Goal: Task Accomplishment & Management: Use online tool/utility

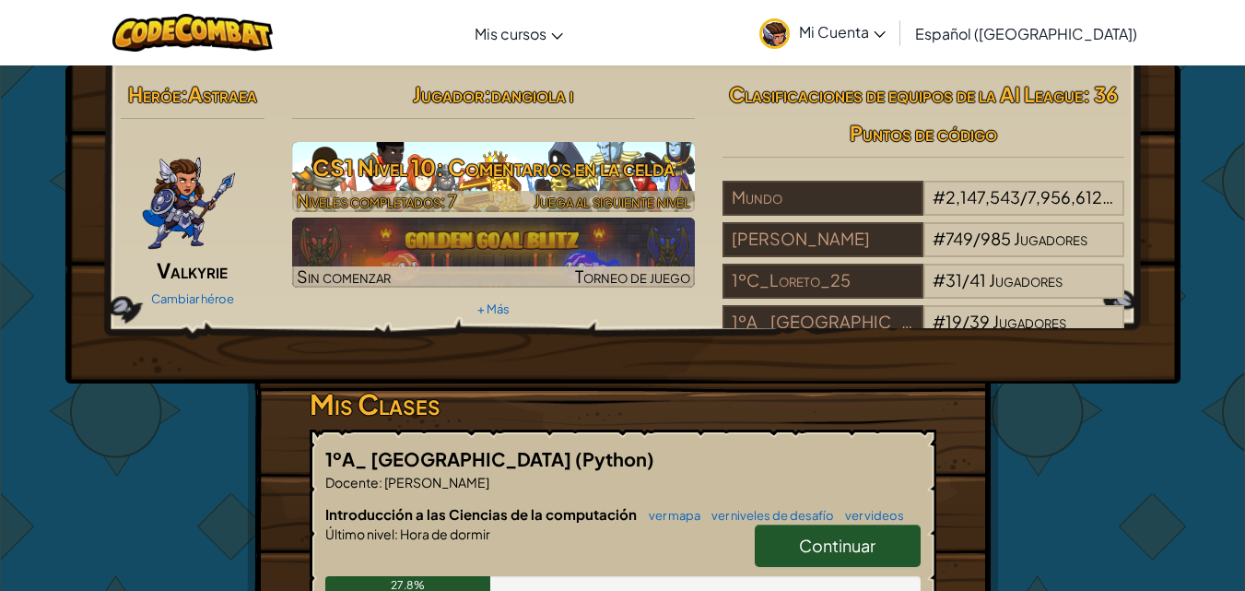
click at [524, 166] on h3 "CS1 Nivel 10: Comentarios en la celda" at bounding box center [493, 167] width 403 height 41
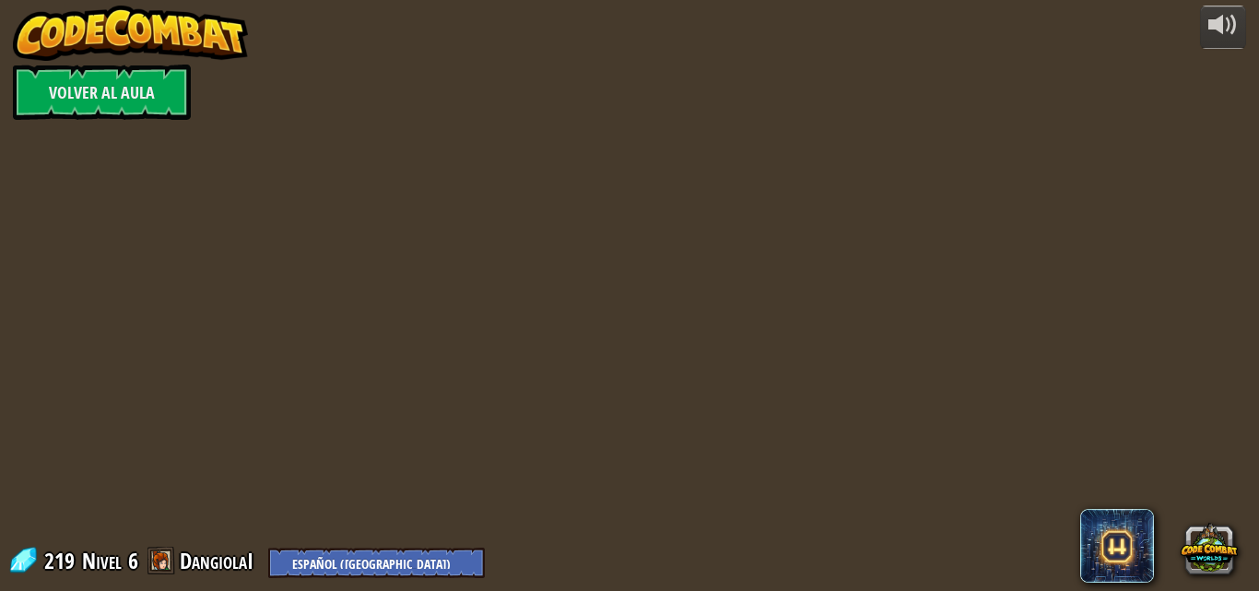
select select "es-419"
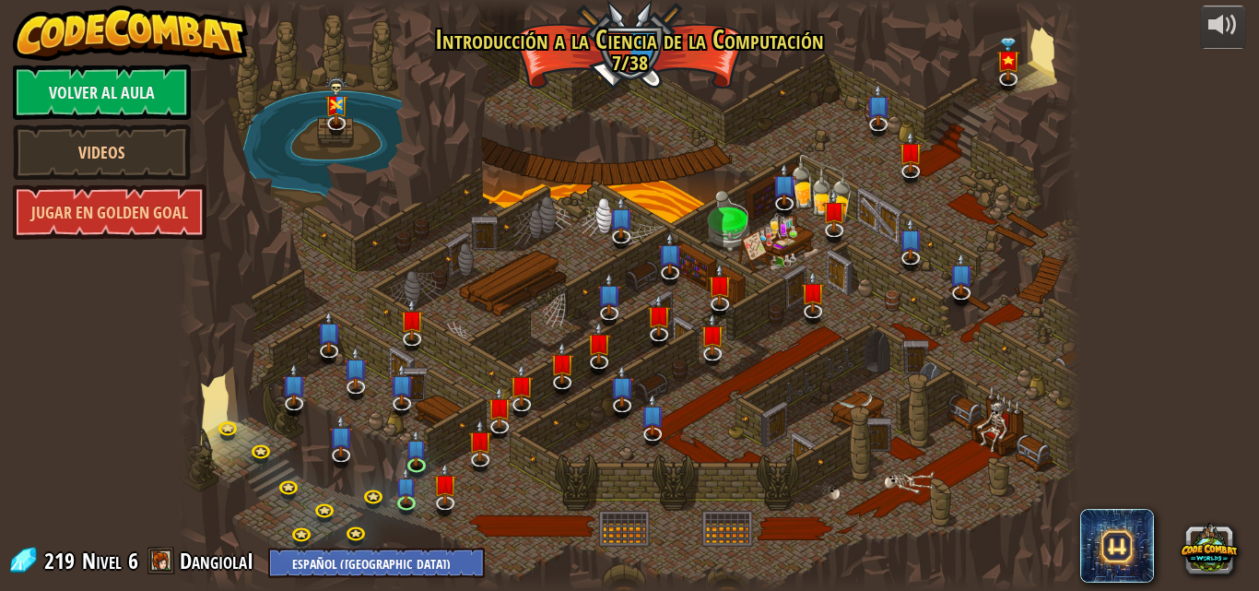
select select "es-419"
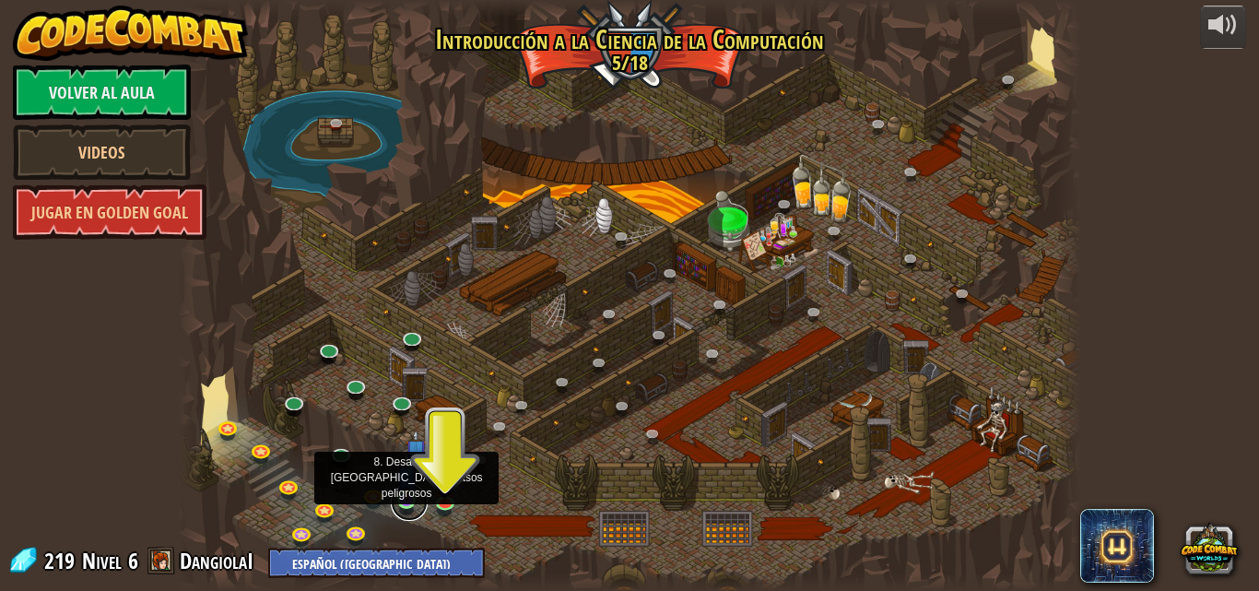
click at [410, 509] on link at bounding box center [409, 502] width 37 height 37
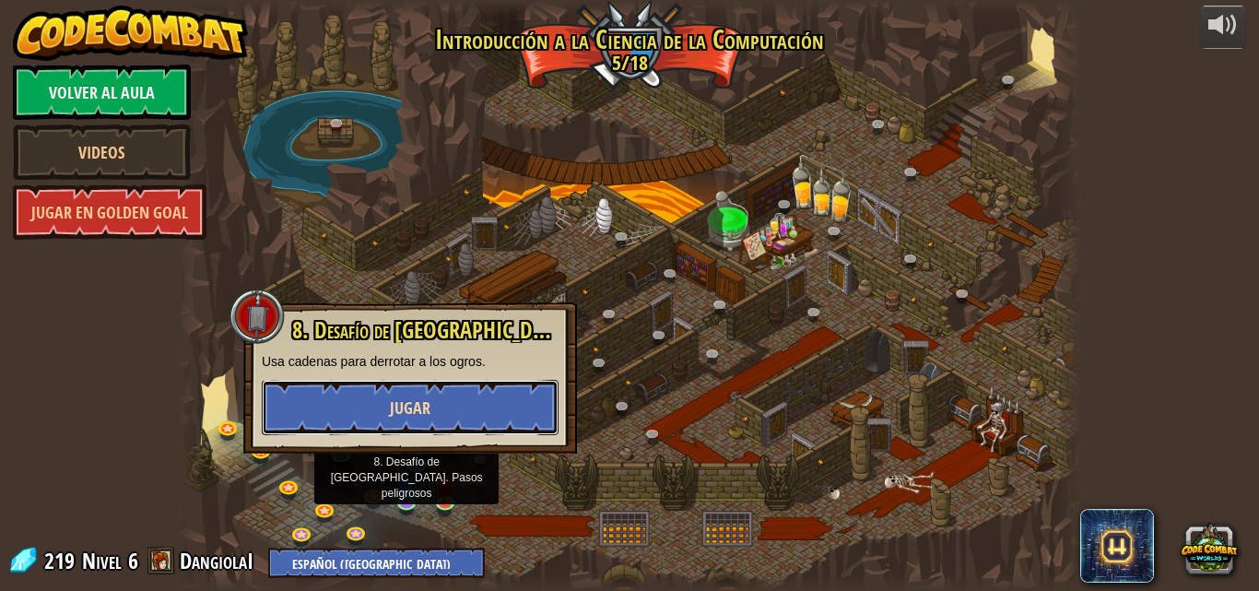
click at [470, 416] on button "Jugar" at bounding box center [410, 407] width 297 height 55
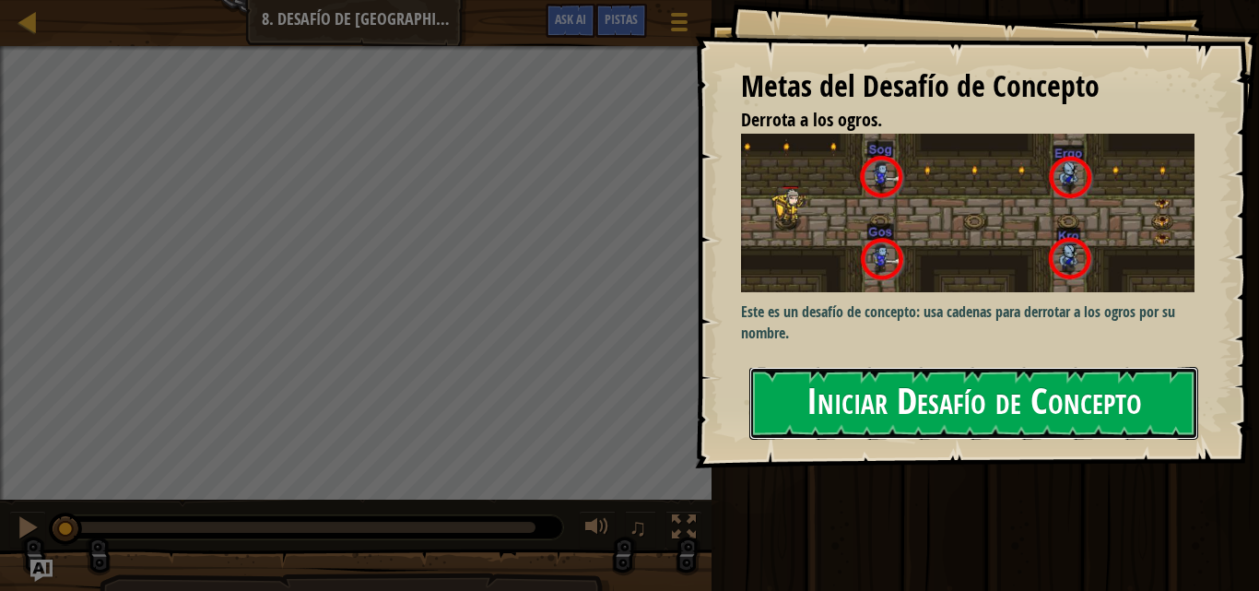
click at [890, 367] on button "Iniciar Desafío de Concepto" at bounding box center [973, 403] width 449 height 73
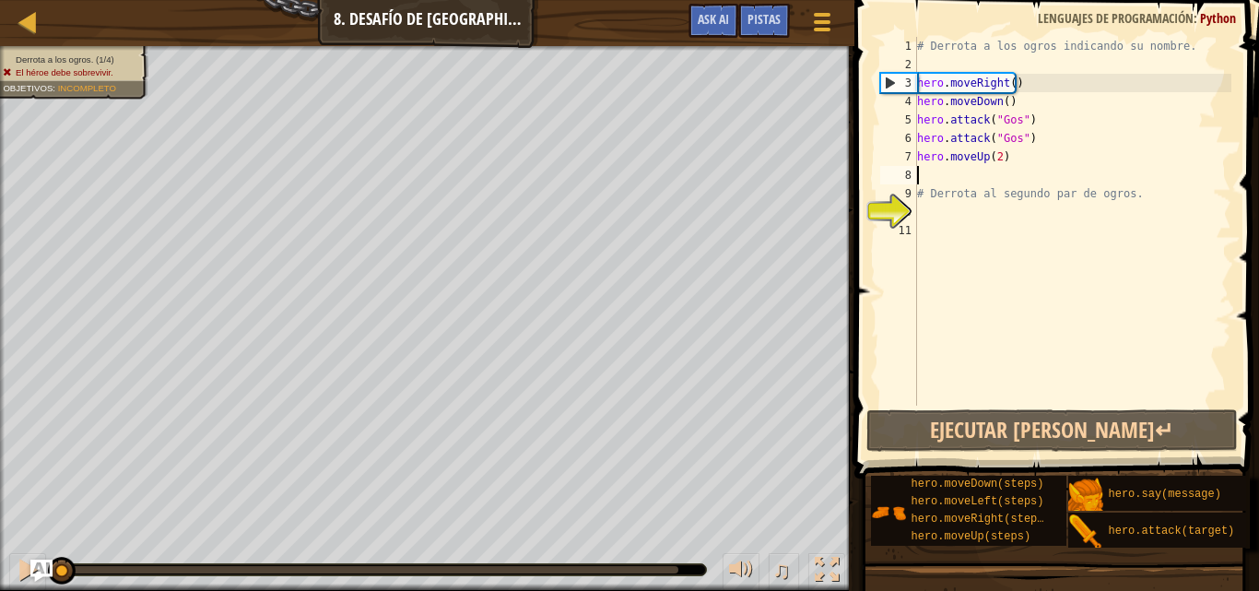
click at [974, 171] on div "# Derrota a los ogros indicando su nombre. hero . moveRight ( ) hero . moveDown…" at bounding box center [1072, 239] width 318 height 405
drag, startPoint x: 1131, startPoint y: 191, endPoint x: 920, endPoint y: 194, distance: 211.0
click at [920, 194] on div "# Derrota a los ogros indicando su nombre. hero . moveRight ( ) hero . moveDown…" at bounding box center [1072, 239] width 318 height 405
type textarea "# Derrota al segundo par de ogros."
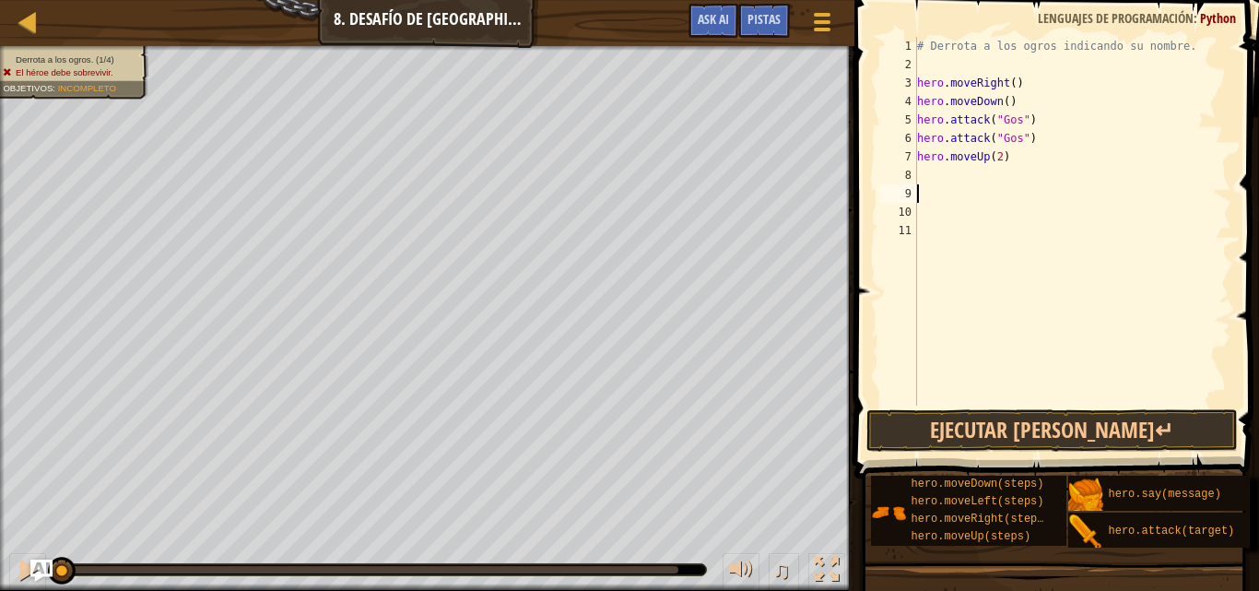
click at [929, 167] on div "# Derrota a los ogros indicando su nombre. hero . moveRight ( ) hero . moveDown…" at bounding box center [1072, 239] width 318 height 405
type textarea "h"
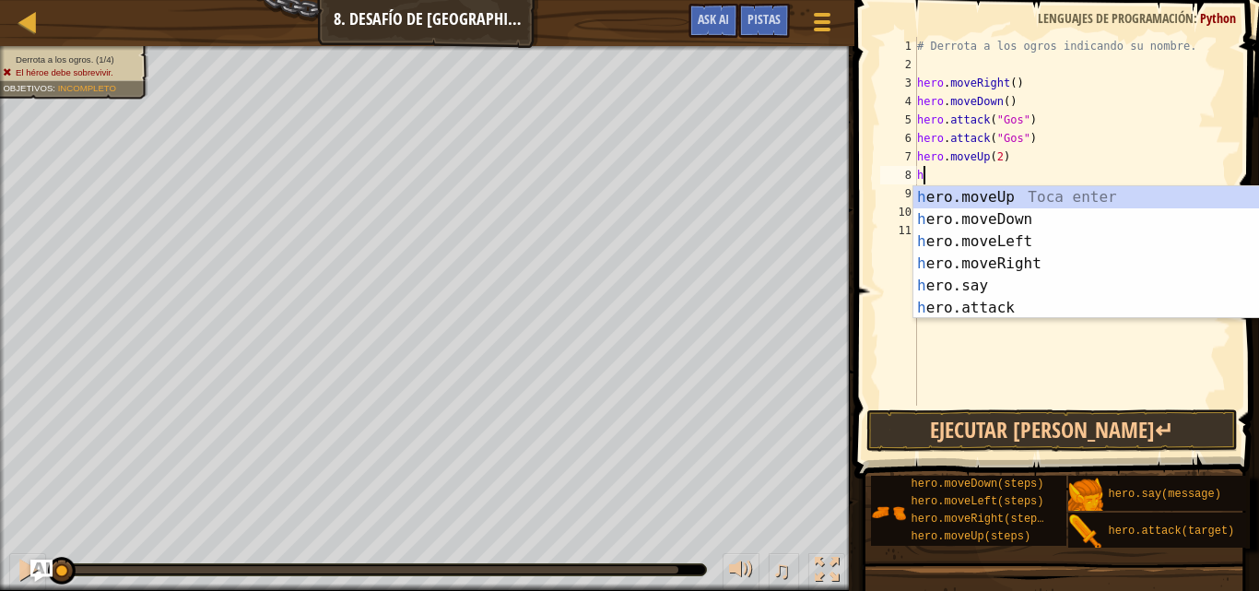
scroll to position [8, 0]
click at [990, 212] on div "h ero.moveUp Toca enter h ero.moveDown Toca enter h ero.moveLeft Toca enter h e…" at bounding box center [1087, 274] width 348 height 177
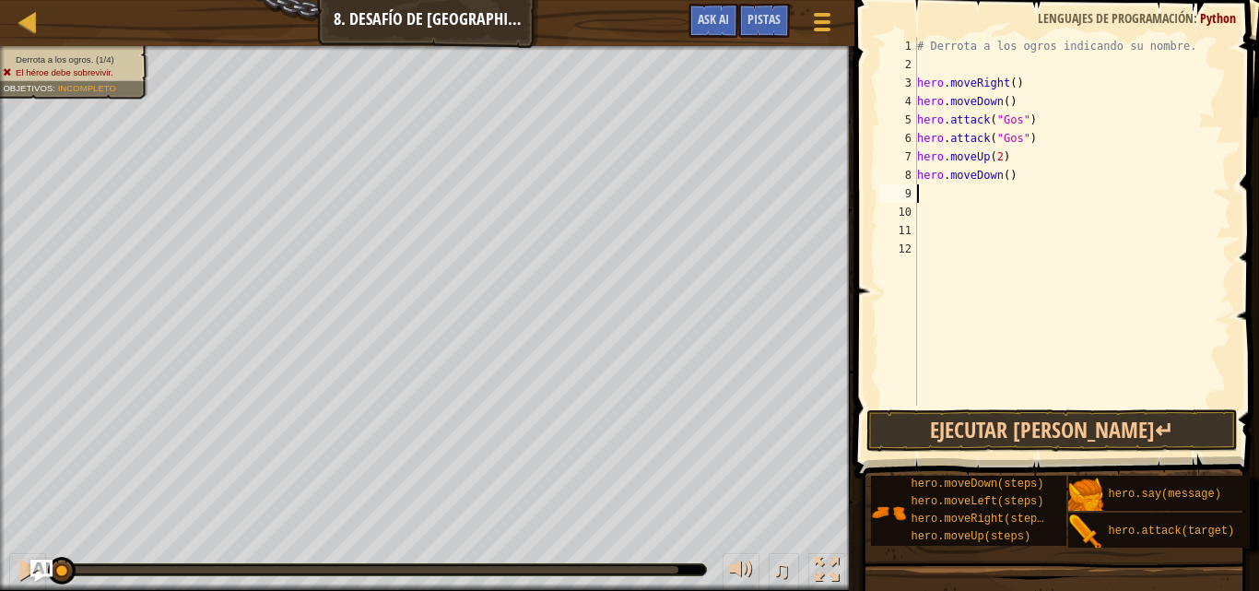
click at [1019, 177] on div "# Derrota a los ogros indicando su nombre. hero . moveRight ( ) hero . moveDown…" at bounding box center [1072, 239] width 318 height 405
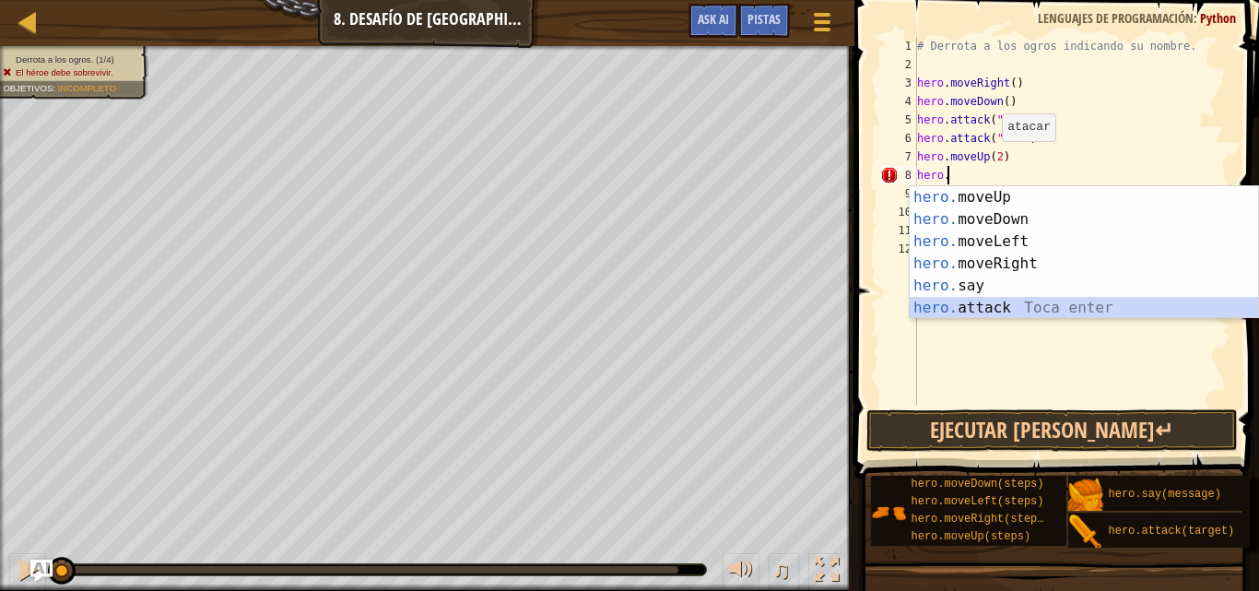
click at [960, 314] on div "hero. moveUp Toca enter hero. moveDown Toca enter hero. moveLeft Toca enter her…" at bounding box center [1083, 274] width 348 height 177
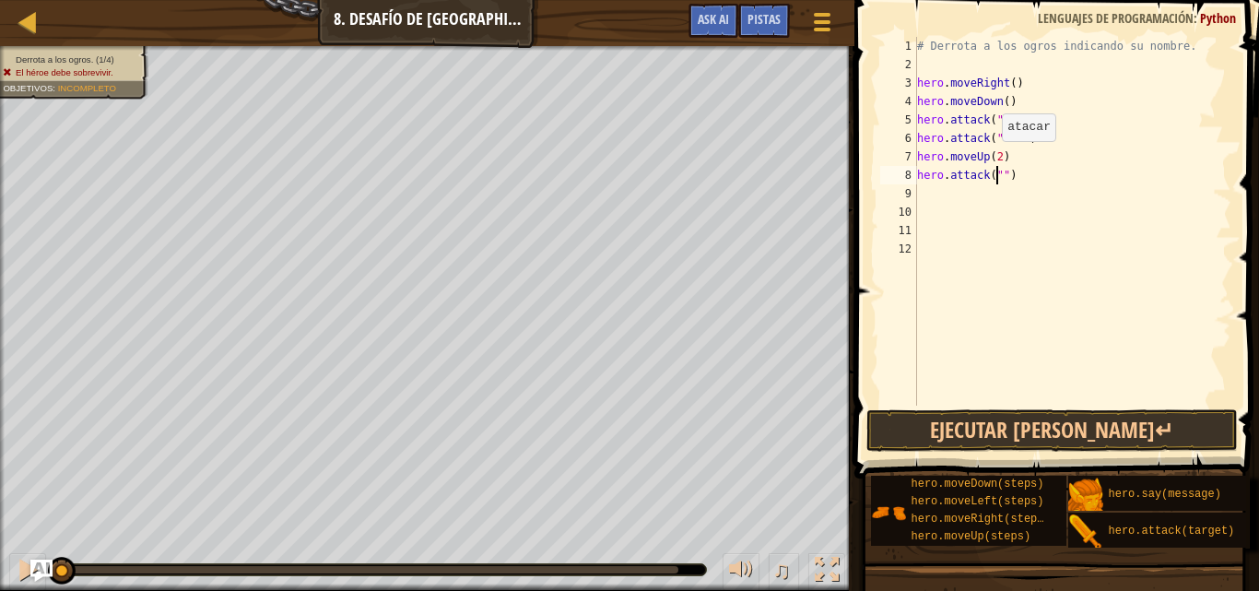
scroll to position [8, 6]
type textarea "hero.attack("Sog")"
click at [956, 203] on div "# Derrota a los ogros indicando su nombre. hero . moveRight ( ) hero . moveDown…" at bounding box center [1072, 239] width 318 height 405
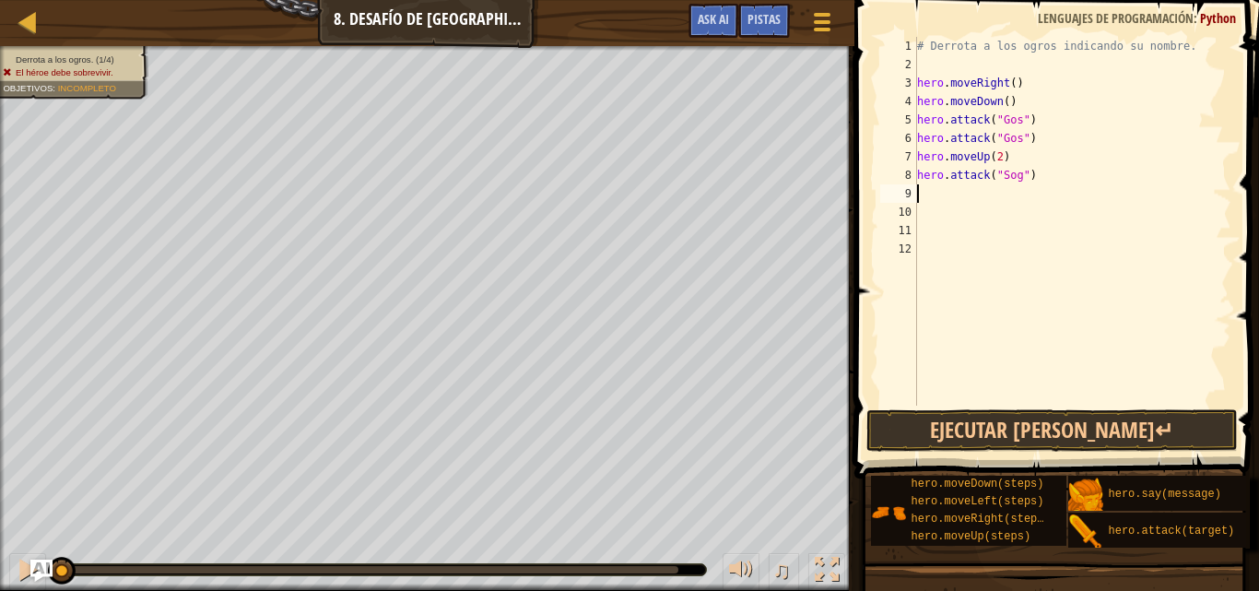
click at [956, 200] on div "# Derrota a los ogros indicando su nombre. hero . moveRight ( ) hero . moveDown…" at bounding box center [1072, 239] width 318 height 405
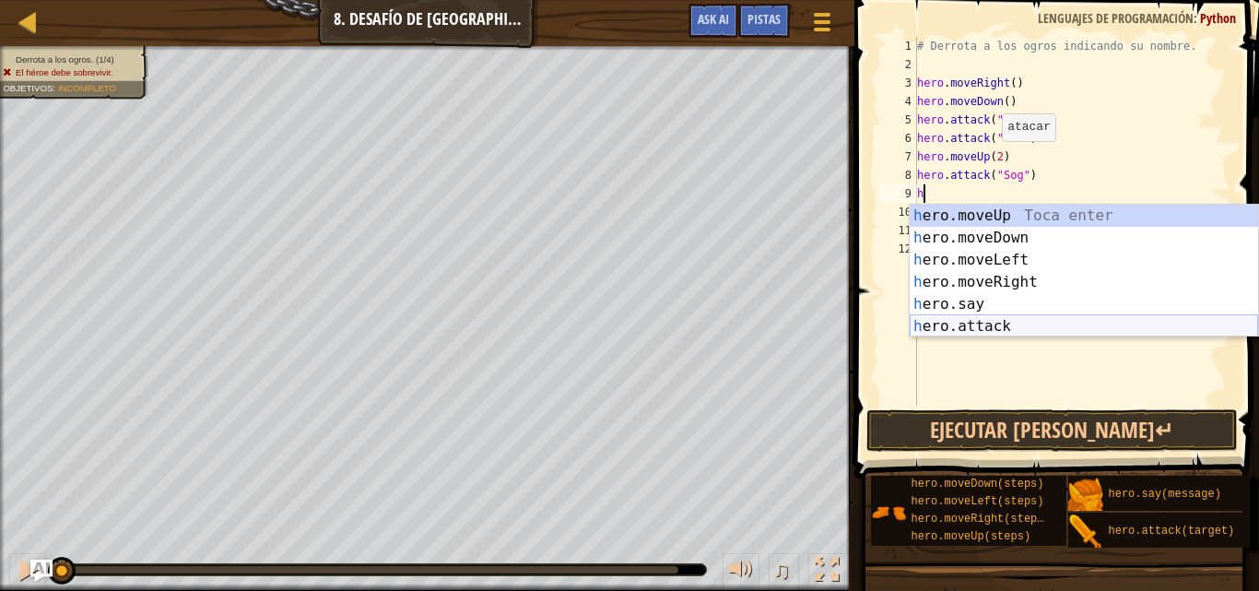
click at [987, 323] on div "h ero.moveUp Toca enter h ero.moveDown Toca enter h ero.moveLeft Toca enter h e…" at bounding box center [1083, 293] width 348 height 177
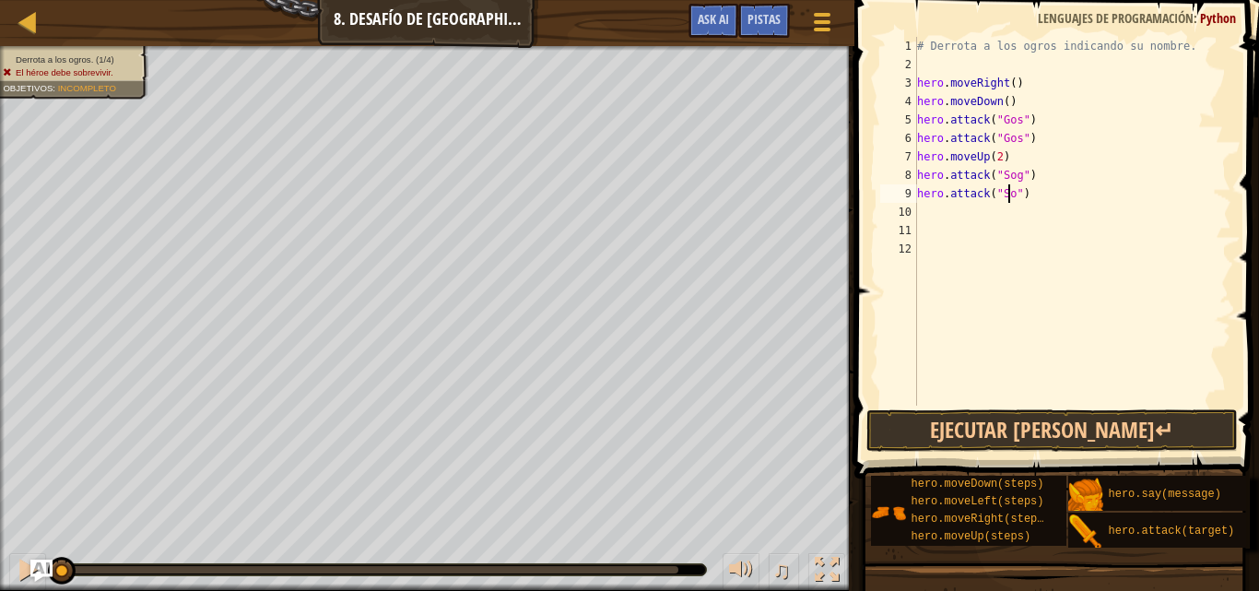
type textarea "hero.attack("Sog")"
click at [979, 211] on div "# Derrota a los ogros indicando su nombre. hero . moveRight ( ) hero . moveDown…" at bounding box center [1072, 239] width 318 height 405
type textarea "h"
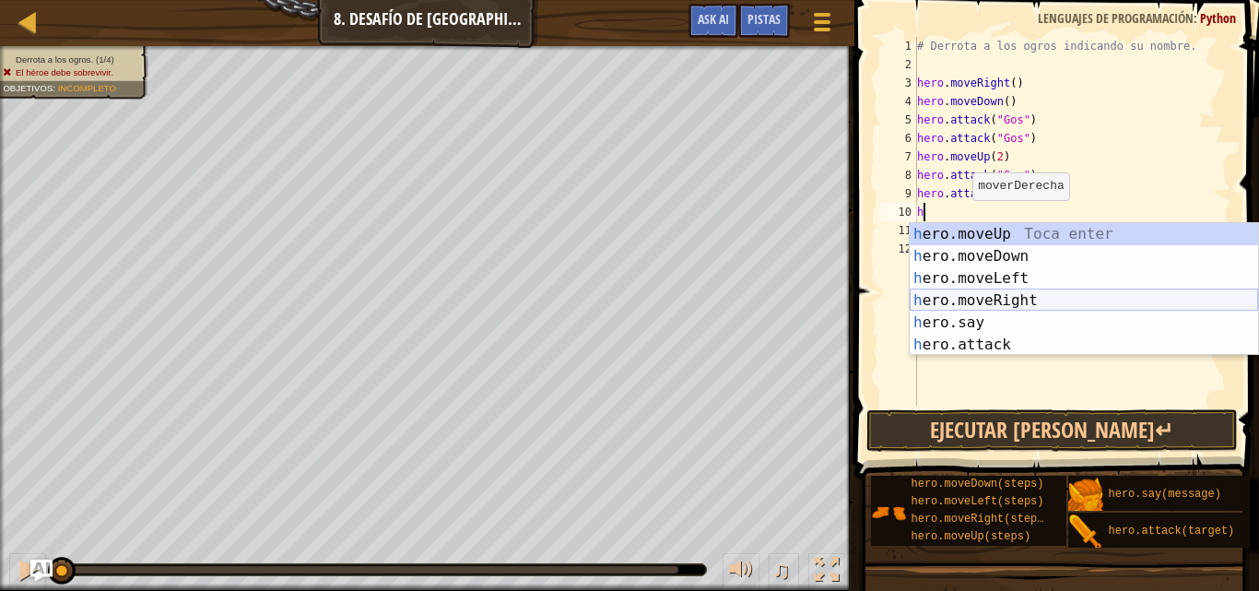
click at [989, 294] on div "h ero.moveUp Toca enter h ero.moveDown Toca enter h ero.moveLeft Toca enter h e…" at bounding box center [1083, 311] width 348 height 177
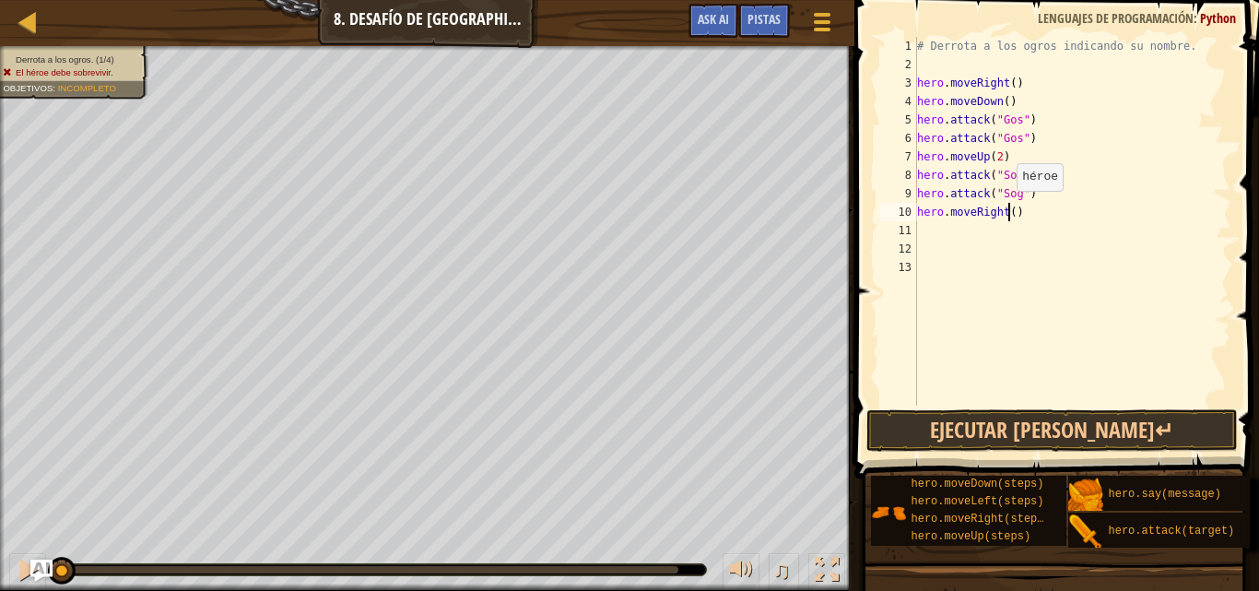
click at [1007, 209] on div "# Derrota a los ogros indicando su nombre. hero . moveRight ( ) hero . moveDown…" at bounding box center [1072, 239] width 318 height 405
type textarea "hero.moveRight(2)"
click at [925, 234] on div "# Derrota a los ogros indicando su nombre. hero . moveRight ( ) hero . moveDown…" at bounding box center [1072, 239] width 318 height 405
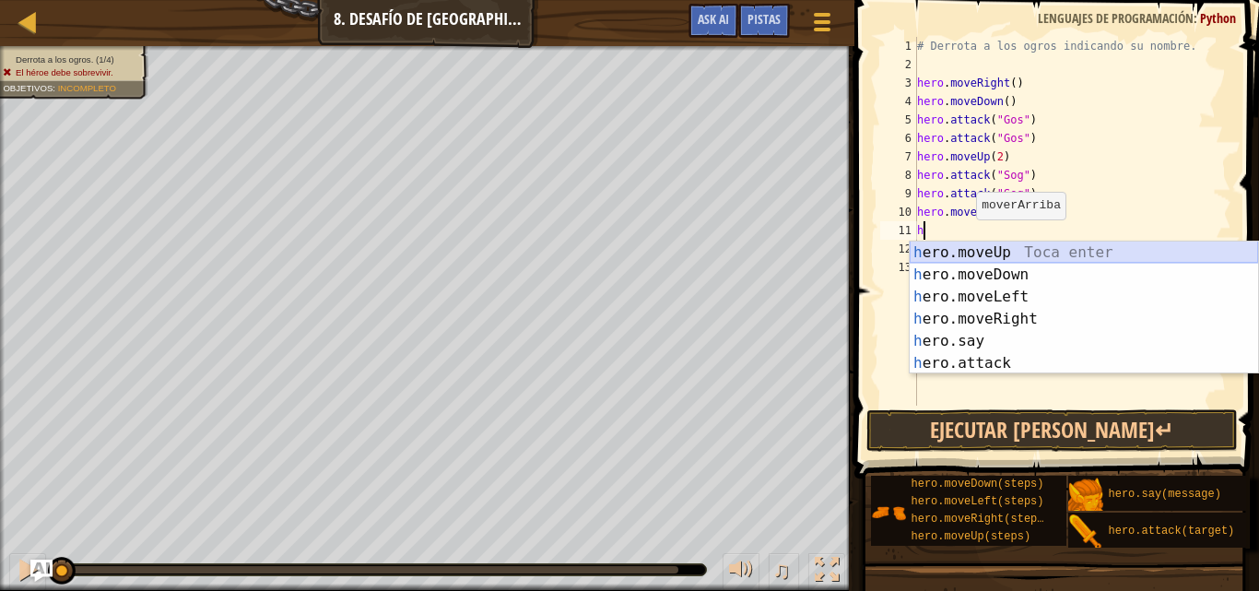
type textarea "h"
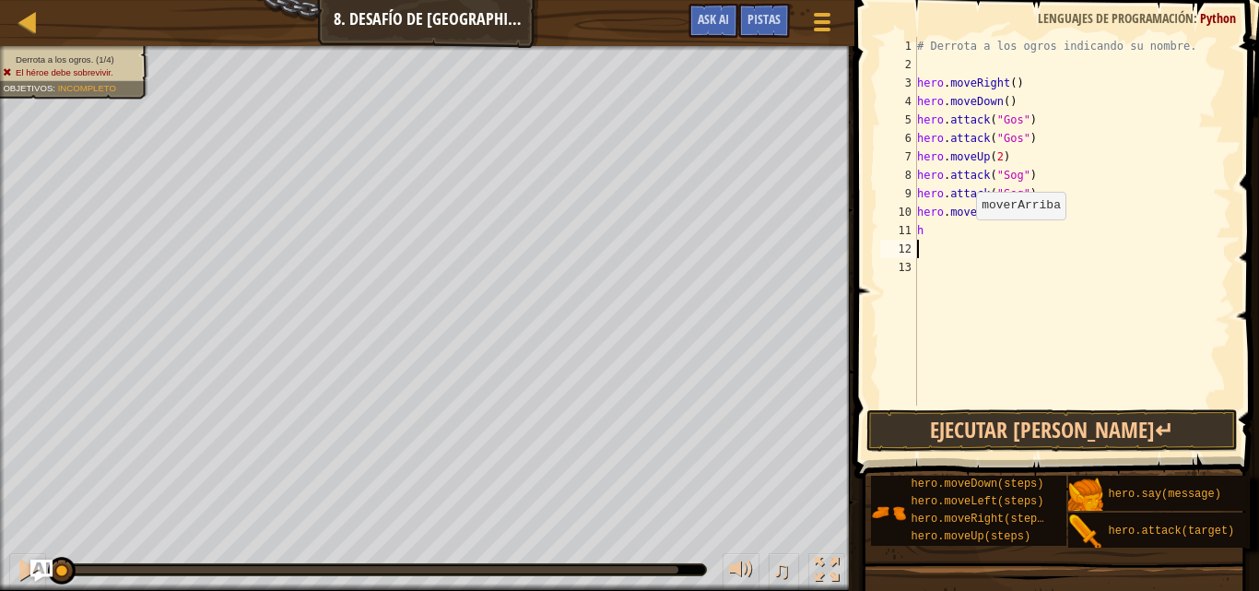
click at [1003, 252] on div "# Derrota a los ogros indicando su nombre. hero . moveRight ( ) hero . moveDown…" at bounding box center [1072, 239] width 318 height 405
click at [968, 243] on div "# Derrota a los ogros indicando su nombre. hero . moveRight ( ) hero . moveDown…" at bounding box center [1072, 239] width 318 height 405
click at [962, 230] on div "# Derrota a los ogros indicando su nombre. hero . moveRight ( ) hero . moveDown…" at bounding box center [1072, 239] width 318 height 405
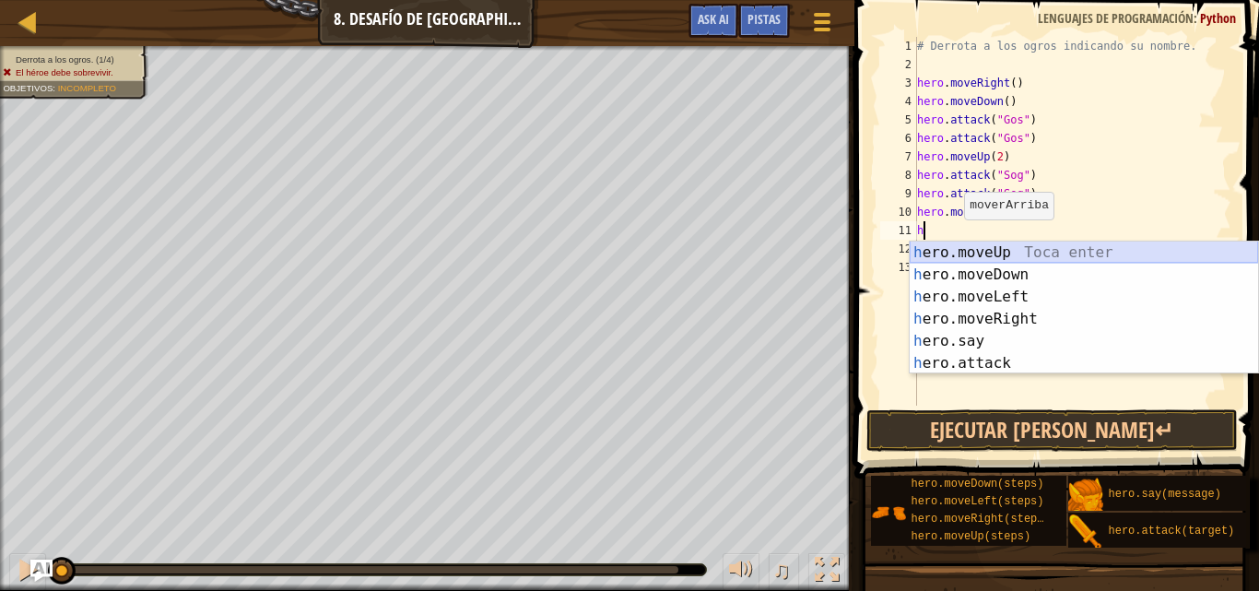
click at [952, 0] on body "Mapa Introducción a las Ciencias de la computación 8. Desafío de [GEOGRAPHIC_DA…" at bounding box center [629, 0] width 1259 height 0
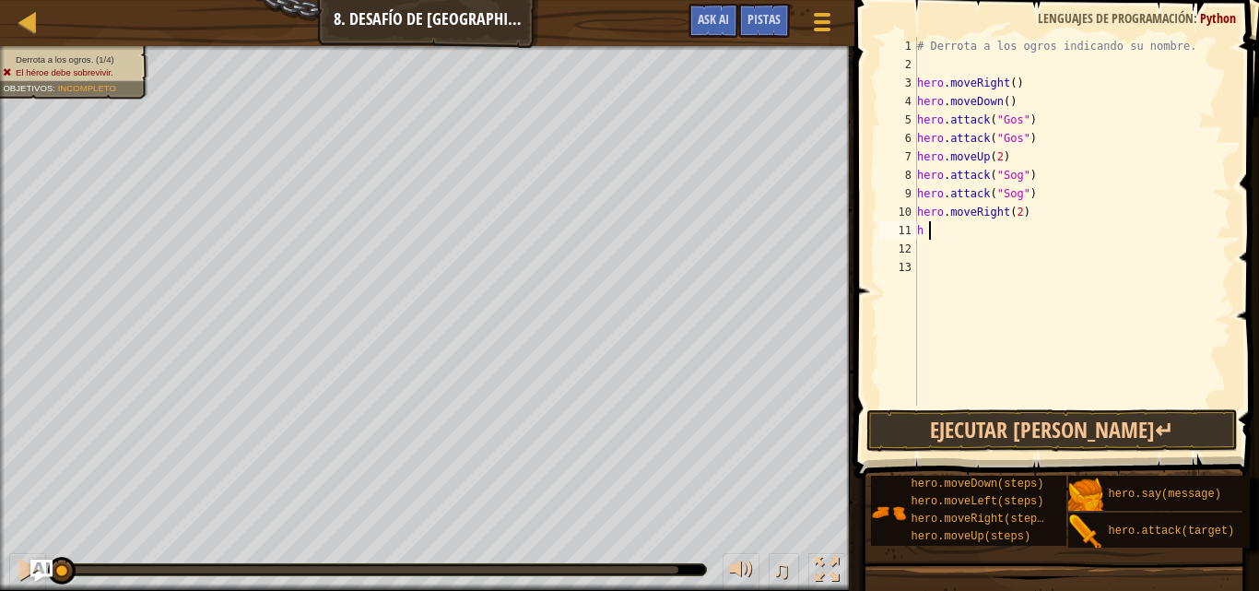
type textarea "h"
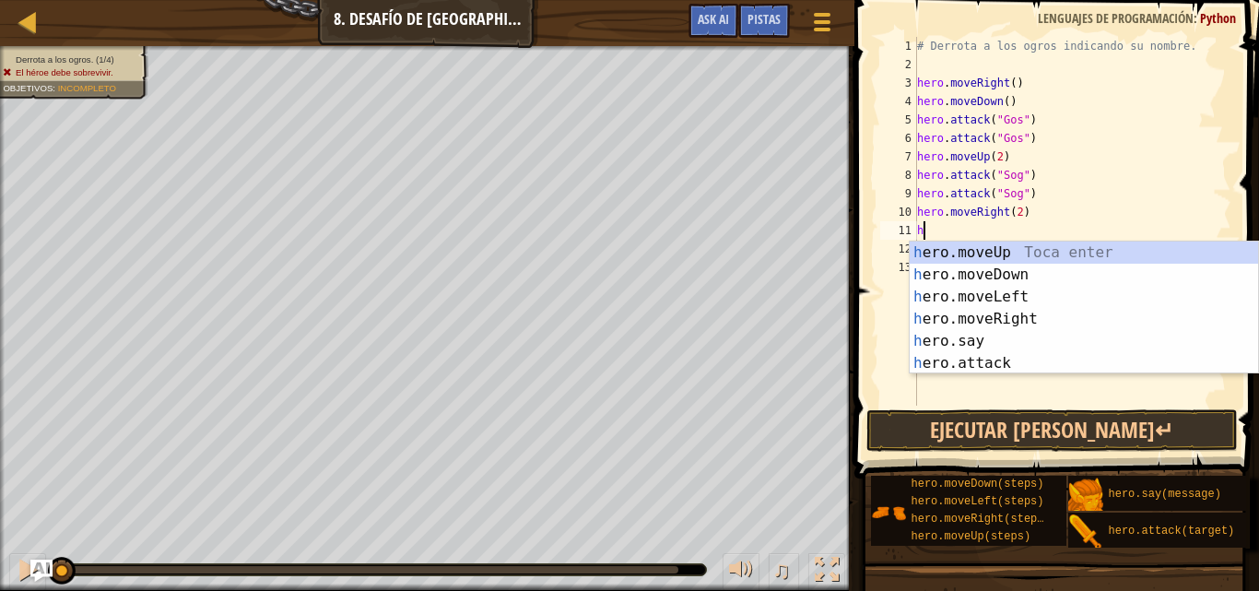
click at [940, 253] on div "h ero.moveUp Toca enter h ero.moveDown Toca enter h ero.moveLeft Toca enter h e…" at bounding box center [1083, 329] width 348 height 177
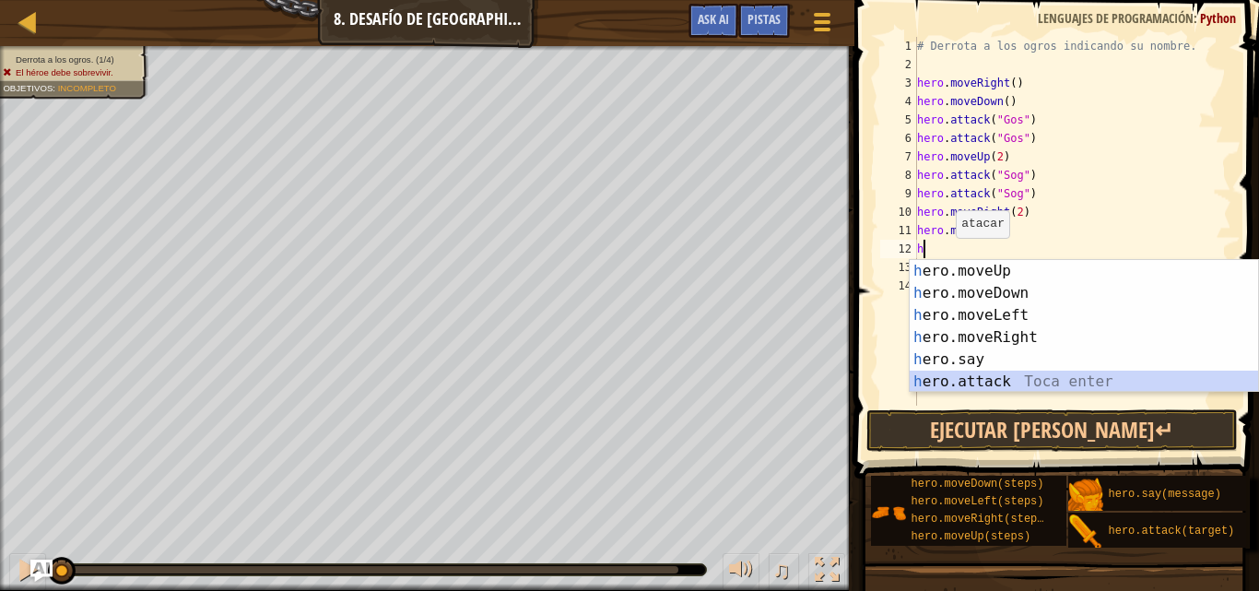
click at [993, 380] on div "h ero.moveUp Toca enter h ero.moveDown Toca enter h ero.moveLeft Toca enter h e…" at bounding box center [1083, 348] width 348 height 177
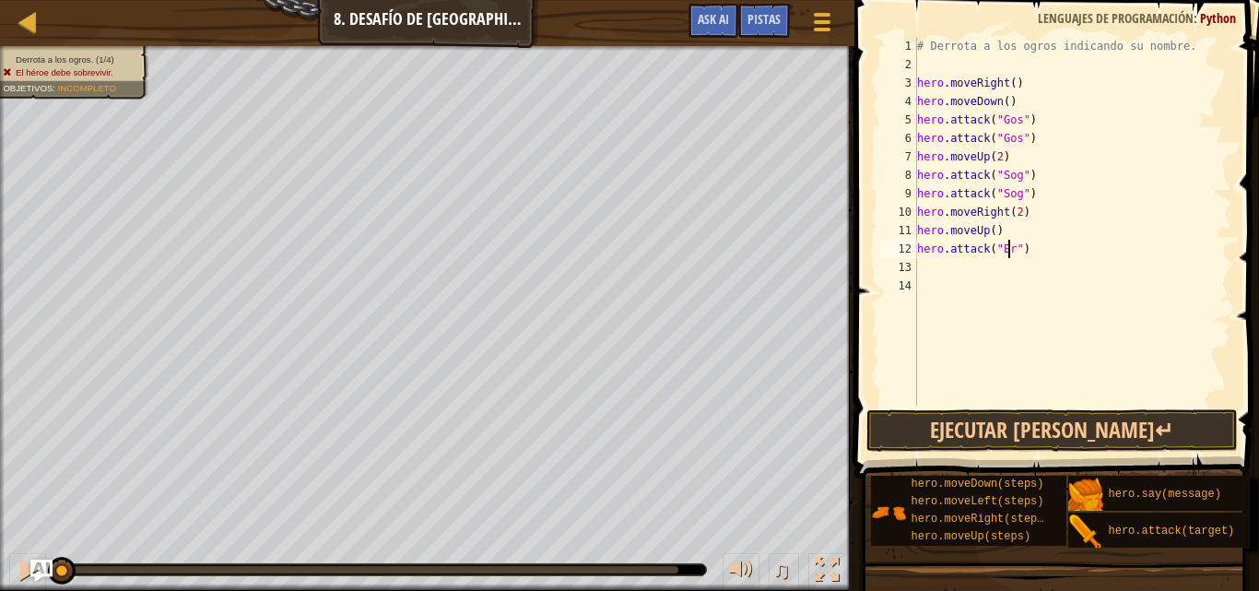
scroll to position [8, 8]
type textarea "hero.attack("Ergo")"
click at [981, 277] on div "# Derrota a los ogros indicando su nombre. hero . moveRight ( ) hero . moveDown…" at bounding box center [1072, 239] width 318 height 405
click at [993, 269] on div "# Derrota a los ogros indicando su nombre. hero . moveRight ( ) hero . moveDown…" at bounding box center [1072, 239] width 318 height 405
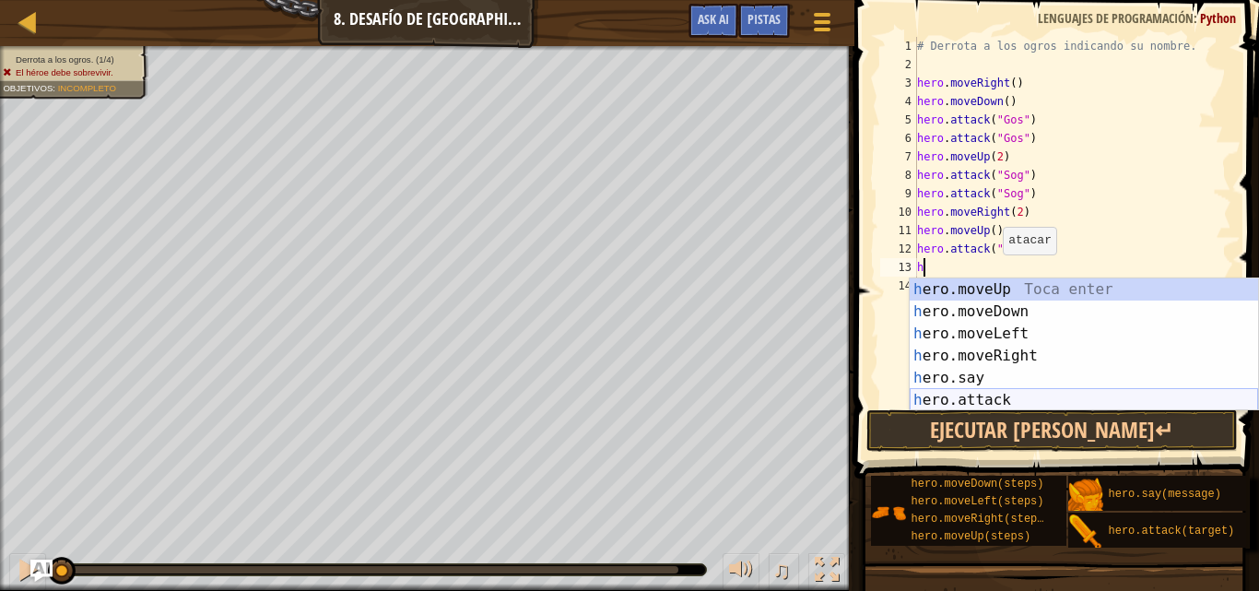
click at [1001, 400] on div "h ero.moveUp Toca enter h ero.moveDown Toca enter h ero.moveLeft Toca enter h e…" at bounding box center [1083, 366] width 348 height 177
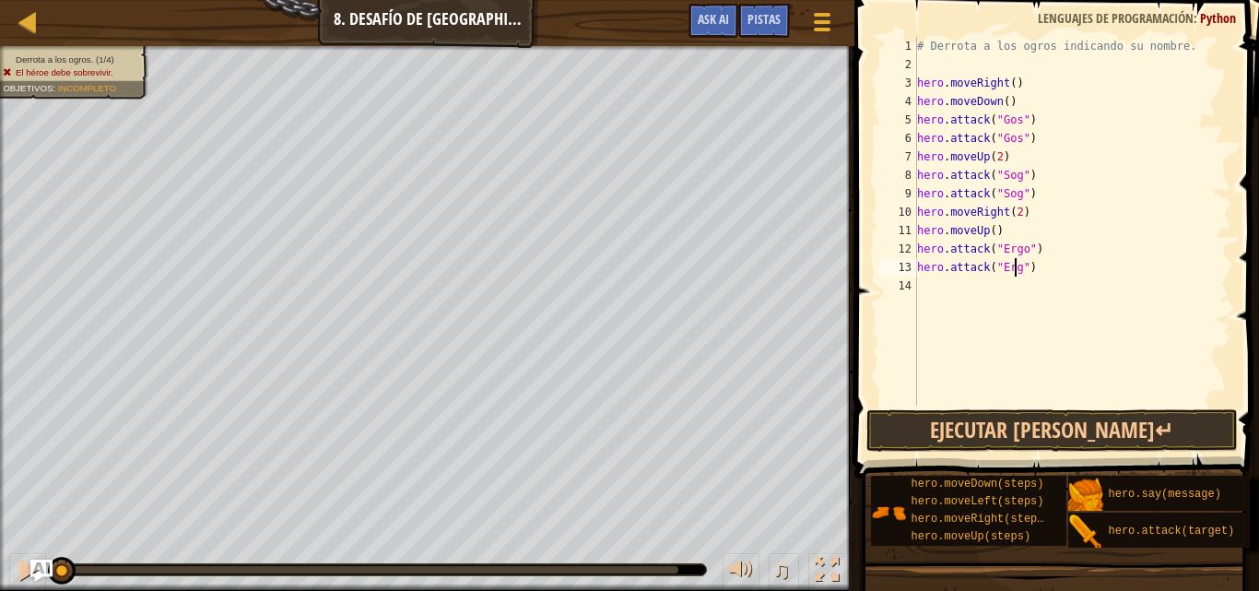
scroll to position [8, 8]
type textarea "hero.attack("Ergo")"
click at [994, 293] on div "# Derrota a los ogros indicando su nombre. hero . moveRight ( ) hero . moveDown…" at bounding box center [1072, 239] width 318 height 405
type textarea "h"
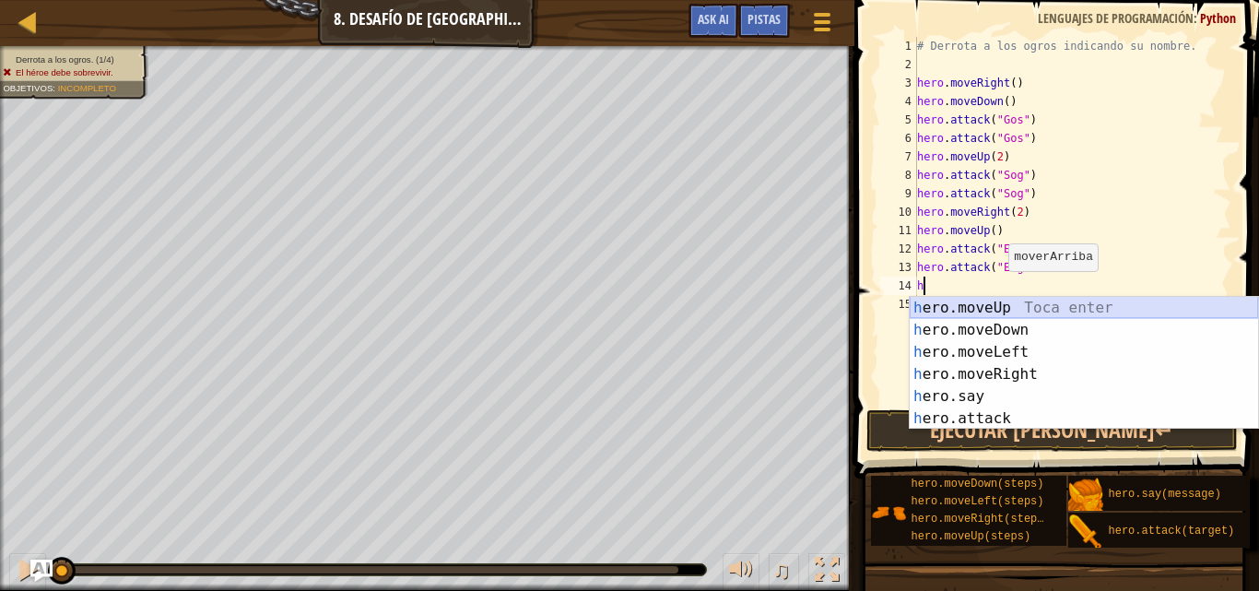
click at [1007, 317] on div "h ero.moveUp Toca enter h ero.moveDown Toca enter h ero.moveLeft Toca enter h e…" at bounding box center [1083, 385] width 348 height 177
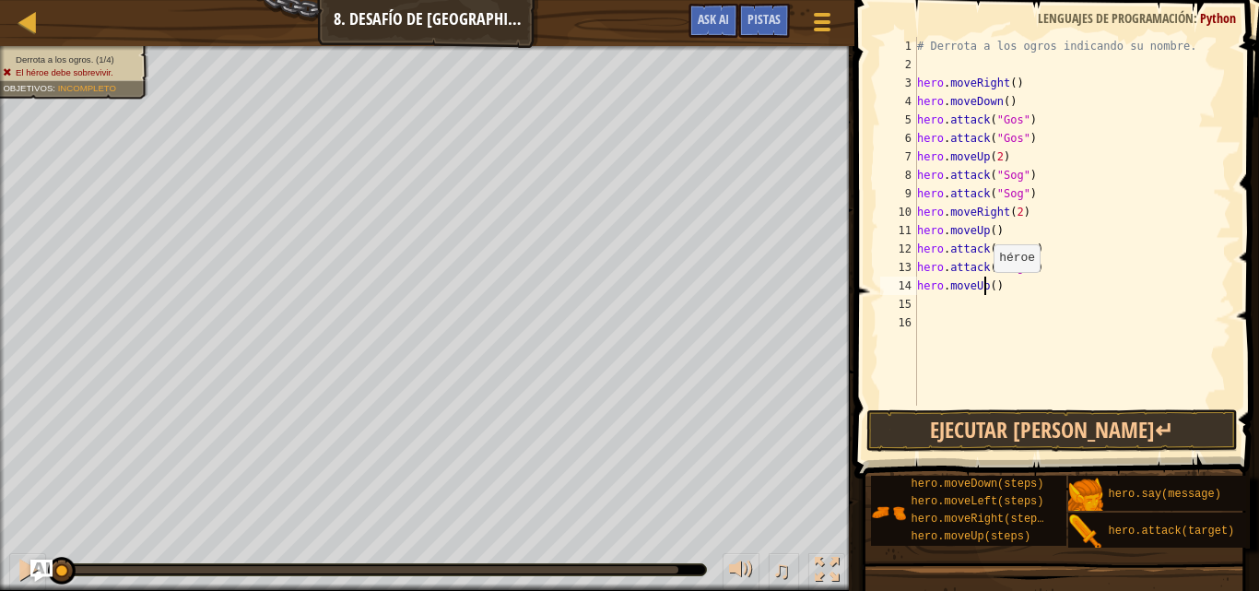
click at [984, 290] on div "# Derrota a los ogros indicando su nombre. hero . moveRight ( ) hero . moveDown…" at bounding box center [1072, 239] width 318 height 405
type textarea "hero.attack("Ergo"hero.moveUp()"
click at [984, 290] on div "# Derrota a los ogros indicando su nombre. hero . moveRight ( ) hero . moveDown…" at bounding box center [1072, 239] width 318 height 405
click at [1015, 307] on div "# Derrota a los ogros indicando su nombre. hero . moveRight ( ) hero . moveDown…" at bounding box center [1072, 239] width 318 height 405
click at [1026, 270] on div "# Derrota a los ogros indicando su nombre. hero . moveRight ( ) hero . moveDown…" at bounding box center [1072, 239] width 318 height 405
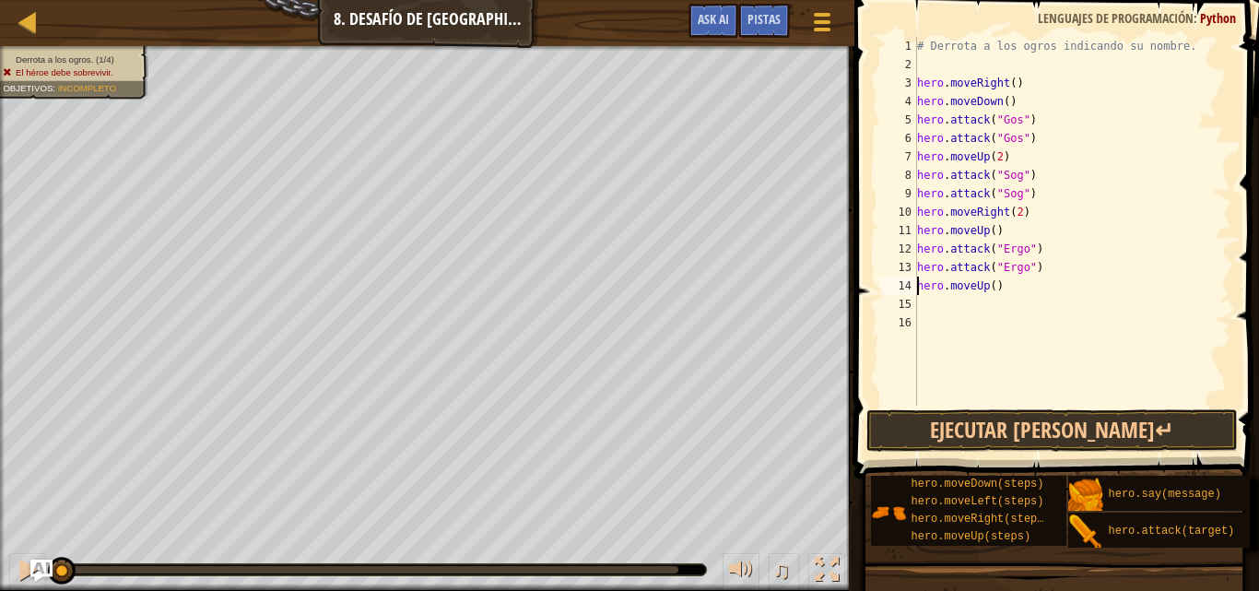
scroll to position [8, 6]
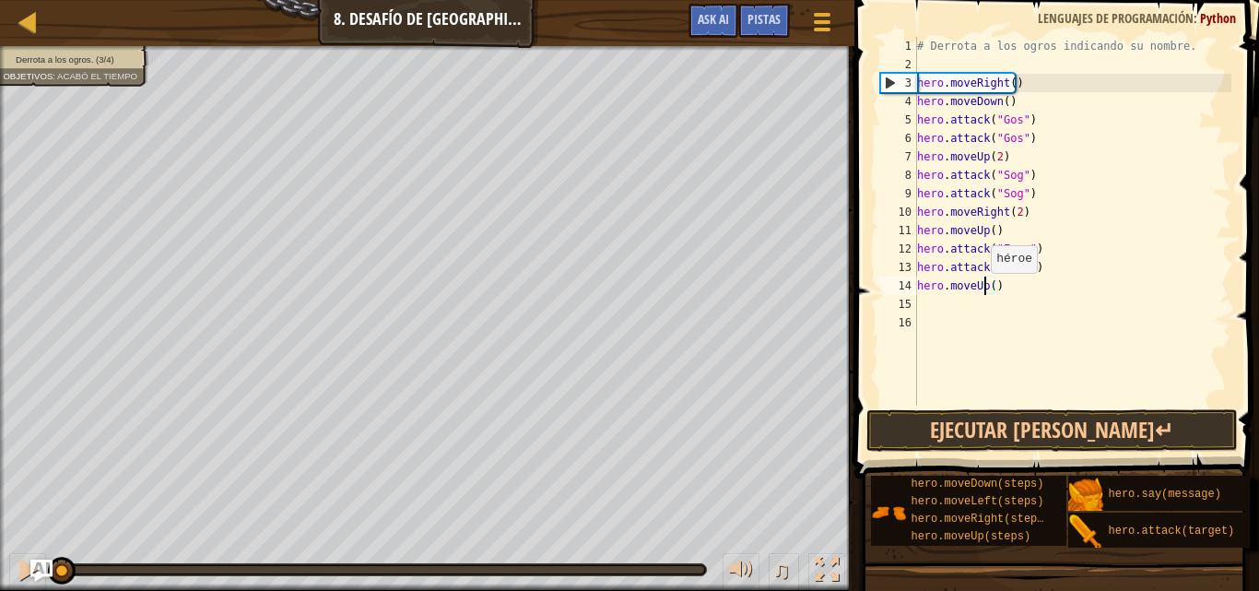
click at [981, 291] on div "# Derrota a los ogros indicando su nombre. hero . moveRight ( ) hero . moveDown…" at bounding box center [1072, 239] width 318 height 405
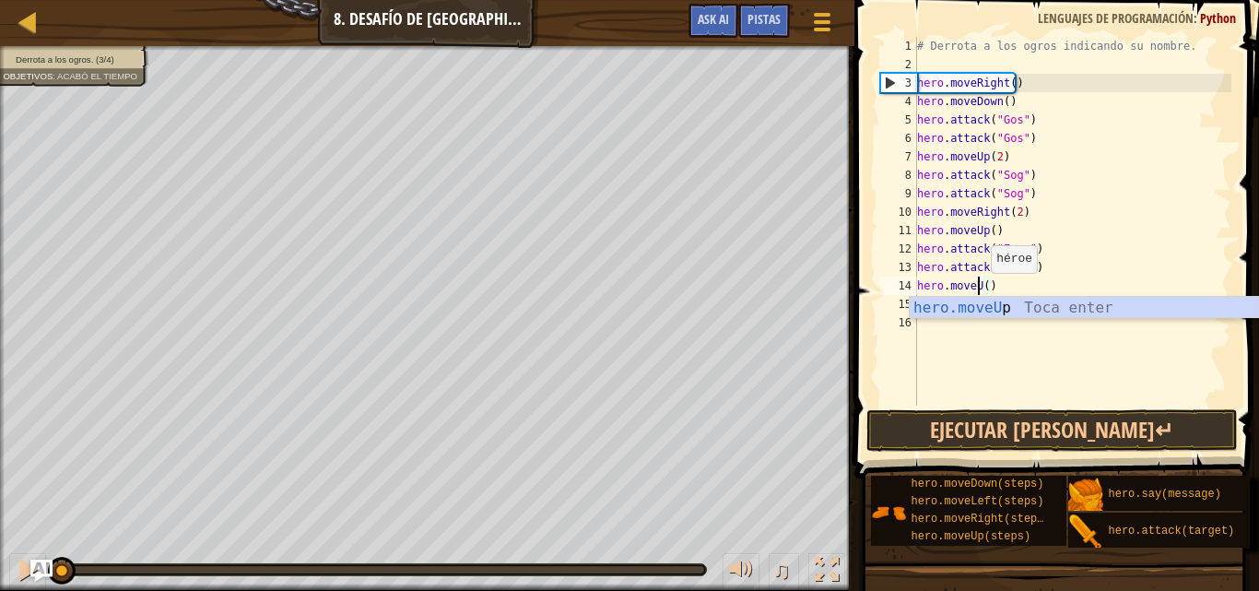
scroll to position [8, 5]
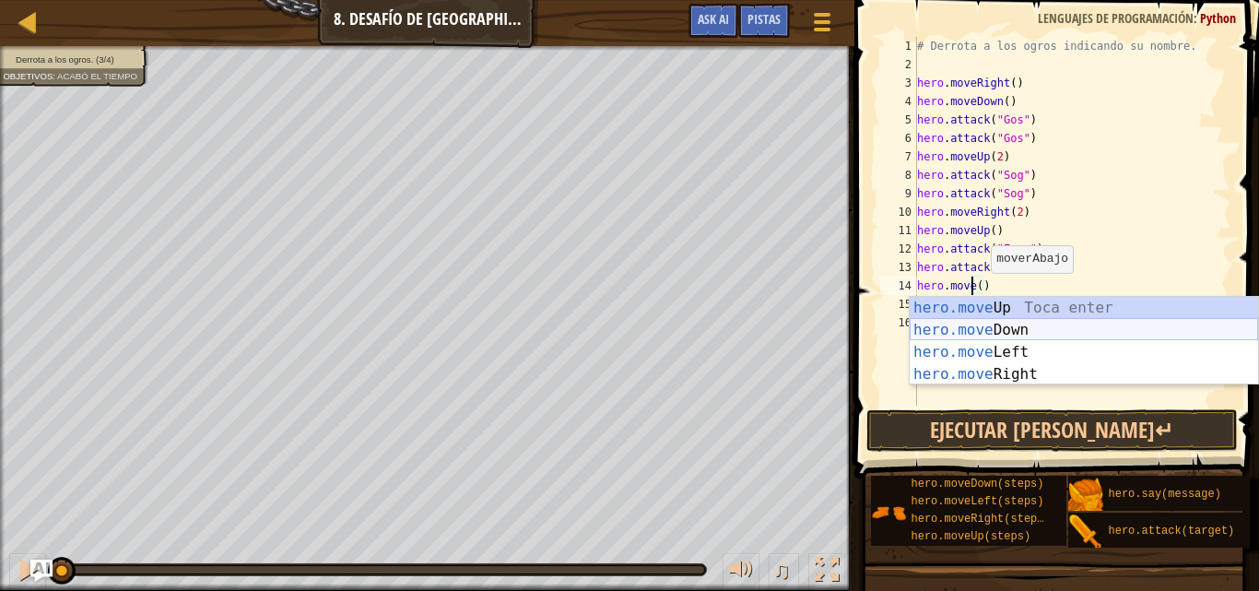
click at [998, 322] on div "hero.move Up Toca enter hero.move Down Toca enter hero.move Left Toca enter her…" at bounding box center [1083, 363] width 348 height 133
type textarea "hero.moveDown"
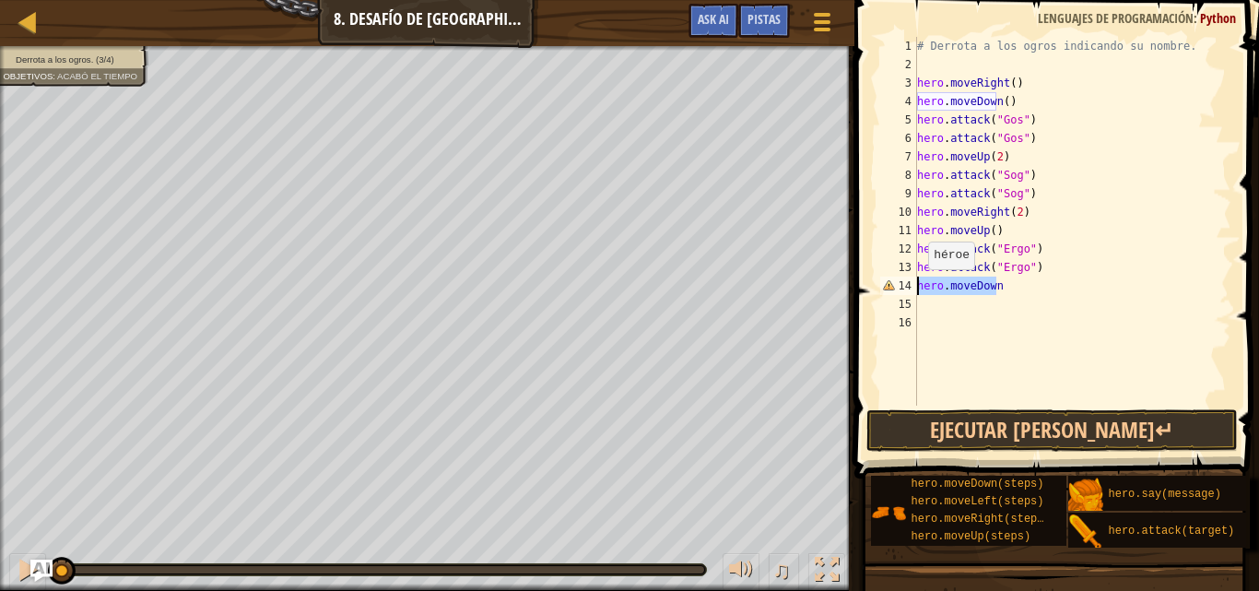
drag, startPoint x: 1004, startPoint y: 290, endPoint x: 907, endPoint y: 287, distance: 97.7
click at [907, 288] on div "hero.moveDown 1 2 3 4 5 6 7 8 9 10 11 12 13 14 15 16 # Derrota a los ogros indi…" at bounding box center [1053, 221] width 355 height 369
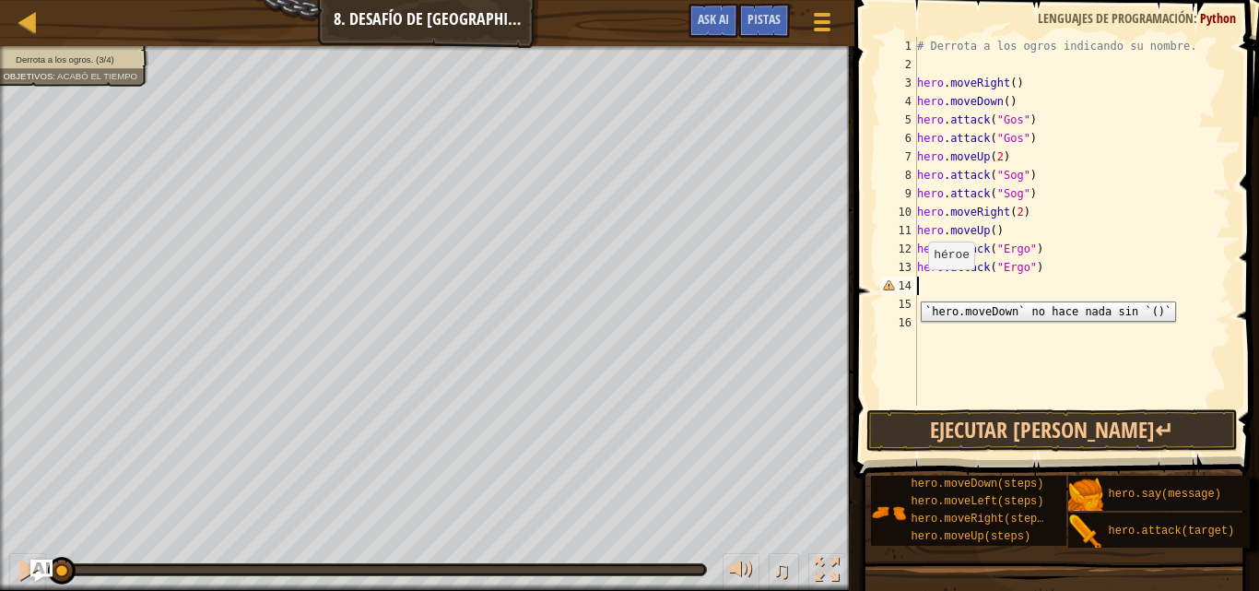
scroll to position [8, 0]
type textarea "h"
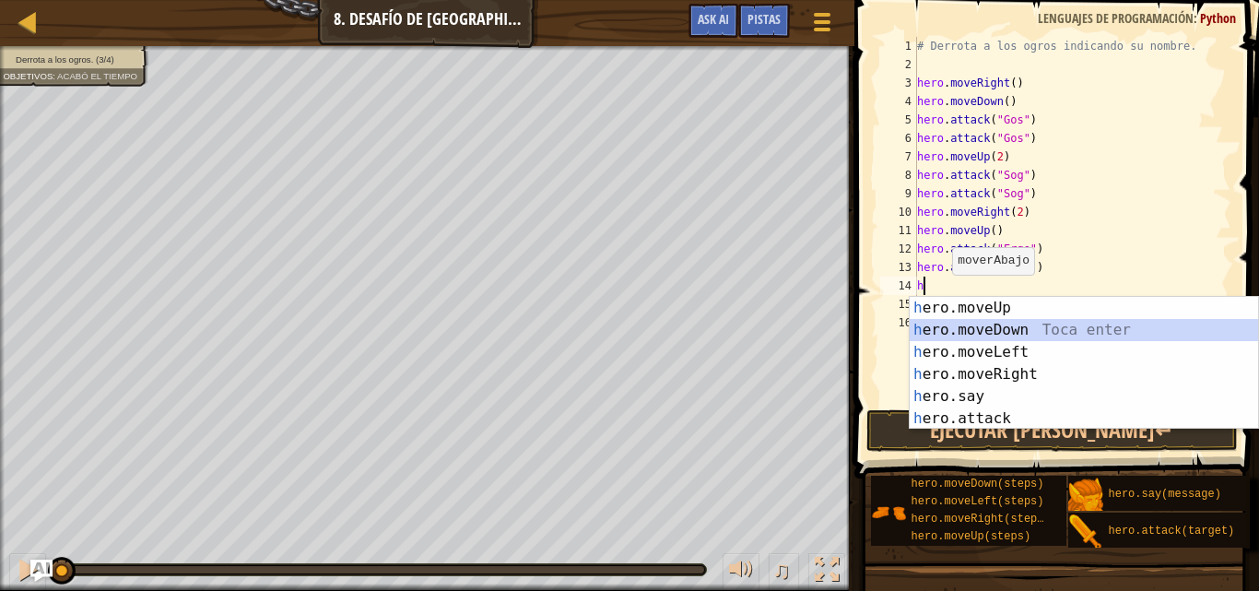
click at [956, 323] on div "h ero.moveUp Toca enter h ero.moveDown Toca enter h ero.moveLeft Toca enter h e…" at bounding box center [1083, 385] width 348 height 177
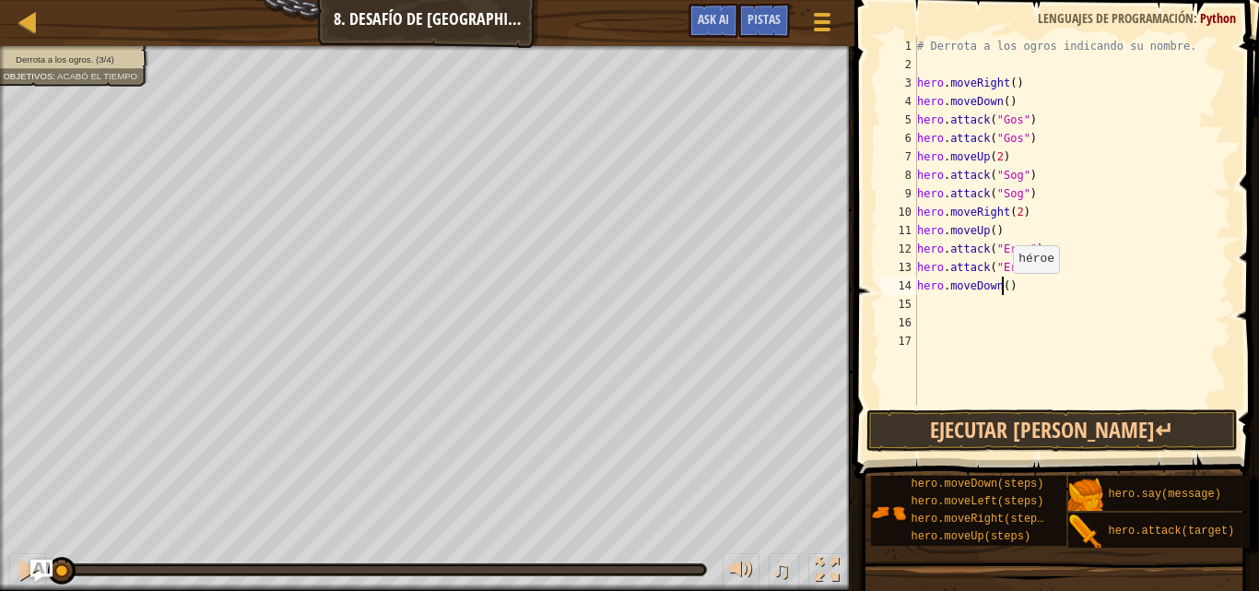
click at [1003, 291] on div "# Derrota a los ogros indicando su nombre. hero . moveRight ( ) hero . moveDown…" at bounding box center [1072, 239] width 318 height 405
type textarea "hero.moveDown(2)"
click at [939, 302] on div "# Derrota a los ogros indicando su nombre. hero . moveRight ( ) hero . moveDown…" at bounding box center [1072, 239] width 318 height 405
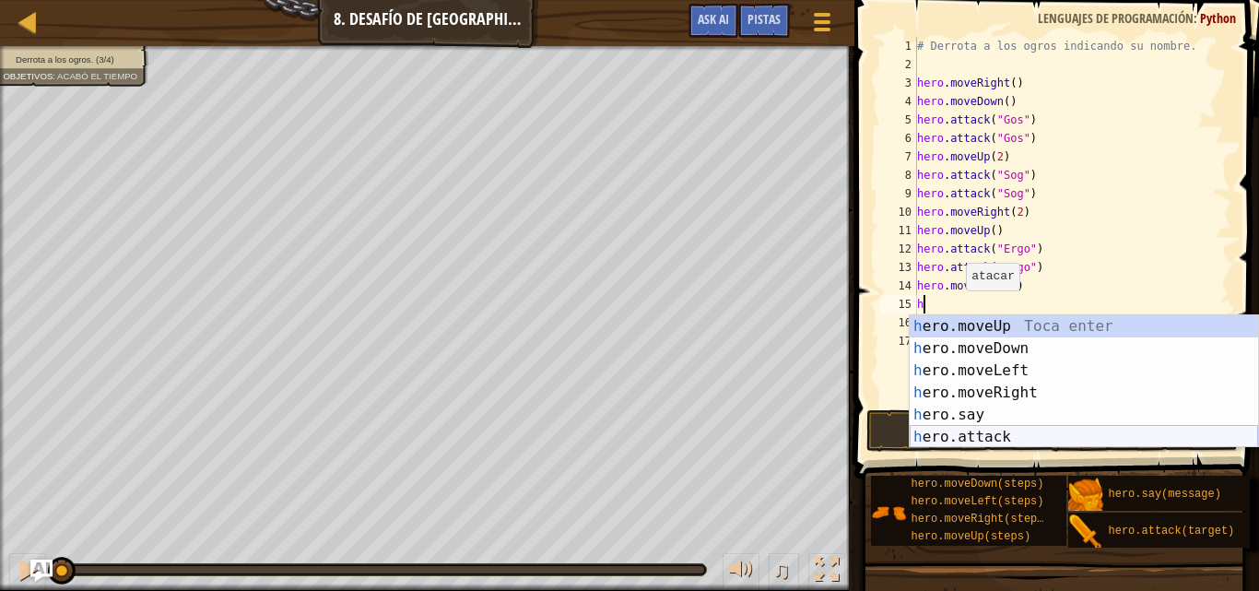
click at [995, 427] on div "h ero.moveUp Toca enter h ero.moveDown Toca enter h ero.moveLeft Toca enter h e…" at bounding box center [1083, 403] width 348 height 177
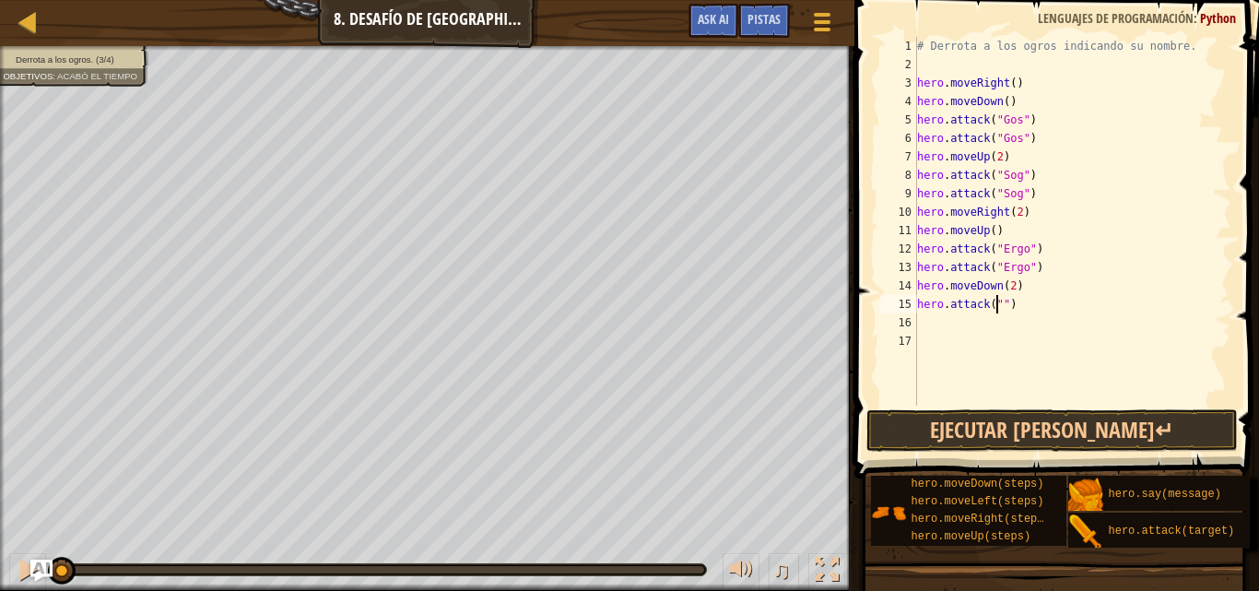
scroll to position [8, 7]
type textarea "hero.attack("Kro")"
click at [984, 321] on div "# Derrota a los ogros indicando su nombre. hero . moveRight ( ) hero . moveDown…" at bounding box center [1072, 239] width 318 height 405
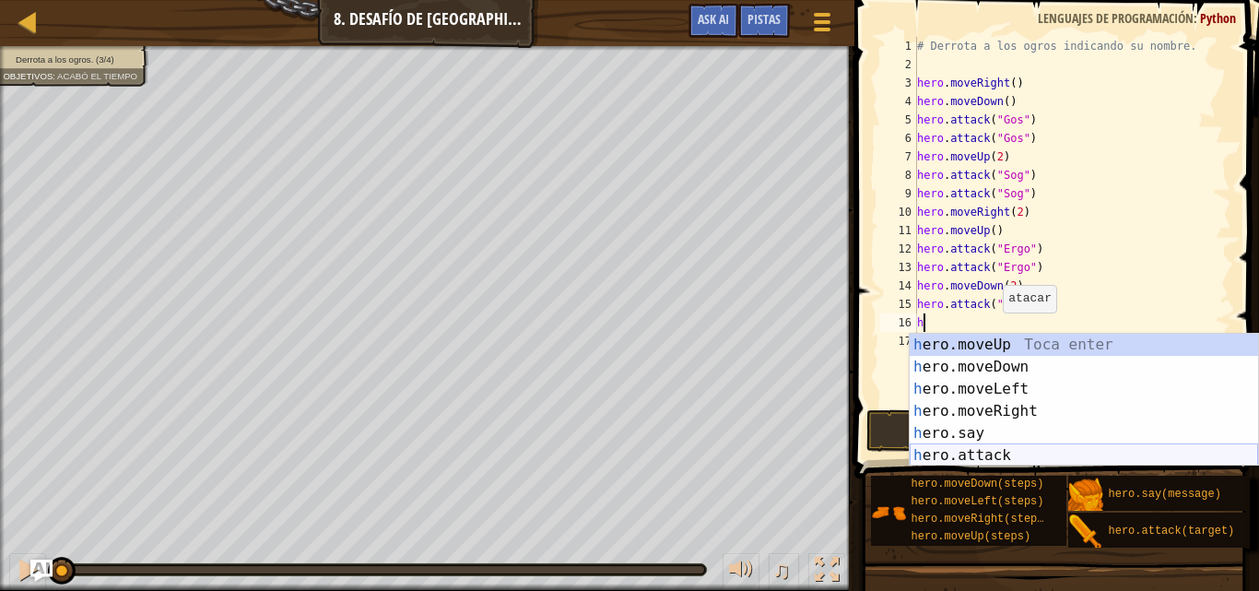
click at [1022, 451] on div "h ero.moveUp Toca enter h ero.moveDown Toca enter h ero.moveLeft Toca enter h e…" at bounding box center [1083, 422] width 348 height 177
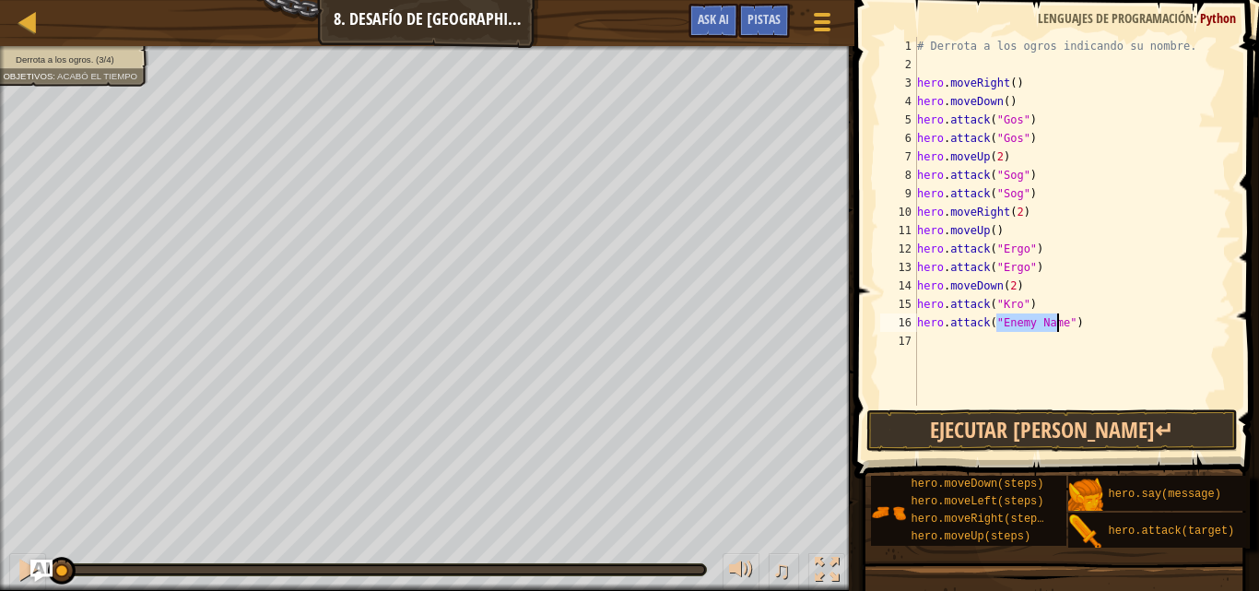
scroll to position [8, 7]
type textarea "hero.attack("Kro")"
click at [938, 346] on div "# Derrota a los ogros indicando su nombre. hero . moveRight ( ) hero . moveDown…" at bounding box center [1072, 239] width 318 height 405
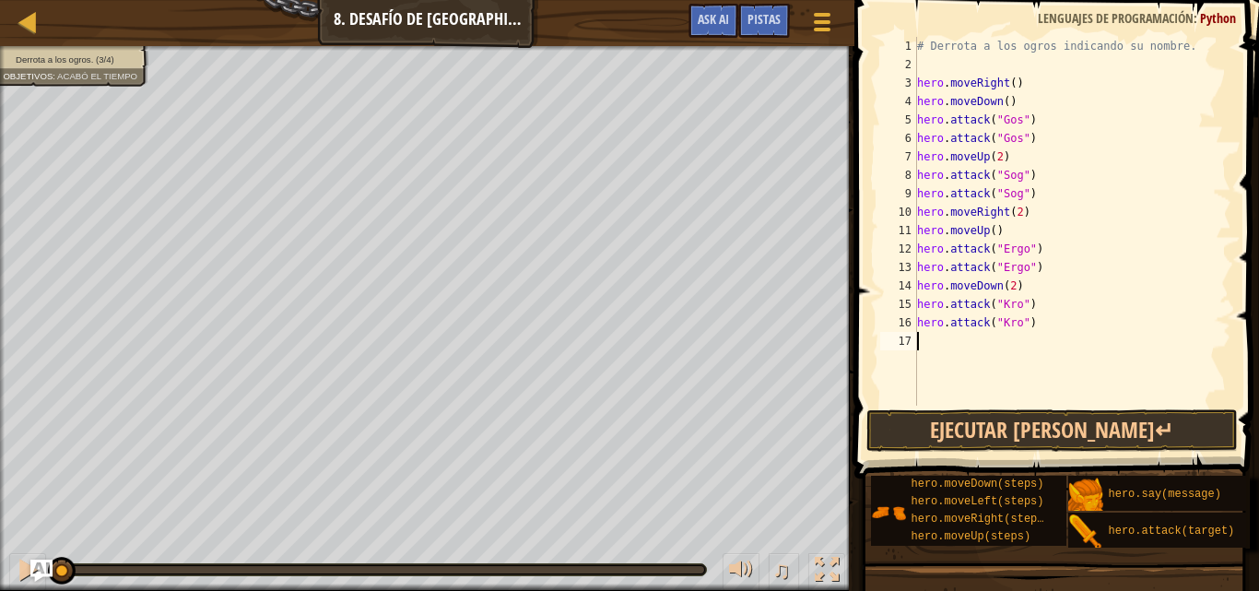
type textarea "h"
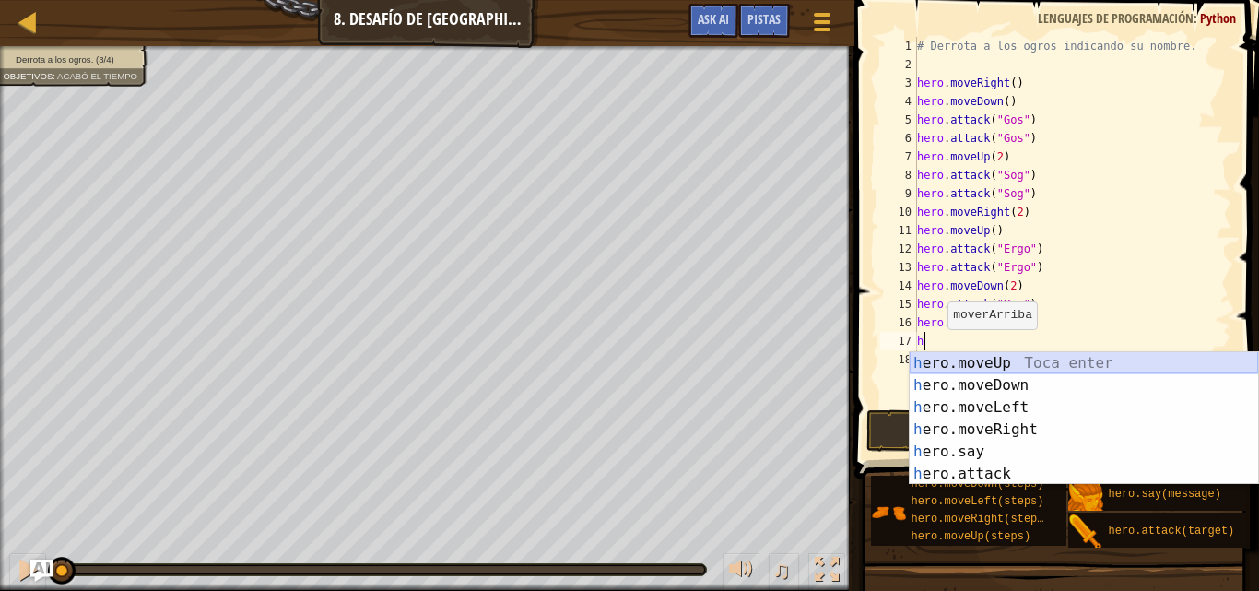
click at [991, 360] on div "h ero.moveUp Toca enter h ero.moveDown Toca enter h ero.moveLeft Toca enter h e…" at bounding box center [1083, 440] width 348 height 177
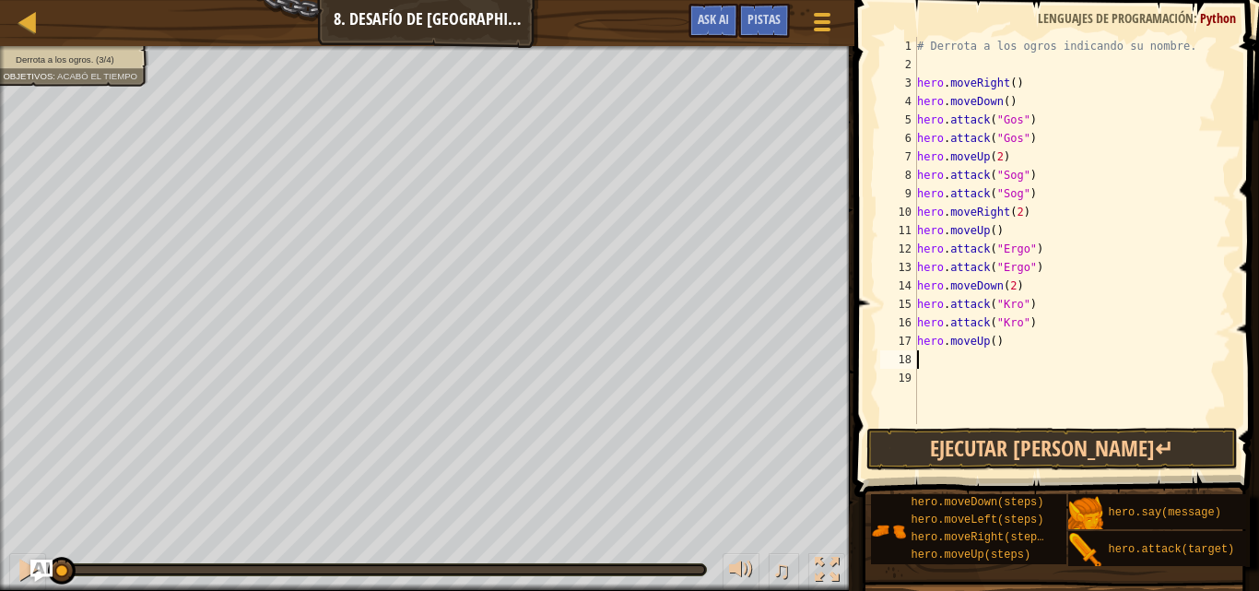
type textarea "h"
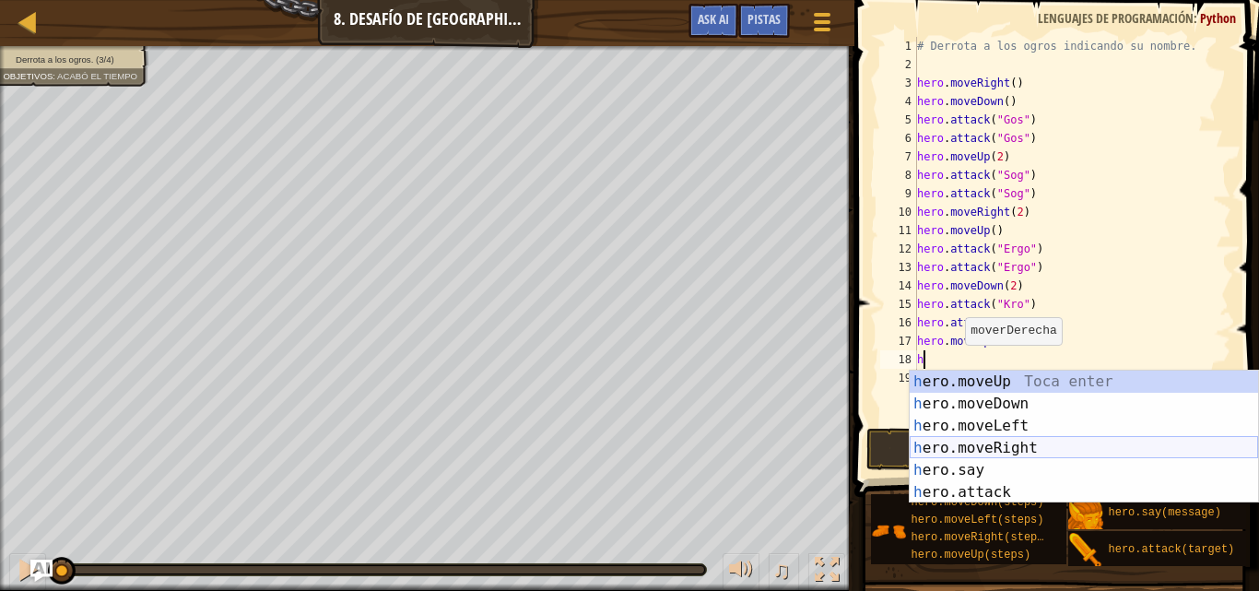
click at [993, 449] on div "h ero.moveUp Toca enter h ero.moveDown Toca enter h ero.moveLeft Toca enter h e…" at bounding box center [1083, 458] width 348 height 177
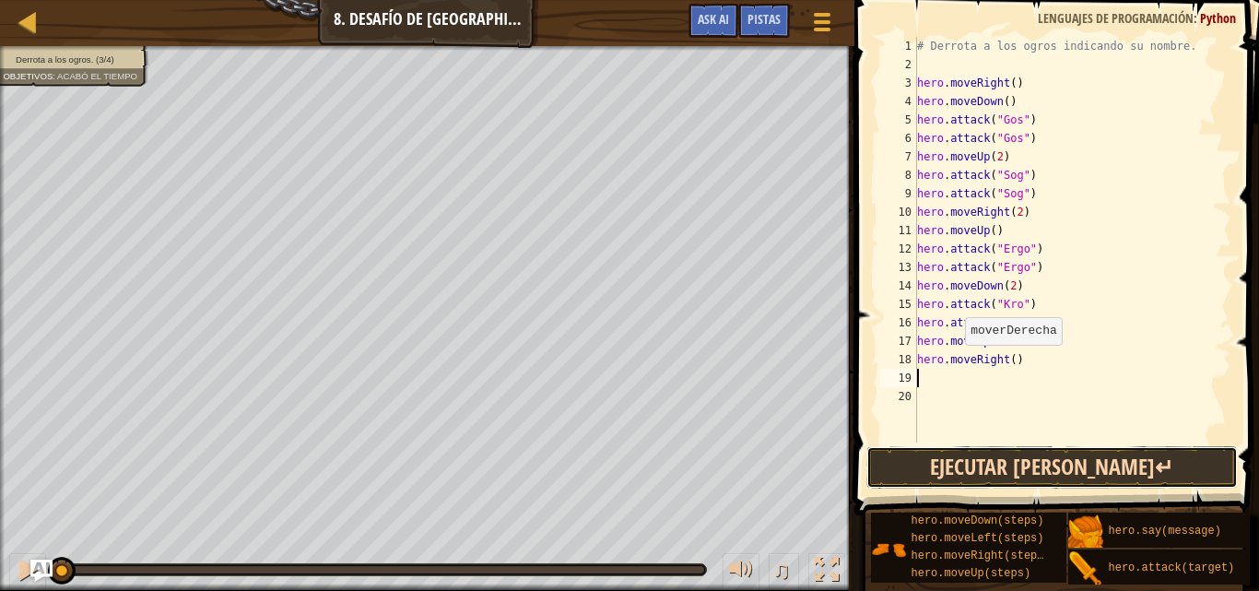
click at [999, 469] on button "Ejecutar [PERSON_NAME]↵" at bounding box center [1051, 467] width 370 height 42
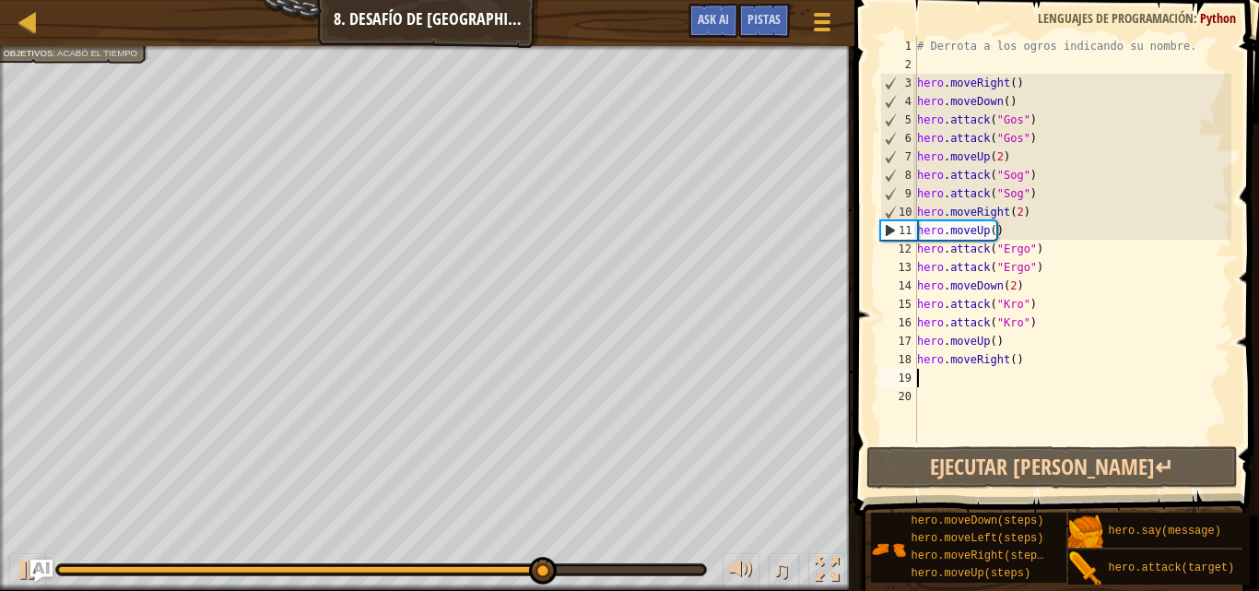
click at [999, 229] on div "# Derrota a los ogros indicando su nombre. hero . moveRight ( ) hero . moveDown…" at bounding box center [1072, 258] width 318 height 442
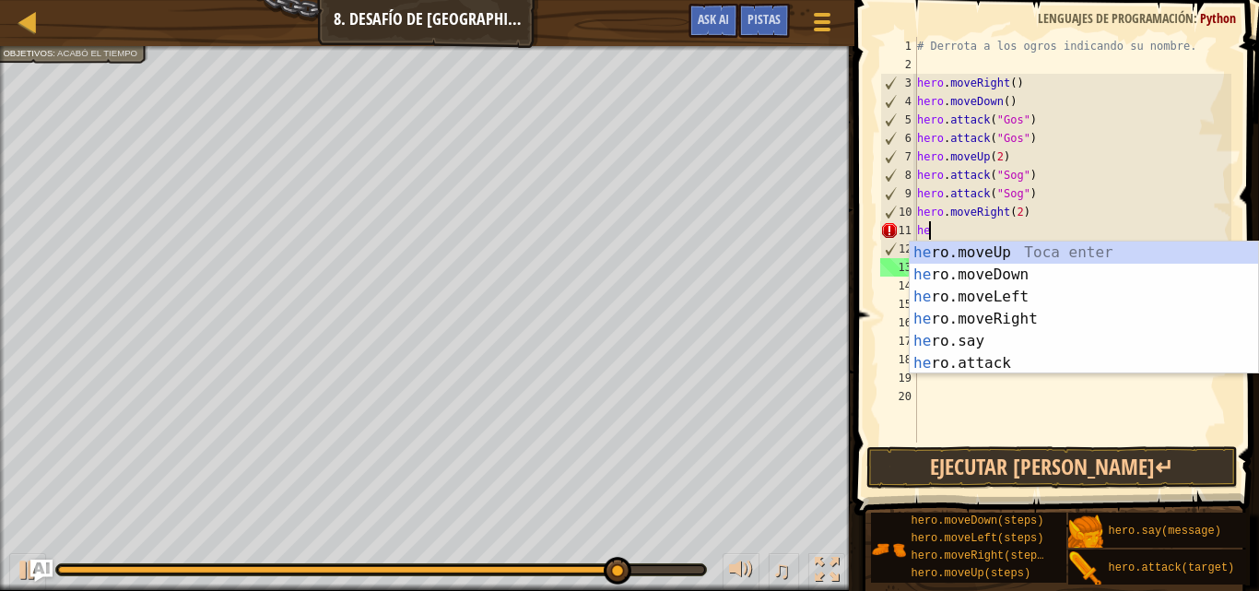
type textarea "h"
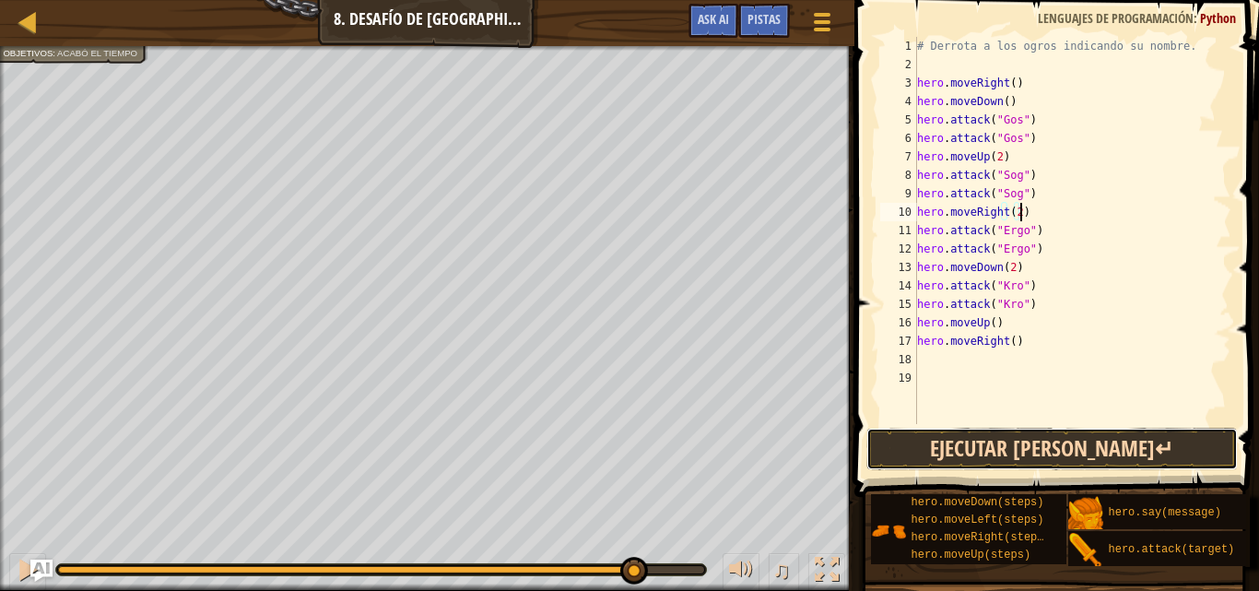
click at [1048, 440] on button "Ejecutar [PERSON_NAME]↵" at bounding box center [1051, 449] width 370 height 42
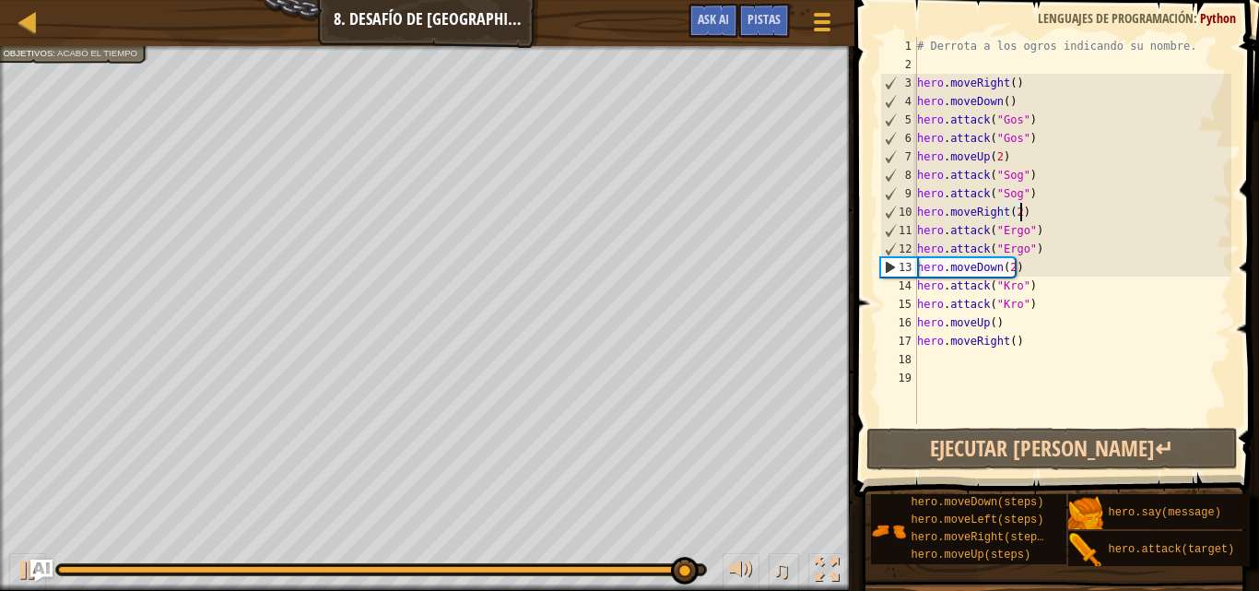
click at [1013, 262] on div "# Derrota a los ogros indicando su nombre. hero . moveRight ( ) hero . moveDown…" at bounding box center [1072, 249] width 318 height 424
click at [1007, 260] on div "# Derrota a los ogros indicando su nombre. hero . moveRight ( ) hero . moveDown…" at bounding box center [1072, 249] width 318 height 424
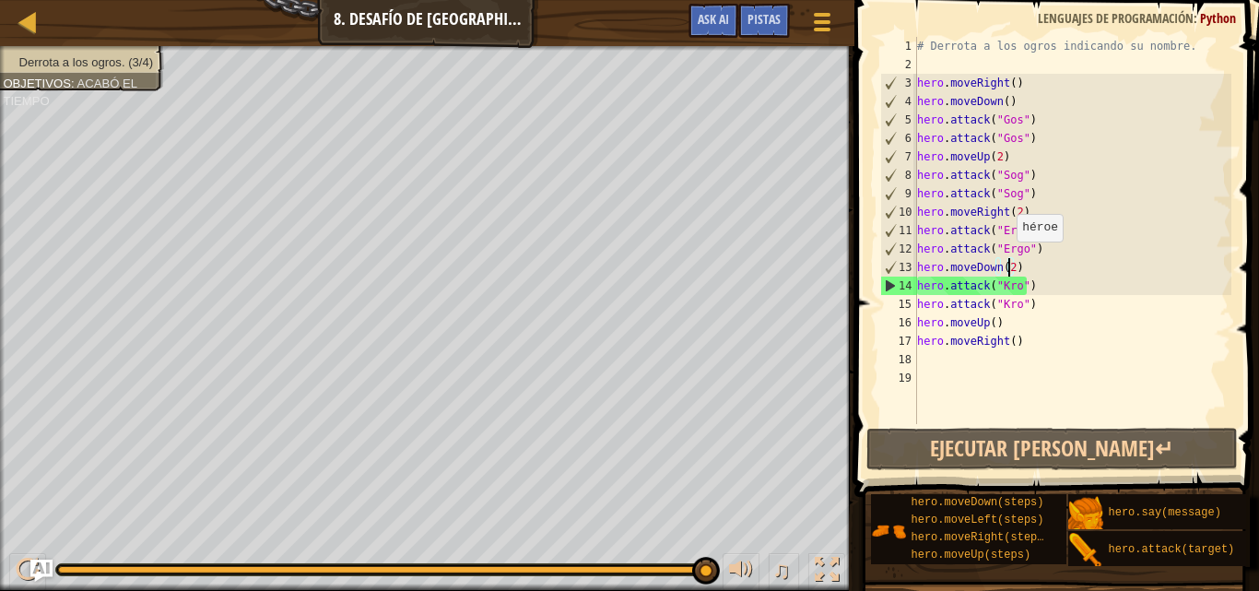
type textarea "hero.moveDown()"
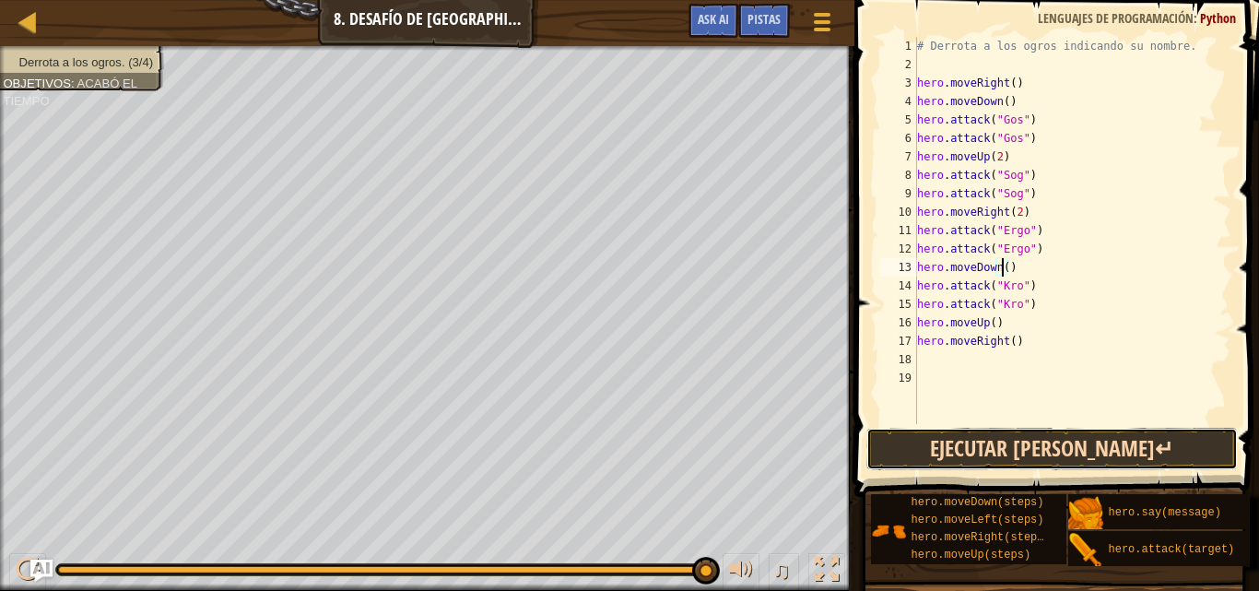
click at [1055, 440] on button "Ejecutar [PERSON_NAME]↵" at bounding box center [1051, 449] width 370 height 42
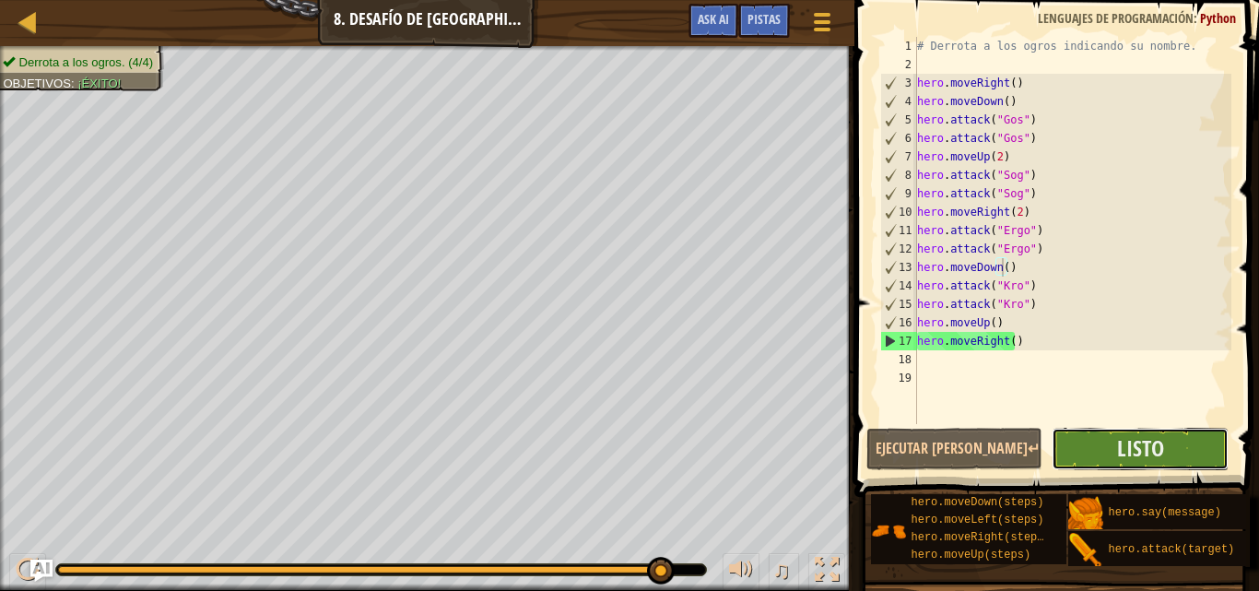
click at [1094, 442] on button "Listo" at bounding box center [1139, 449] width 176 height 42
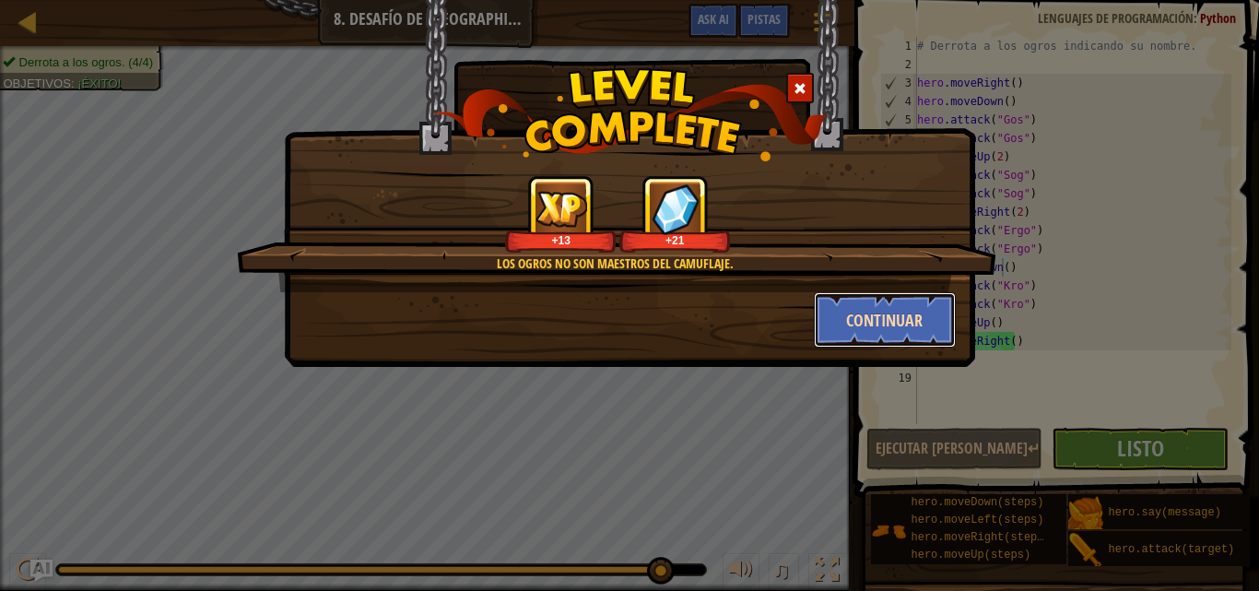
click at [857, 312] on button "Continuar" at bounding box center [885, 319] width 143 height 55
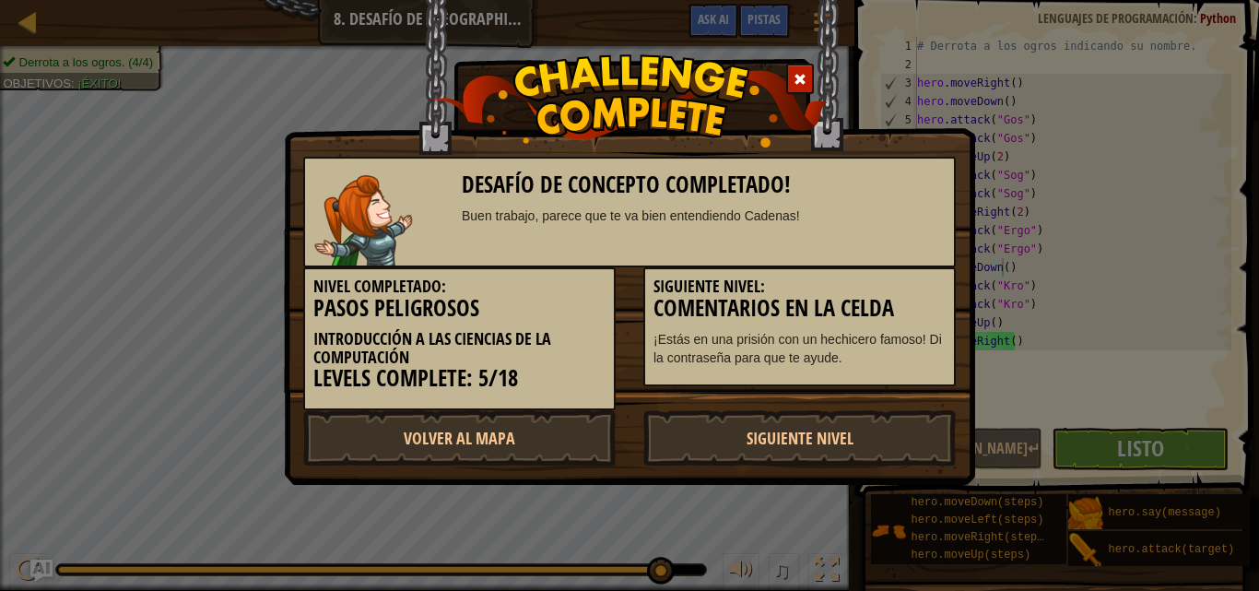
click at [839, 306] on h3 "Comentarios en la celda" at bounding box center [799, 308] width 292 height 25
click at [786, 64] on div at bounding box center [800, 79] width 28 height 30
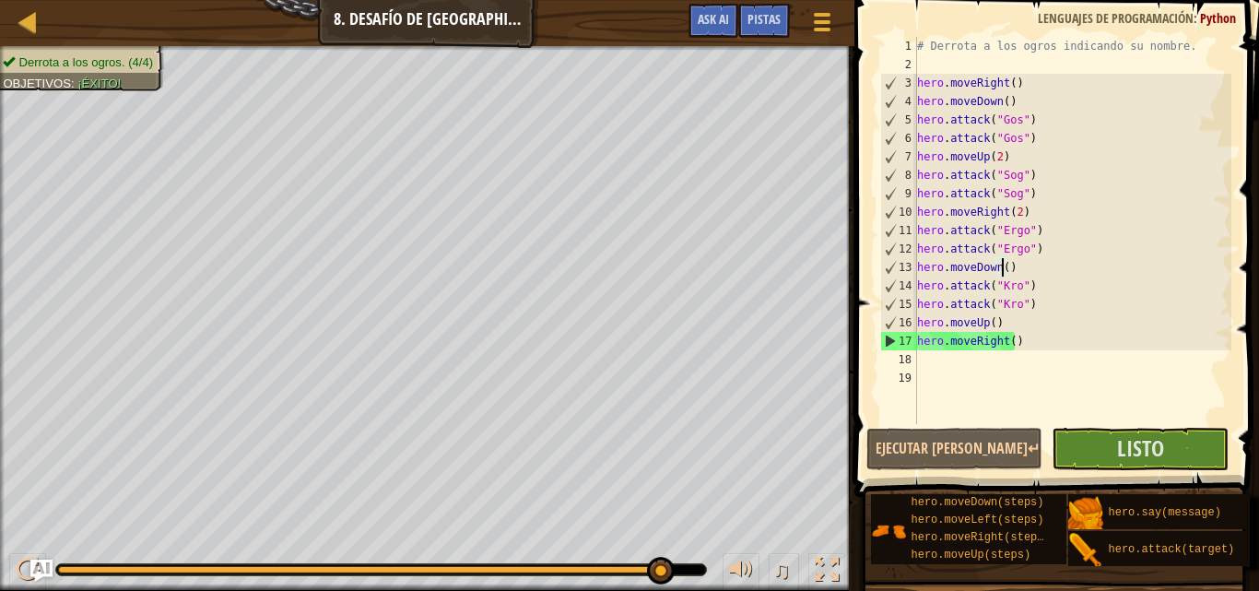
select select "es-419"
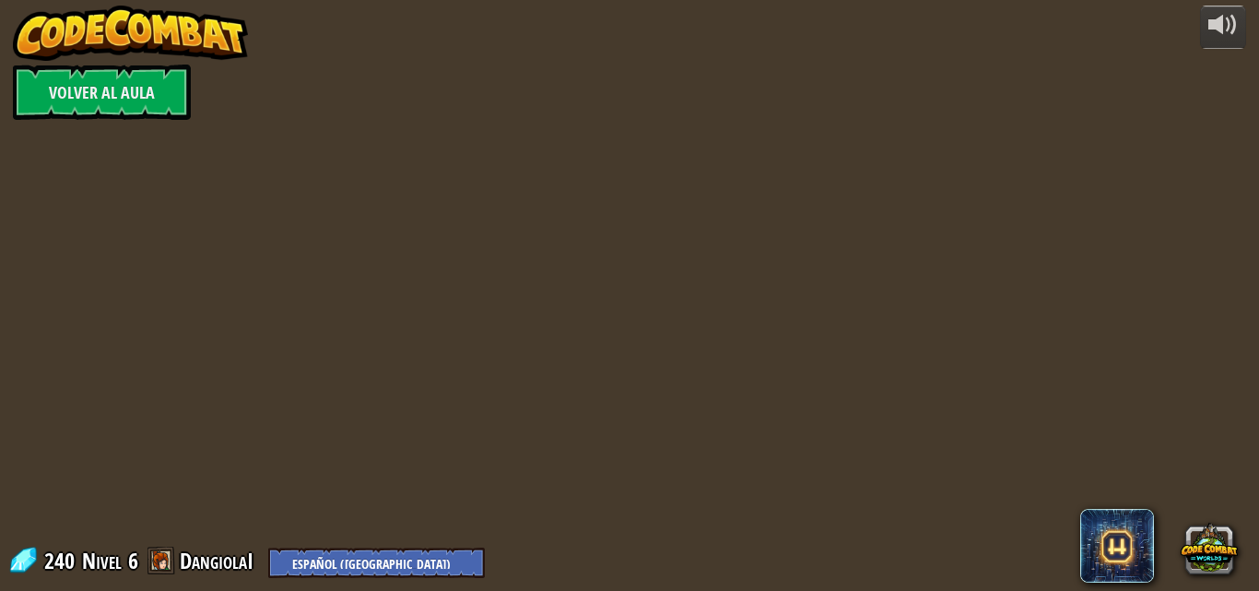
select select "es-419"
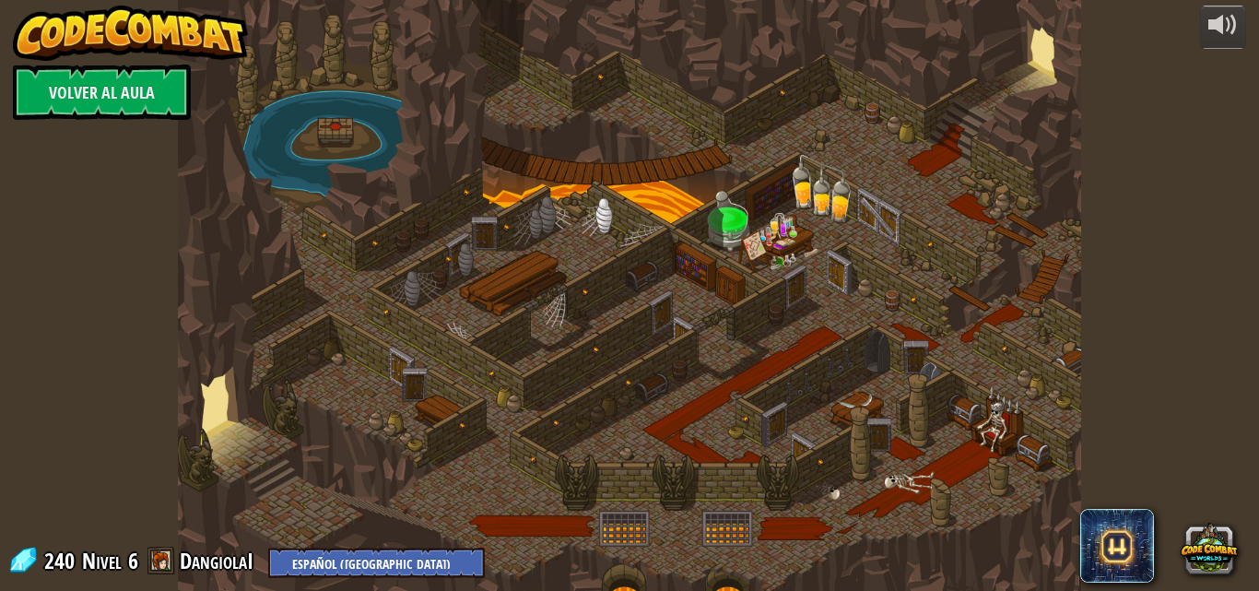
select select "es-419"
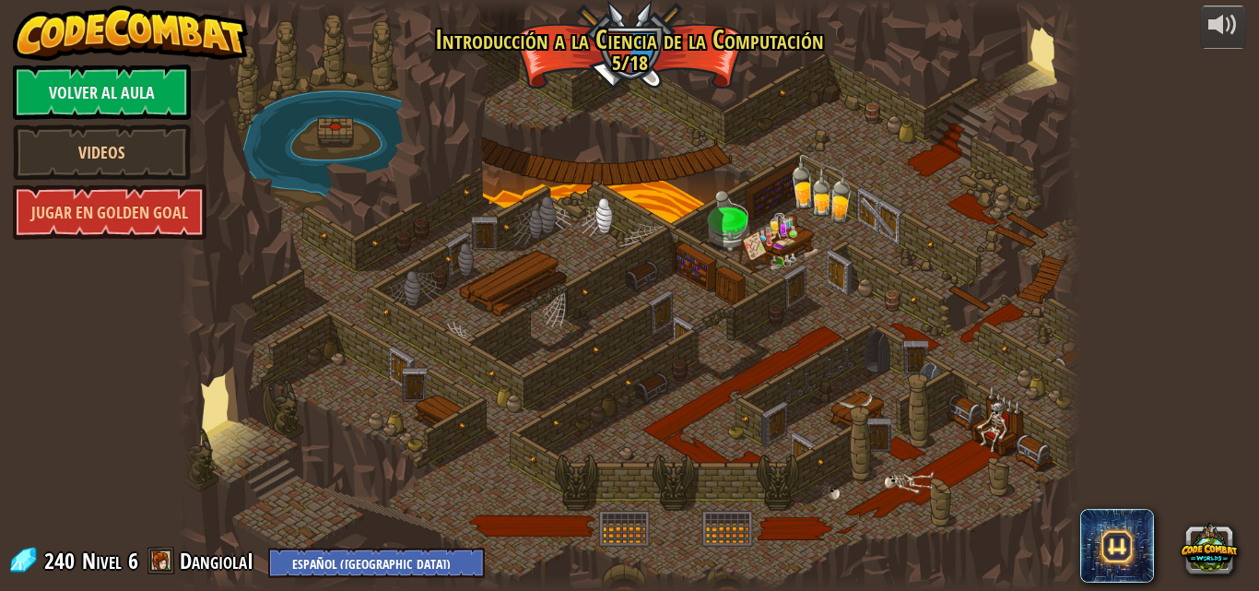
select select "es-419"
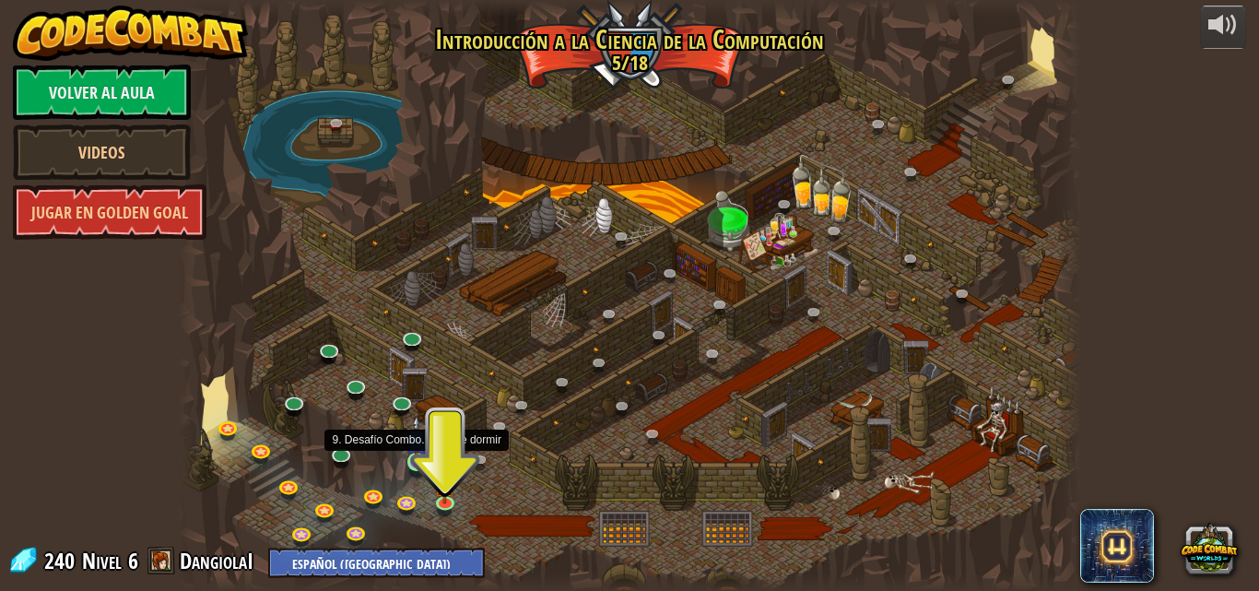
click at [406, 459] on img at bounding box center [415, 439] width 21 height 49
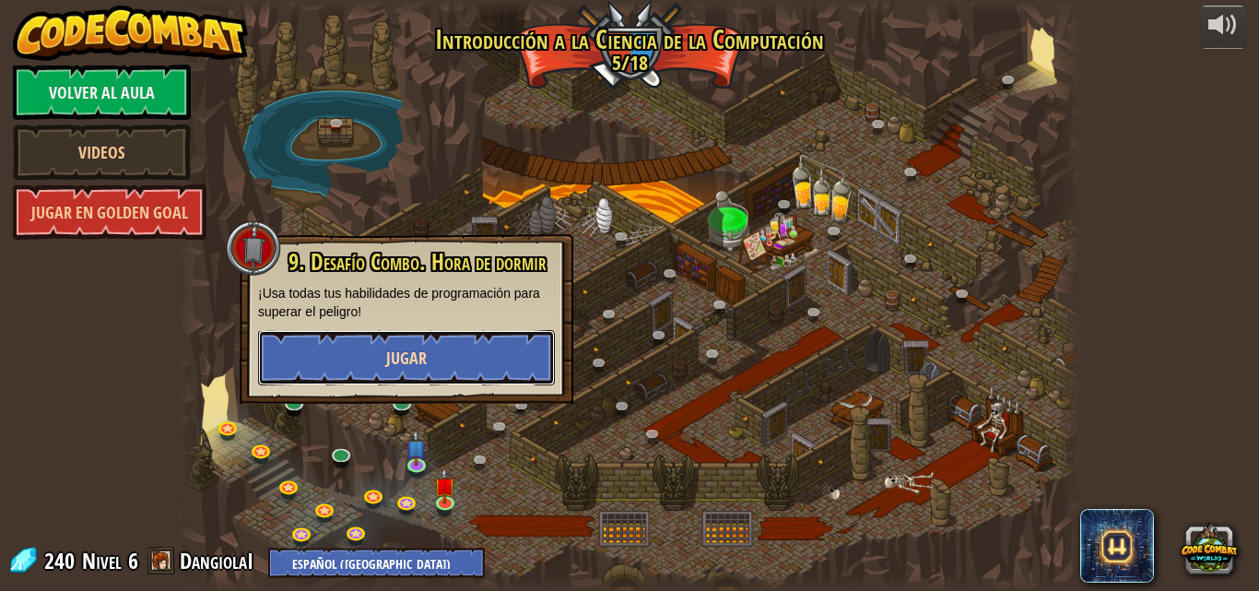
click at [454, 358] on button "Jugar" at bounding box center [406, 357] width 297 height 55
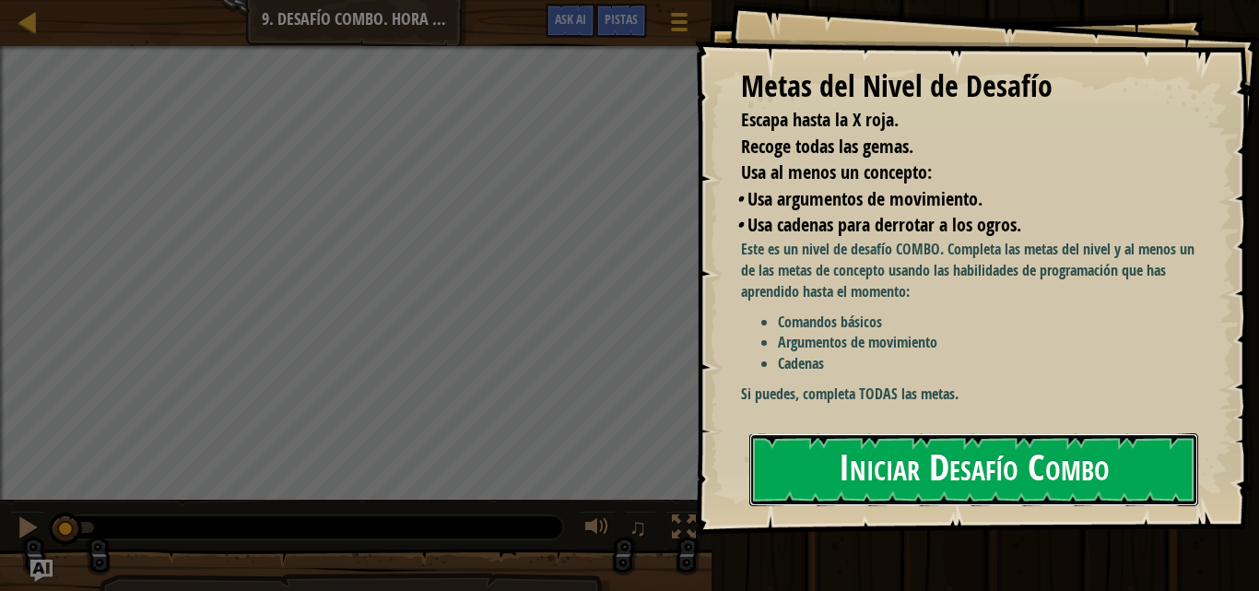
click at [788, 440] on button "Iniciar Desafío Combo" at bounding box center [973, 469] width 449 height 73
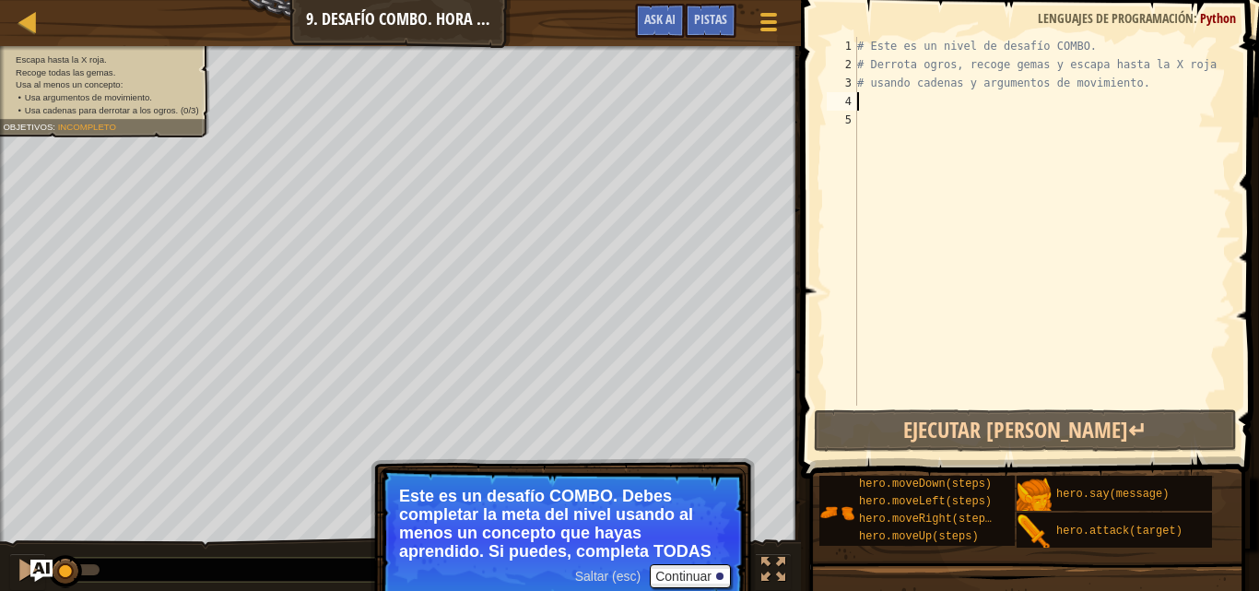
click at [917, 101] on div "# Este es un nivel de desafío COMBO. # Derrota ogros, recoge gemas y escapa has…" at bounding box center [1042, 239] width 378 height 405
type textarea "h"
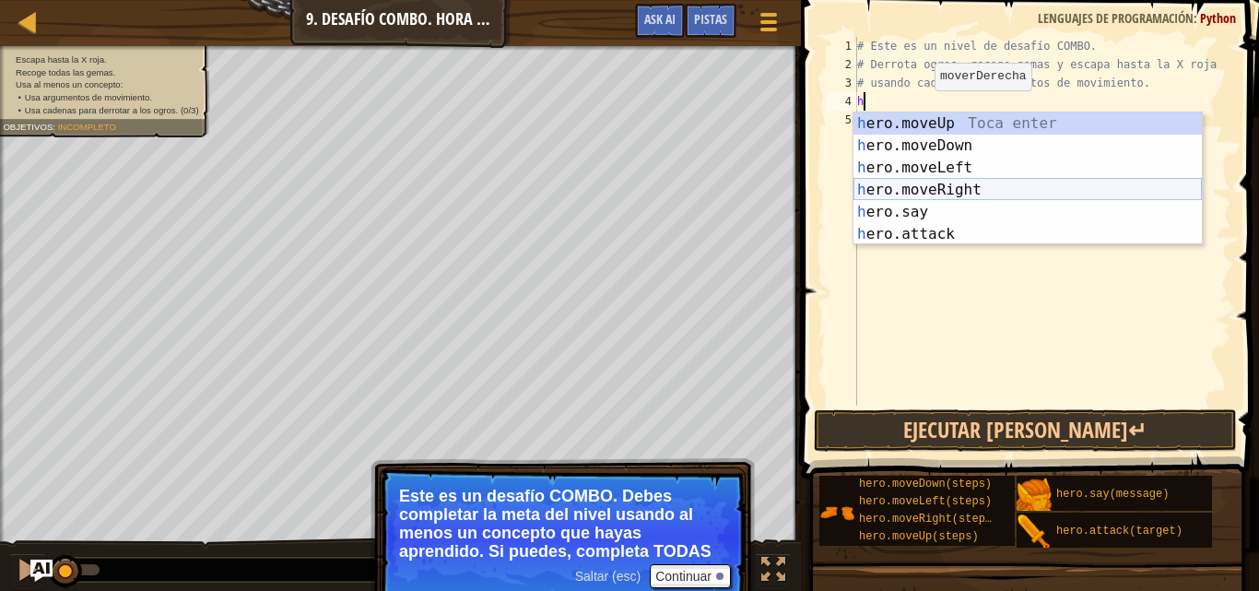
click at [944, 193] on div "h ero.moveUp Toca enter h ero.moveDown Toca enter h ero.moveLeft Toca enter h e…" at bounding box center [1027, 200] width 348 height 177
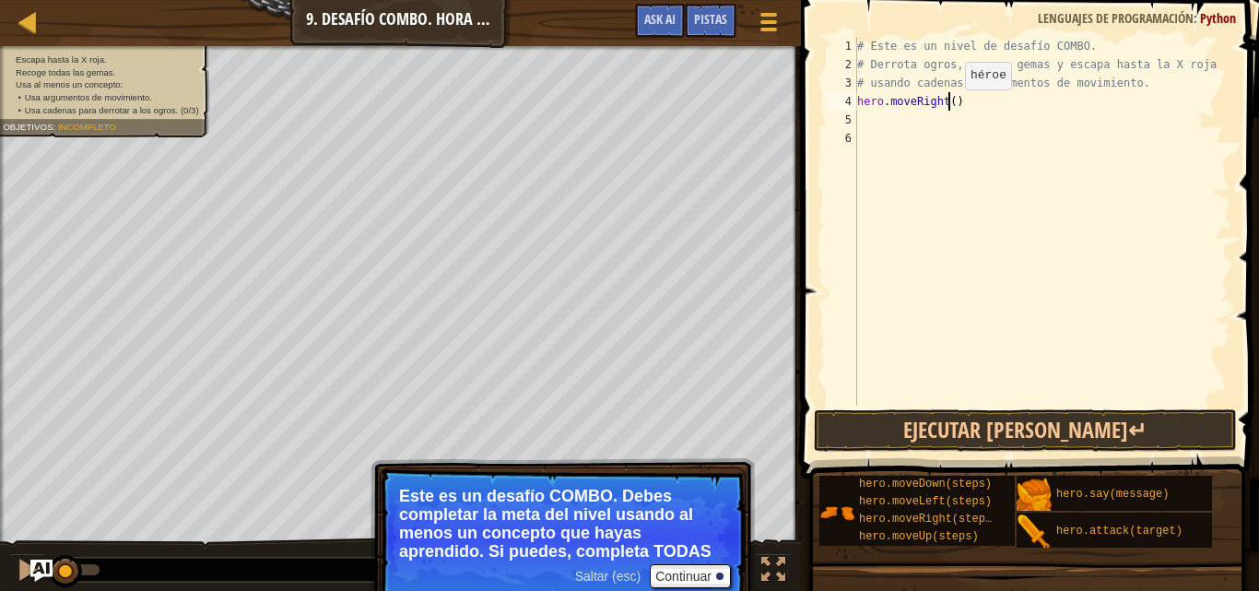
click at [949, 108] on div "# Este es un nivel de desafío COMBO. # Derrota ogros, recoge gemas y escapa has…" at bounding box center [1042, 239] width 378 height 405
type textarea "hero.moveRight(2)"
click at [894, 113] on div "# Este es un nivel de desafío COMBO. # Derrota ogros, recoge gemas y escapa has…" at bounding box center [1042, 239] width 378 height 405
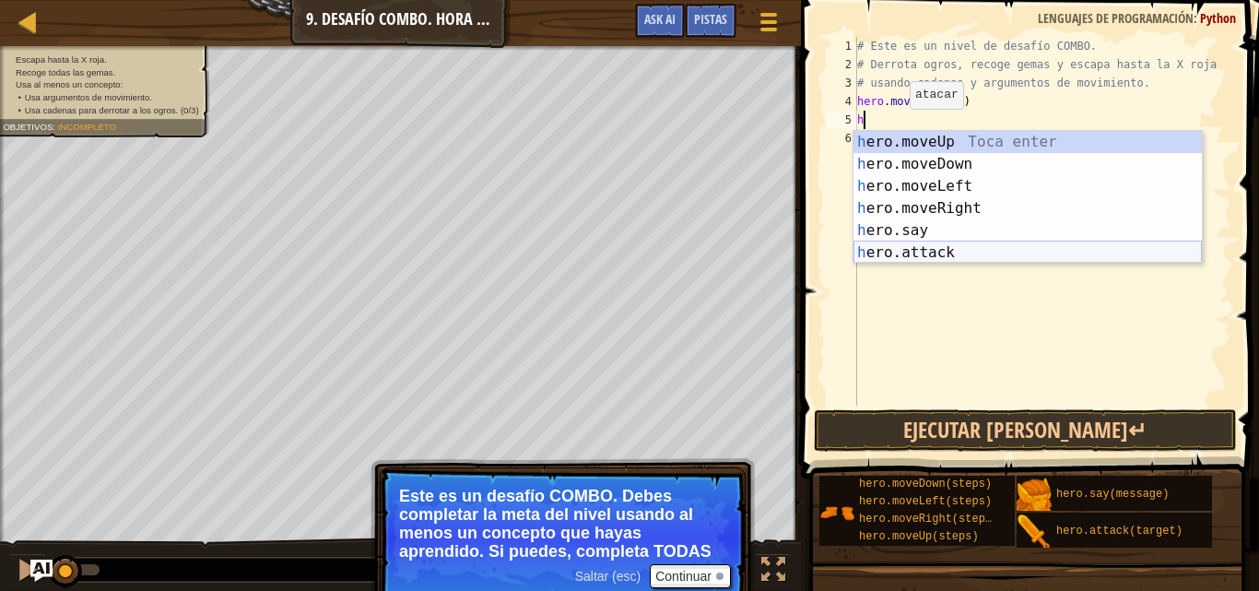
click at [910, 254] on div "h ero.moveUp Toca enter h ero.moveDown Toca enter h ero.moveLeft Toca enter h e…" at bounding box center [1027, 219] width 348 height 177
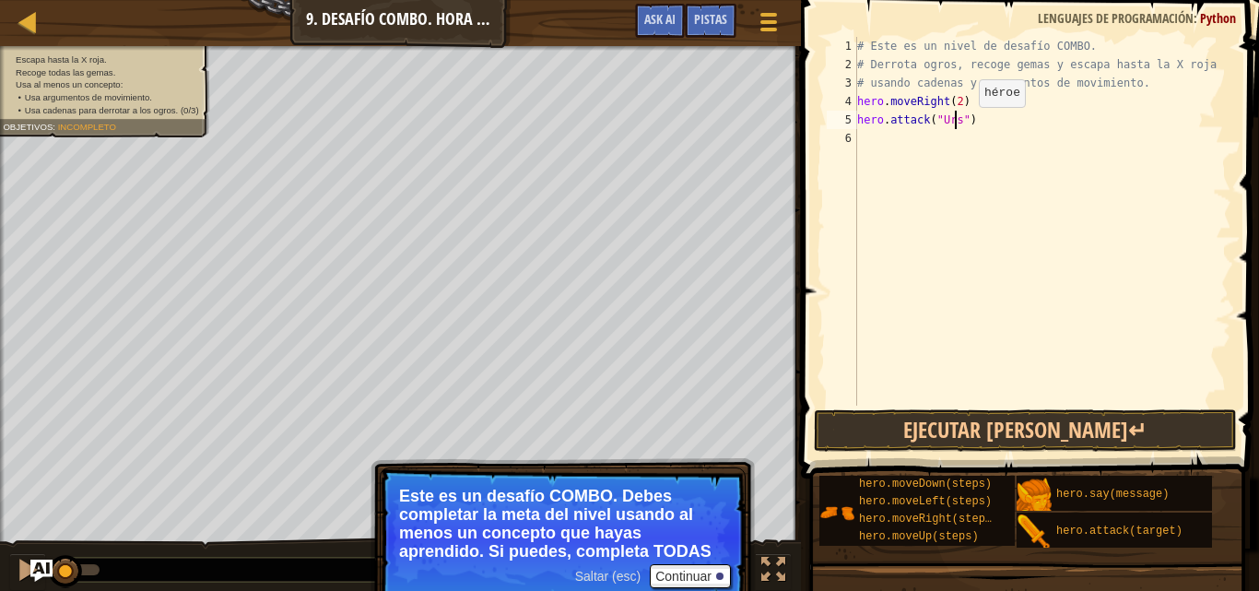
type textarea "hero.attack("Ursa")"
click at [871, 128] on div "# Este es un nivel de desafío COMBO. # Derrota ogros, recoge gemas y escapa has…" at bounding box center [1042, 239] width 378 height 405
click at [871, 132] on div "# Este es un nivel de desafío COMBO. # Derrota ogros, recoge gemas y escapa has…" at bounding box center [1042, 239] width 378 height 405
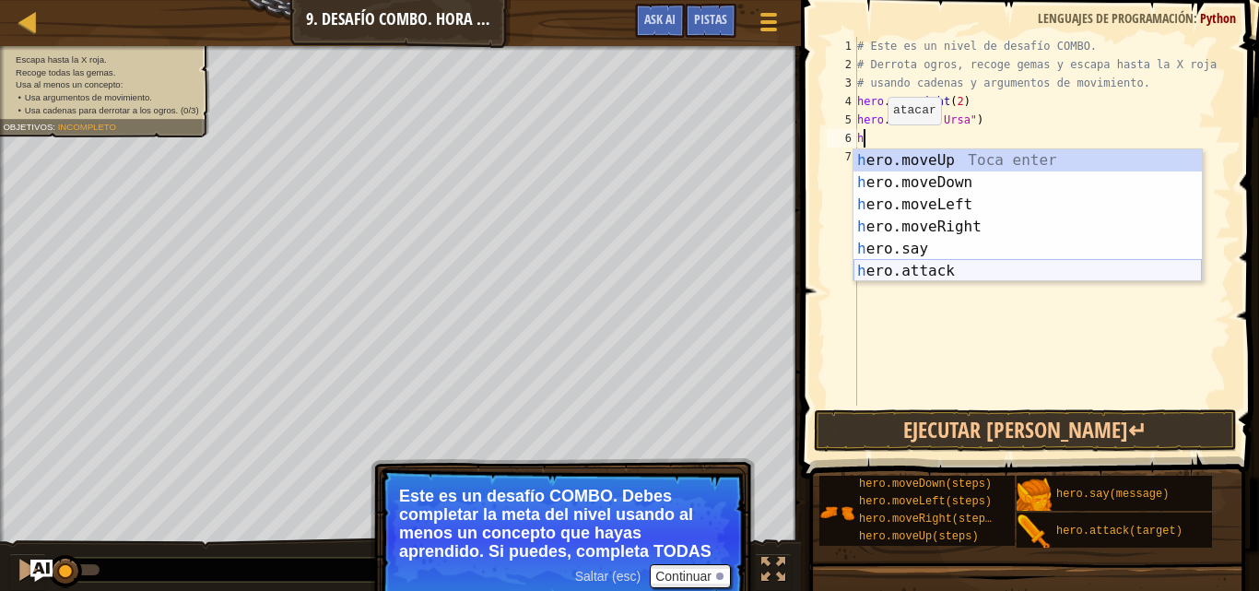
click at [904, 276] on div "h ero.moveUp Toca enter h ero.moveDown Toca enter h ero.moveLeft Toca enter h e…" at bounding box center [1027, 237] width 348 height 177
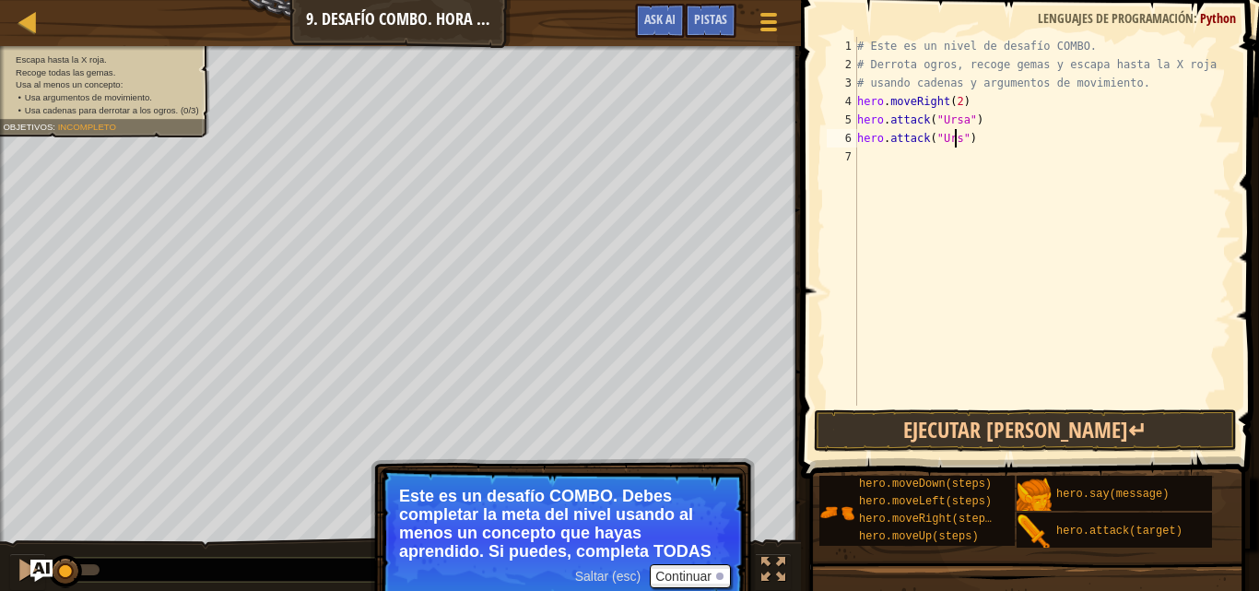
type textarea "hero.attack("Ursa")"
click at [890, 156] on div "# Este es un nivel de desafío COMBO. # Derrota ogros, recoge gemas y escapa has…" at bounding box center [1042, 239] width 378 height 405
type textarea "h"
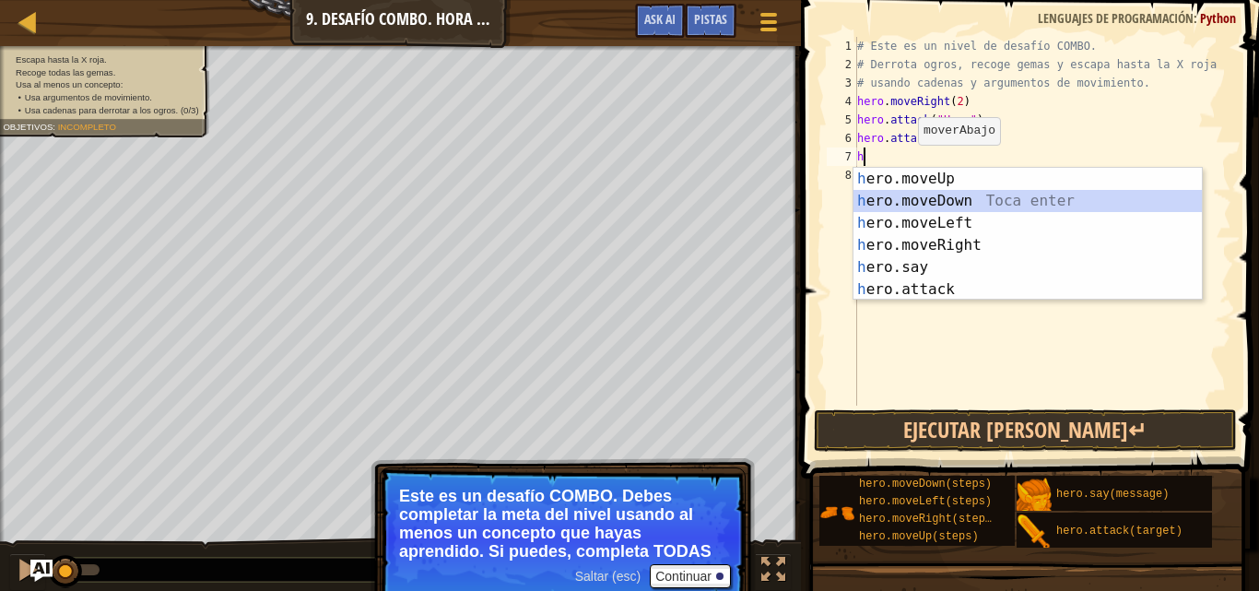
click at [921, 198] on div "h ero.moveUp Toca enter h ero.moveDown Toca enter h ero.moveLeft Toca enter h e…" at bounding box center [1027, 256] width 348 height 177
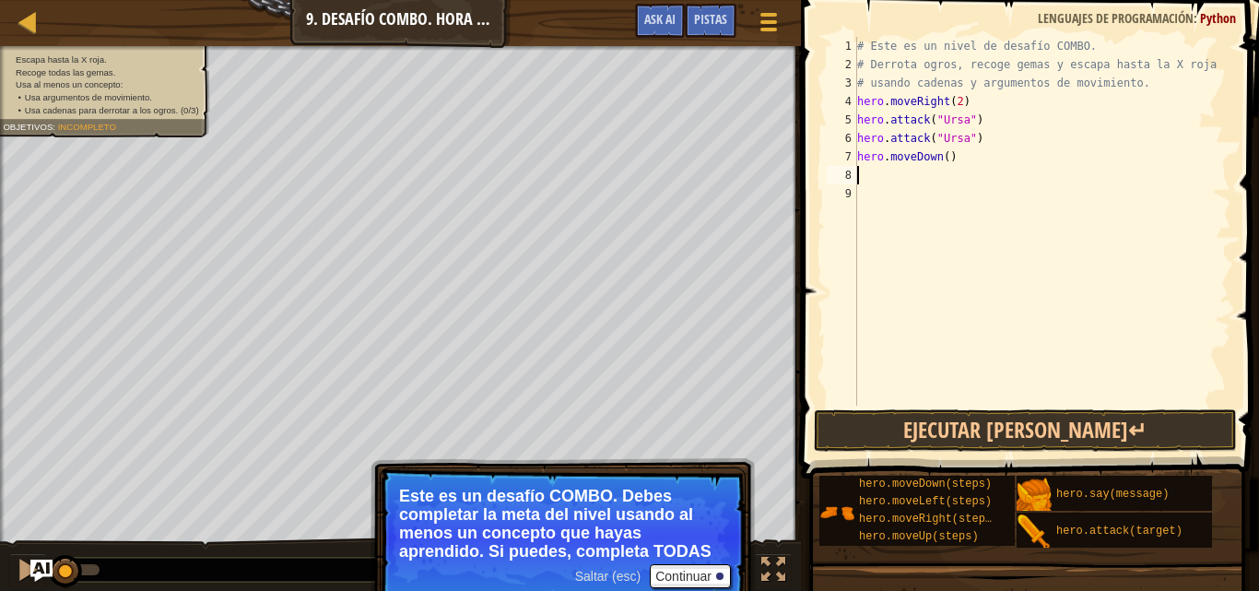
type textarea "h"
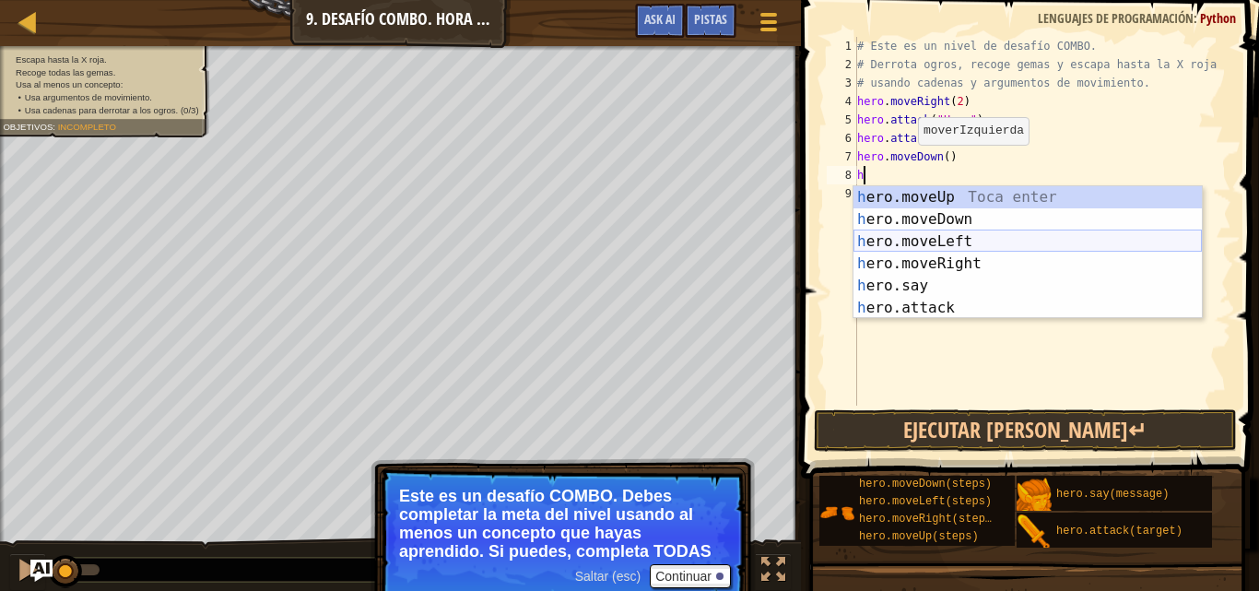
click at [884, 237] on div "h ero.moveUp Toca enter h ero.moveDown Toca enter h ero.moveLeft Toca enter h e…" at bounding box center [1027, 274] width 348 height 177
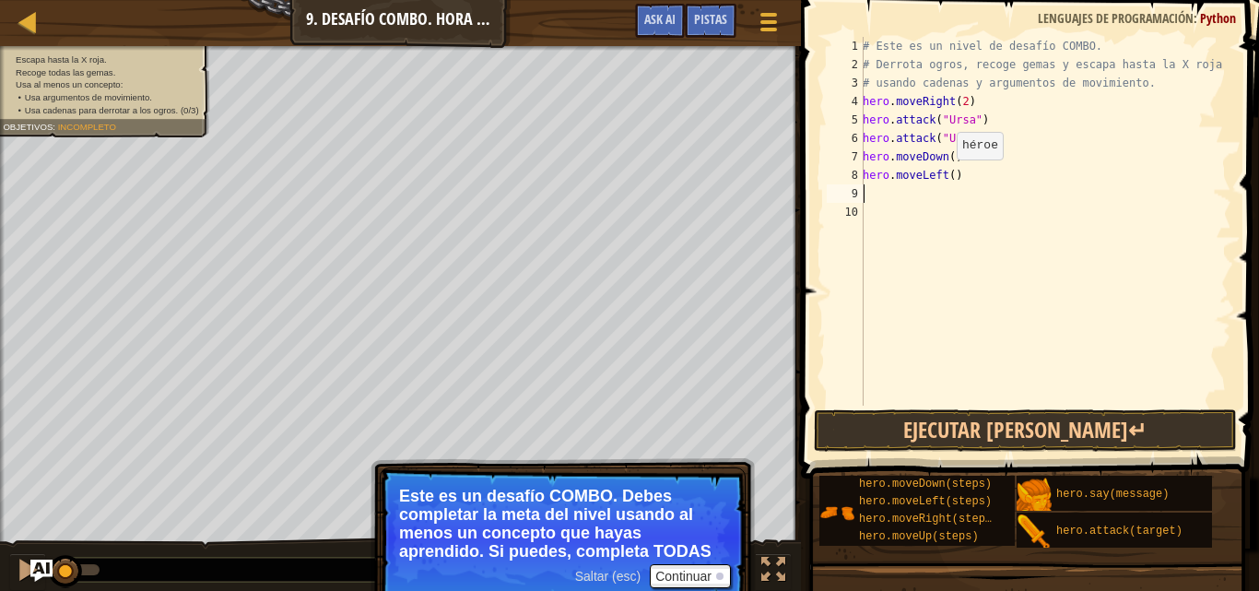
click at [947, 177] on div "# Este es un nivel de desafío COMBO. # Derrota ogros, recoge gemas y escapa has…" at bounding box center [1045, 239] width 372 height 405
type textarea "hero.moveLeft(2)"
click at [929, 195] on div "# Este es un nivel de desafío COMBO. # Derrota ogros, recoge gemas y escapa has…" at bounding box center [1045, 239] width 372 height 405
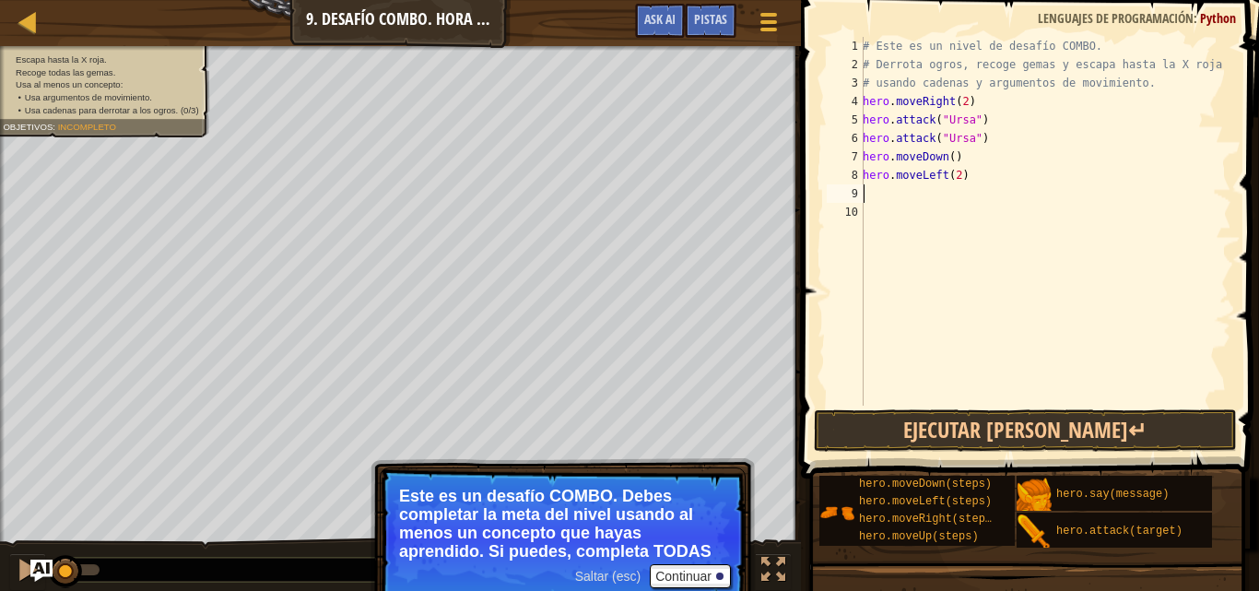
type textarea "h"
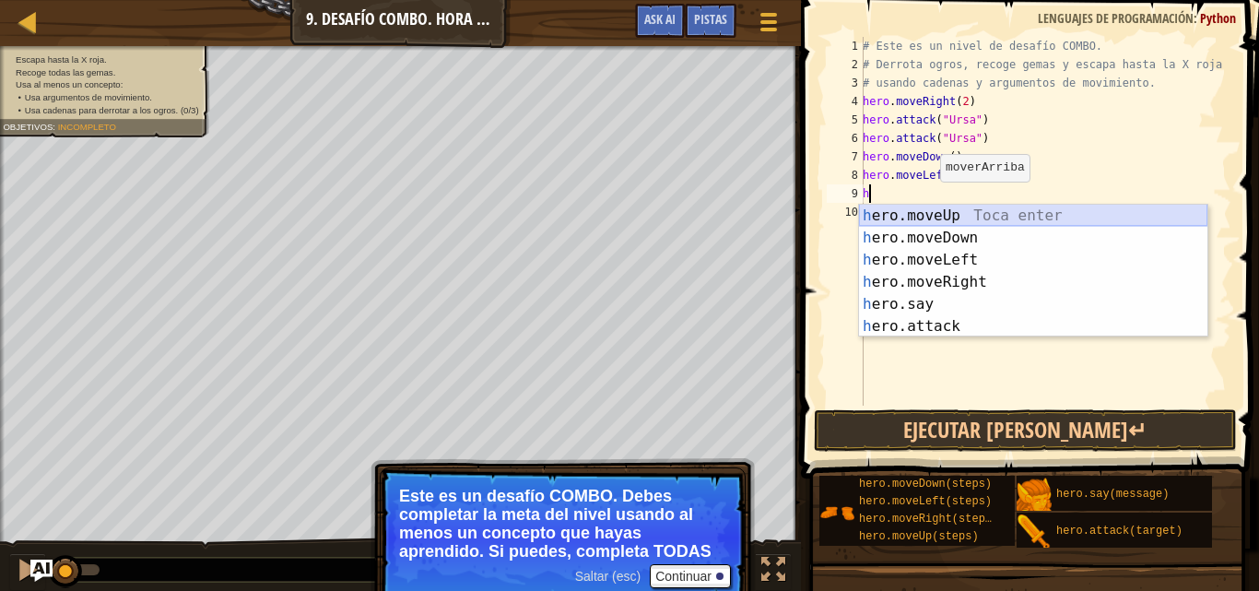
click at [944, 217] on div "h ero.moveUp Toca enter h ero.moveDown Toca enter h ero.moveLeft Toca enter h e…" at bounding box center [1033, 293] width 348 height 177
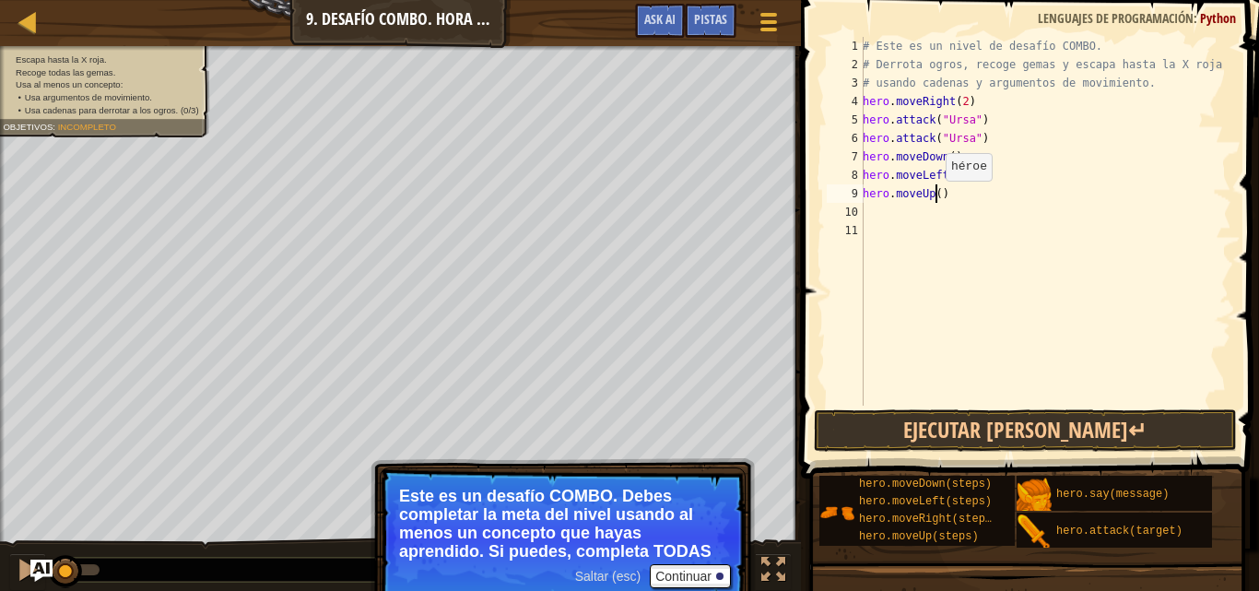
click at [935, 199] on div "# Este es un nivel de desafío COMBO. # Derrota ogros, recoge gemas y escapa has…" at bounding box center [1045, 239] width 372 height 405
type textarea "hero.moveUp(2)"
click at [921, 215] on div "# Este es un nivel de desafío COMBO. # Derrota ogros, recoge gemas y escapa has…" at bounding box center [1045, 239] width 372 height 405
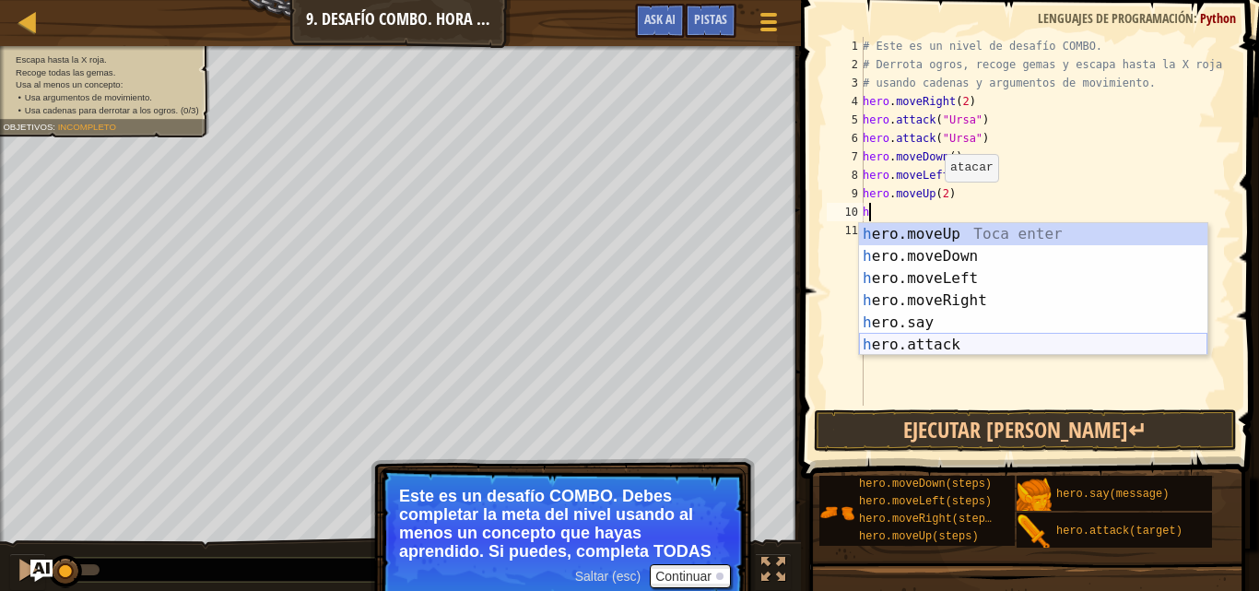
click at [932, 337] on div "h ero.moveUp Toca enter h ero.moveDown Toca enter h ero.moveLeft Toca enter h e…" at bounding box center [1033, 311] width 348 height 177
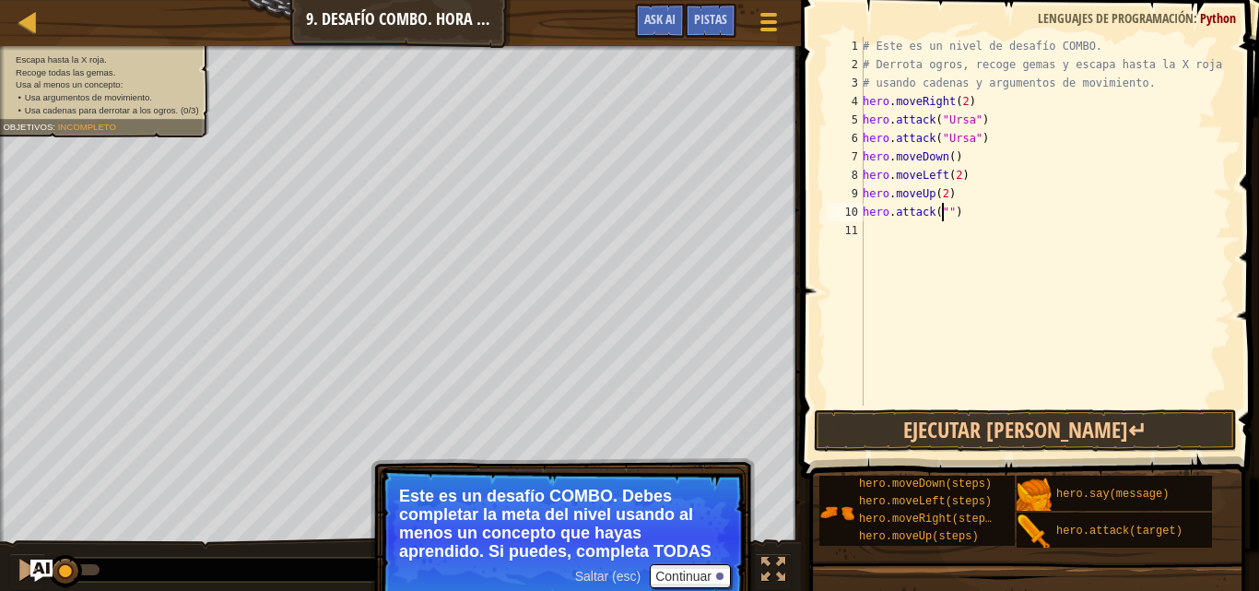
type textarea "hero.attack("")"
click at [83, 88] on span "Usa al menos un concepto:" at bounding box center [69, 85] width 107 height 10
click at [93, 106] on span "Usa cadenas para derrotar a los ogros. (0/3)" at bounding box center [112, 110] width 174 height 10
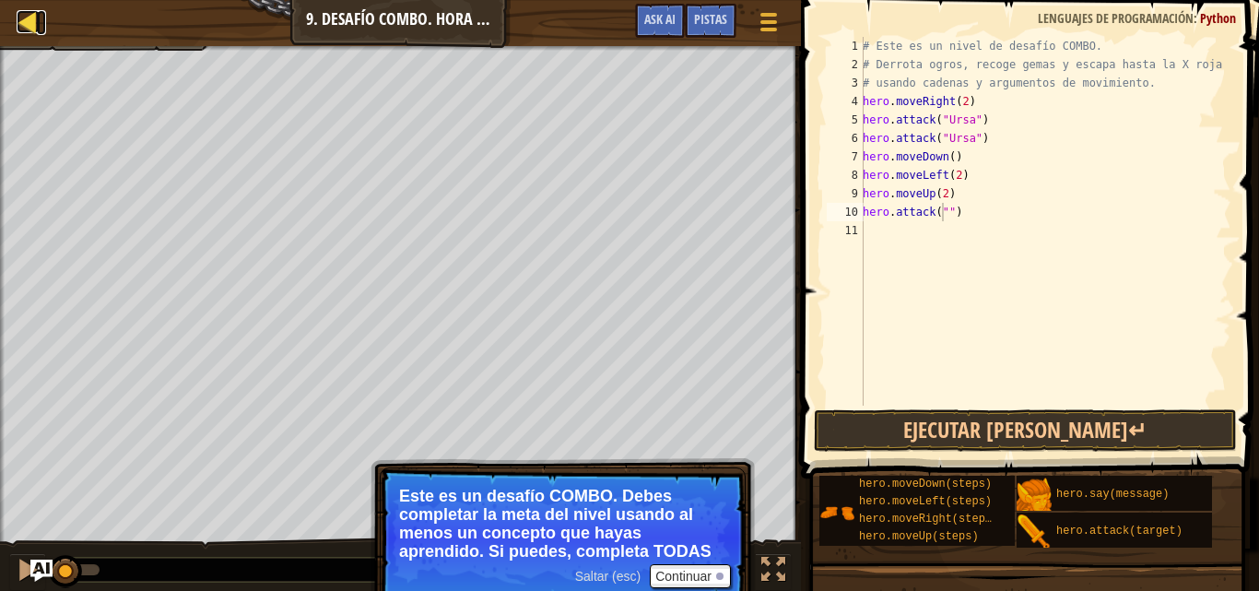
click at [25, 27] on div at bounding box center [28, 21] width 23 height 23
select select "es-419"
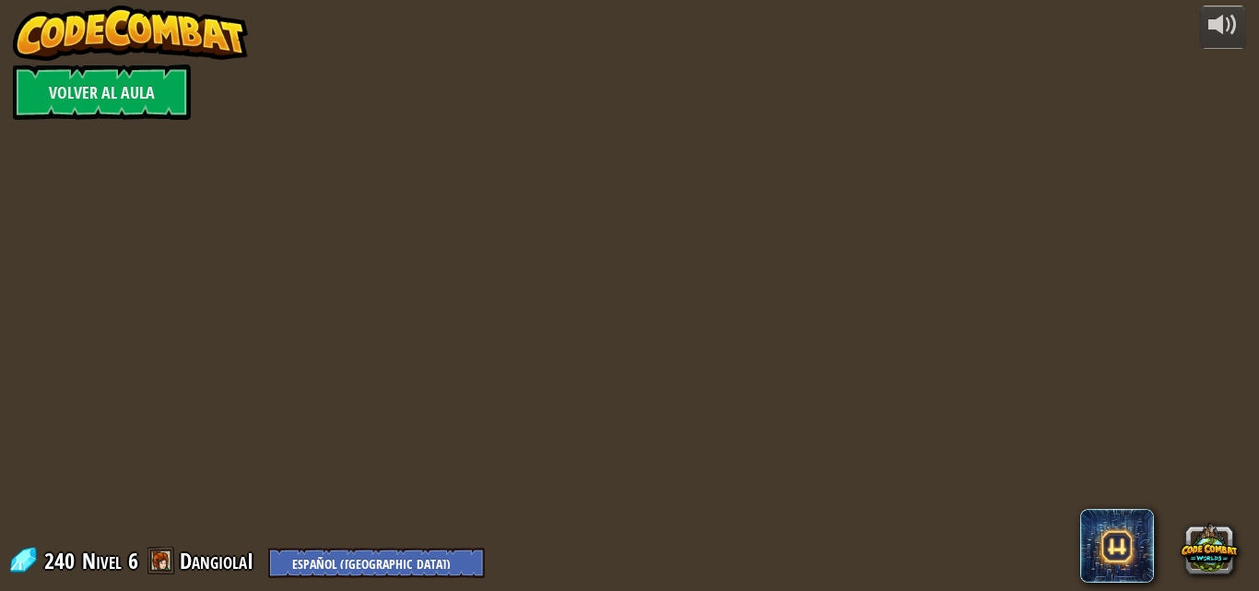
select select "es-419"
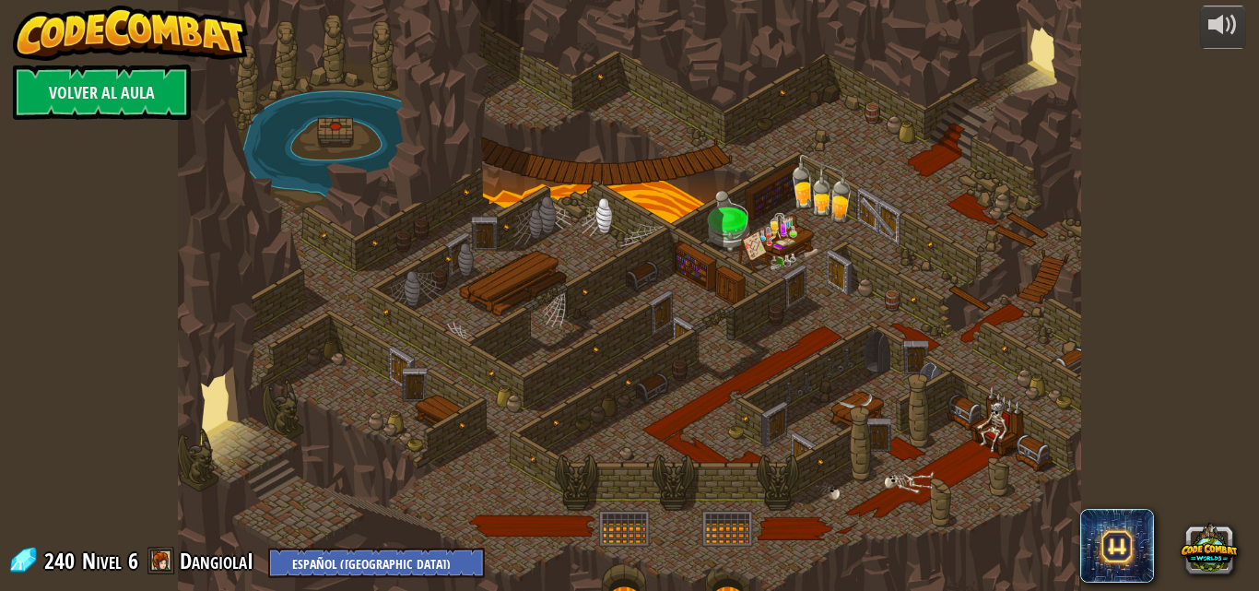
select select "es-419"
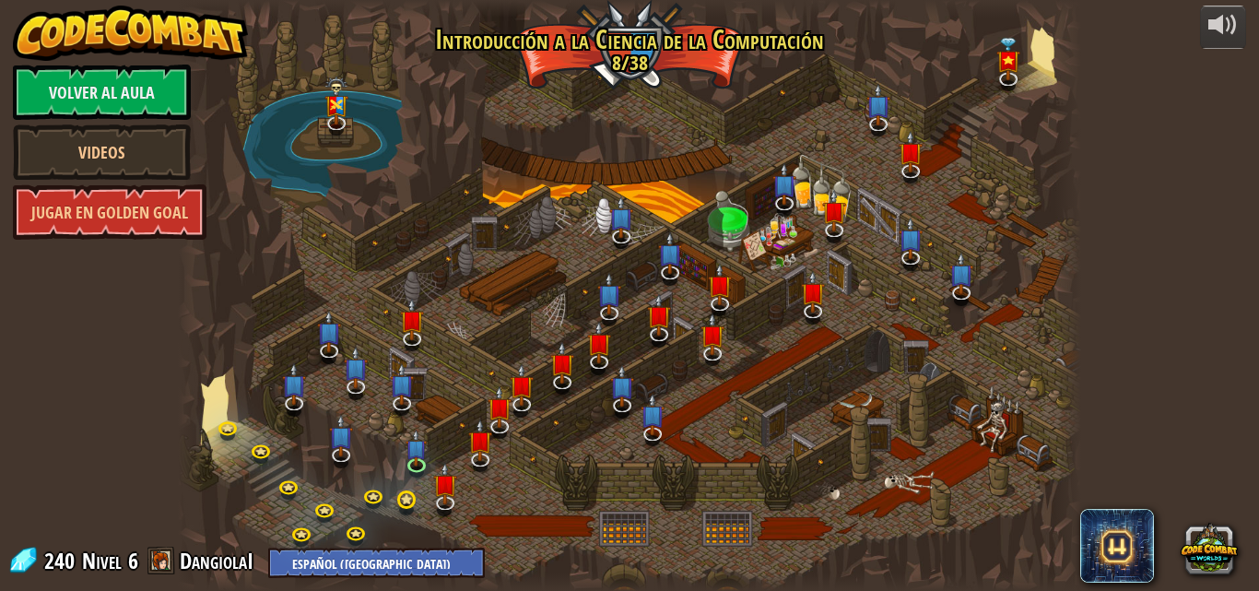
select select "es-419"
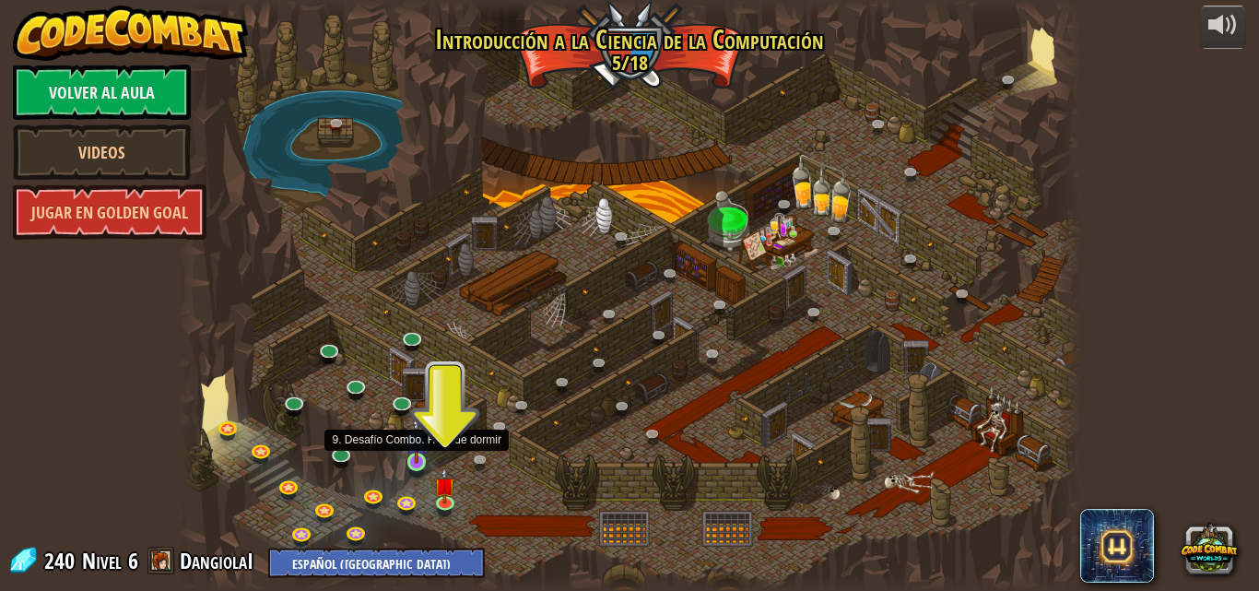
click at [418, 448] on img at bounding box center [415, 439] width 21 height 49
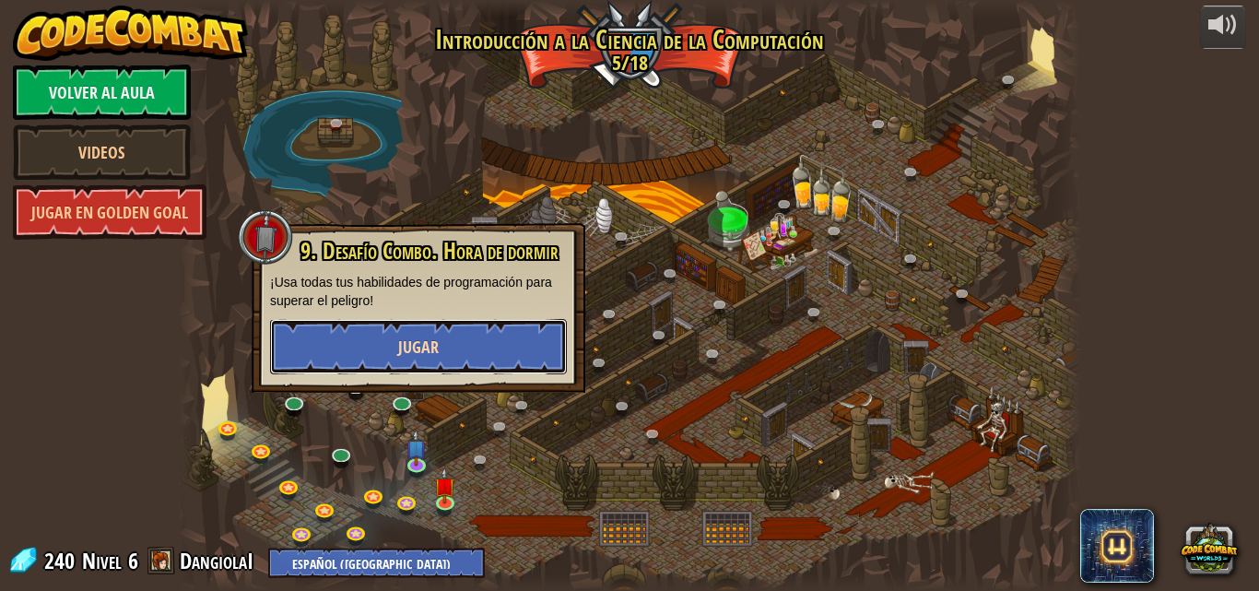
click at [463, 355] on button "Jugar" at bounding box center [418, 346] width 297 height 55
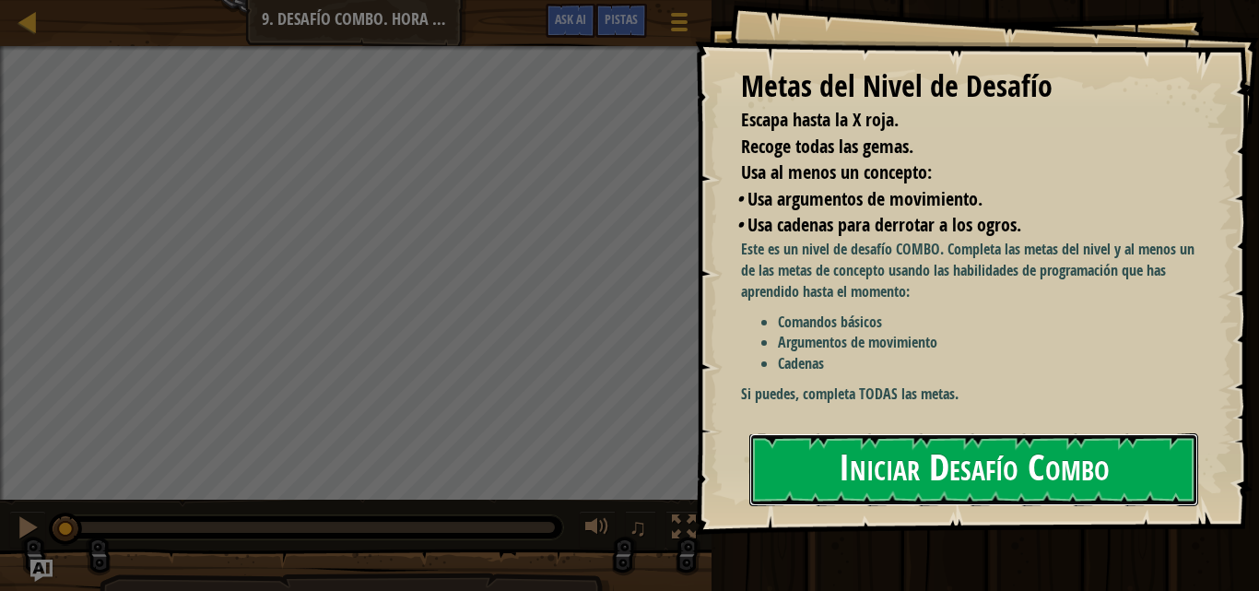
click at [849, 467] on button "Iniciar Desafío Combo" at bounding box center [973, 469] width 449 height 73
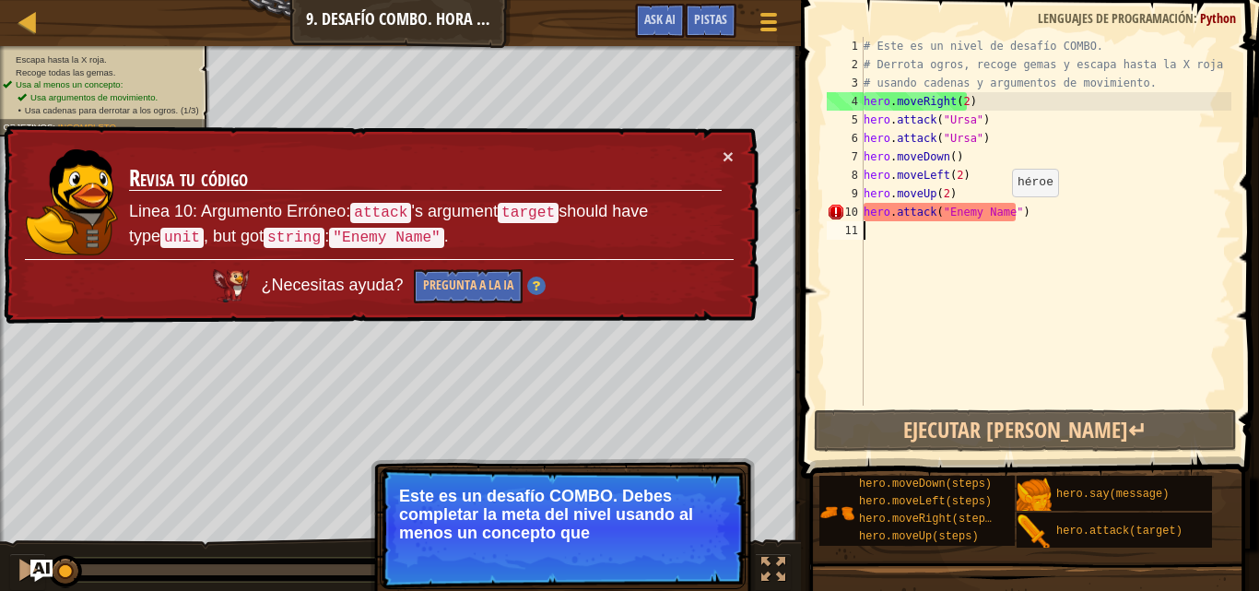
click at [1003, 215] on div "# Este es un nivel de desafío COMBO. # Derrota ogros, recoge gemas y escapa has…" at bounding box center [1045, 239] width 371 height 405
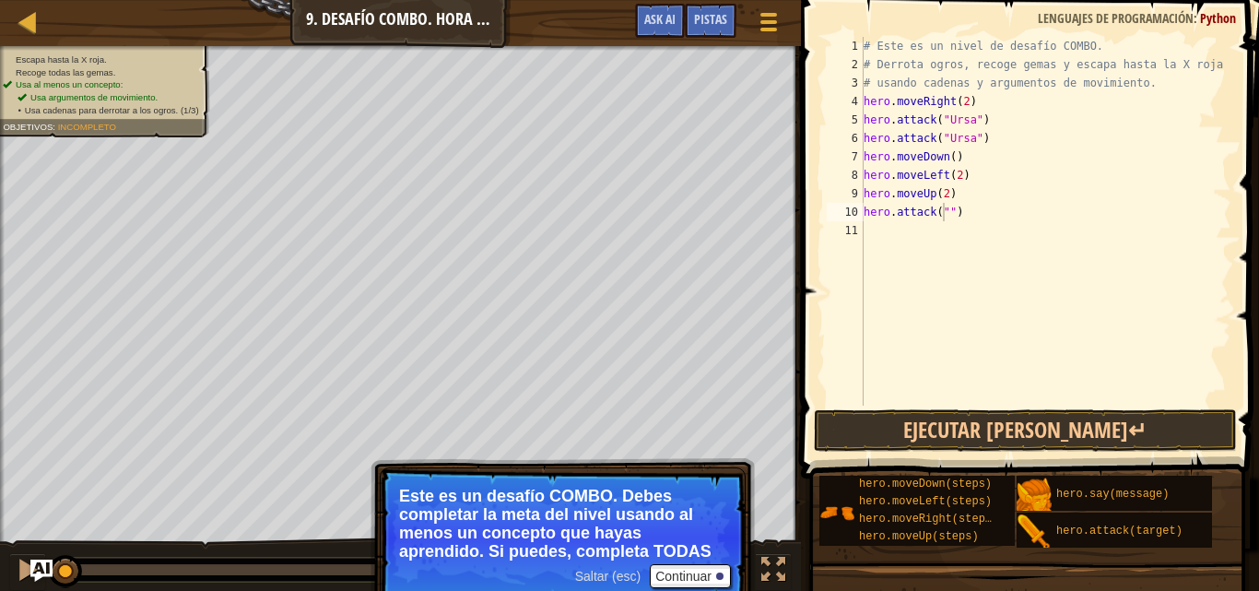
click at [179, 88] on li "Usa al menos un concepto:" at bounding box center [100, 85] width 195 height 13
click at [158, 123] on div "Escapa hasta la X roja. Recoge todas las gemas. Usa al menos un concepto: Usa a…" at bounding box center [94, 85] width 231 height 103
click at [156, 134] on div "Escapa hasta la X roja. Recoge todas las gemas. Usa al menos un concepto: Usa a…" at bounding box center [94, 85] width 231 height 103
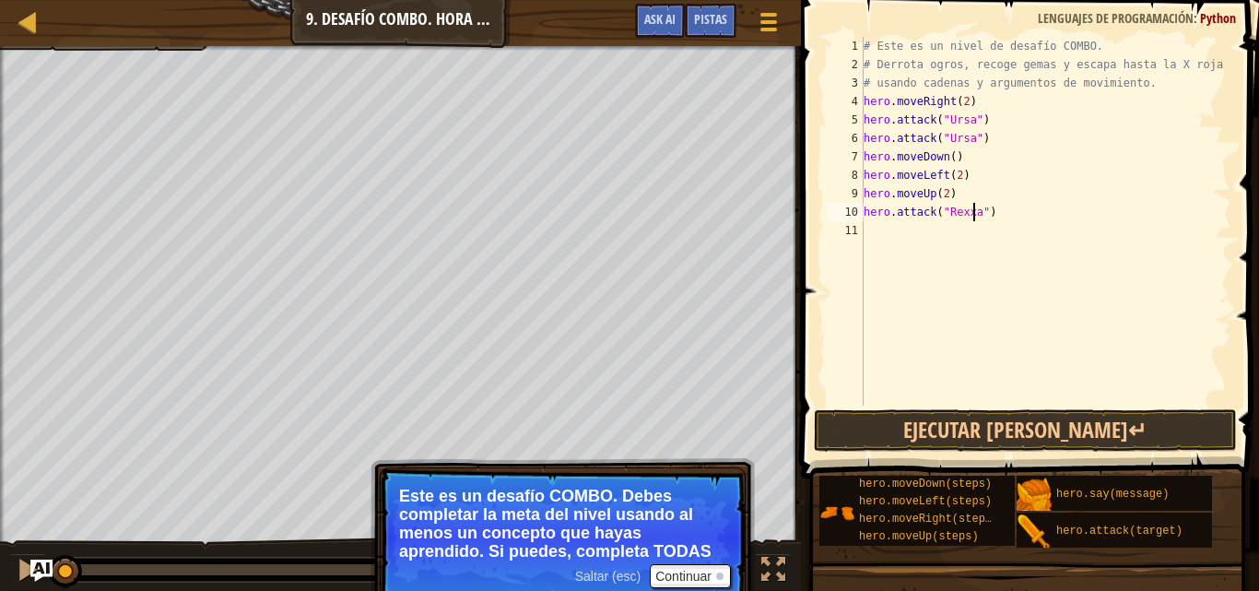
type textarea "hero.attack("Rexxar")"
click at [889, 236] on div "# Este es un nivel de desafío COMBO. # Derrota ogros, recoge gemas y escapa has…" at bounding box center [1045, 239] width 371 height 405
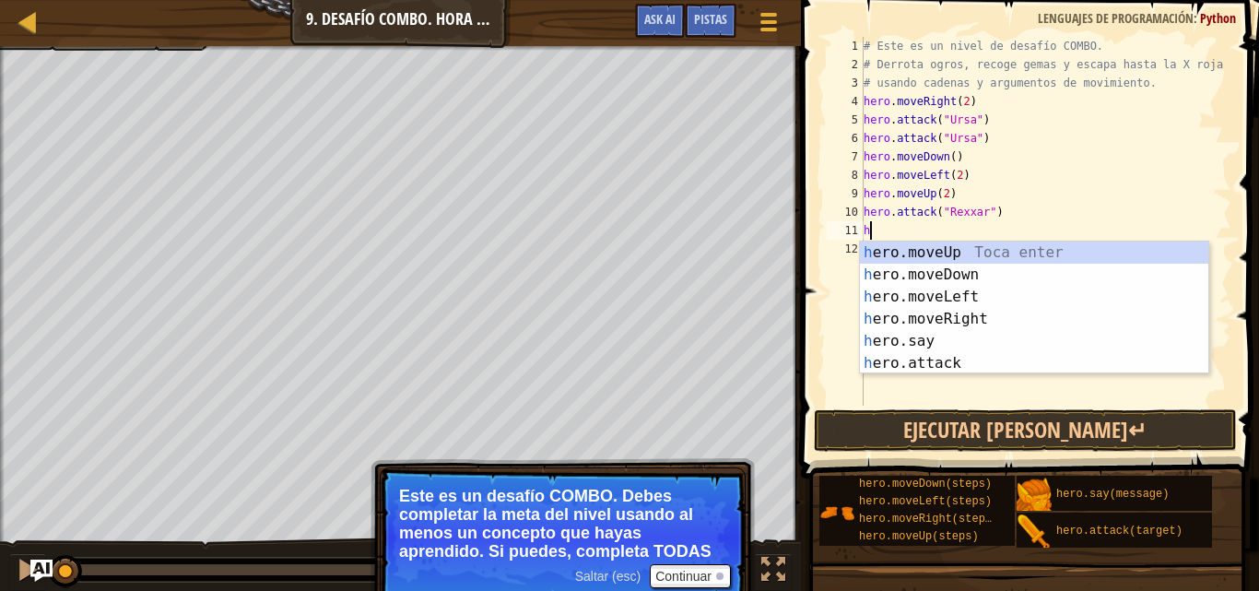
click at [951, 368] on div "h ero.moveUp Toca enter h ero.moveDown Toca enter h ero.moveLeft Toca enter h e…" at bounding box center [1034, 329] width 348 height 177
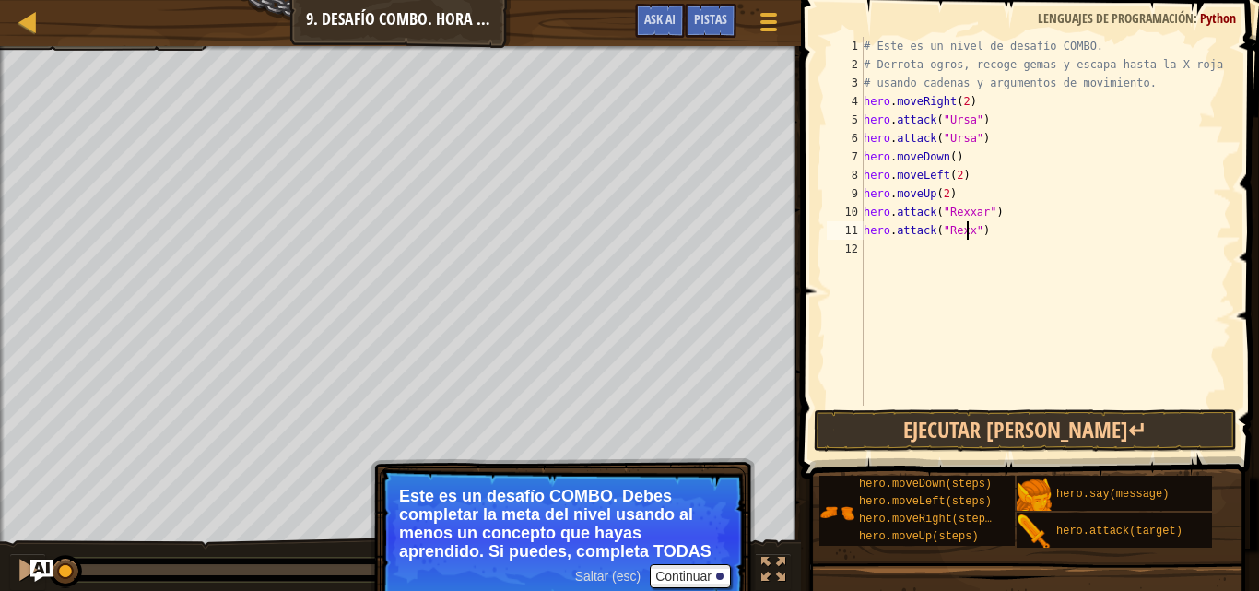
type textarea "hero.attack("Rexxar")"
click at [907, 255] on div "# Este es un nivel de desafío COMBO. # Derrota ogros, recoge gemas y escapa has…" at bounding box center [1045, 239] width 371 height 405
type textarea "h"
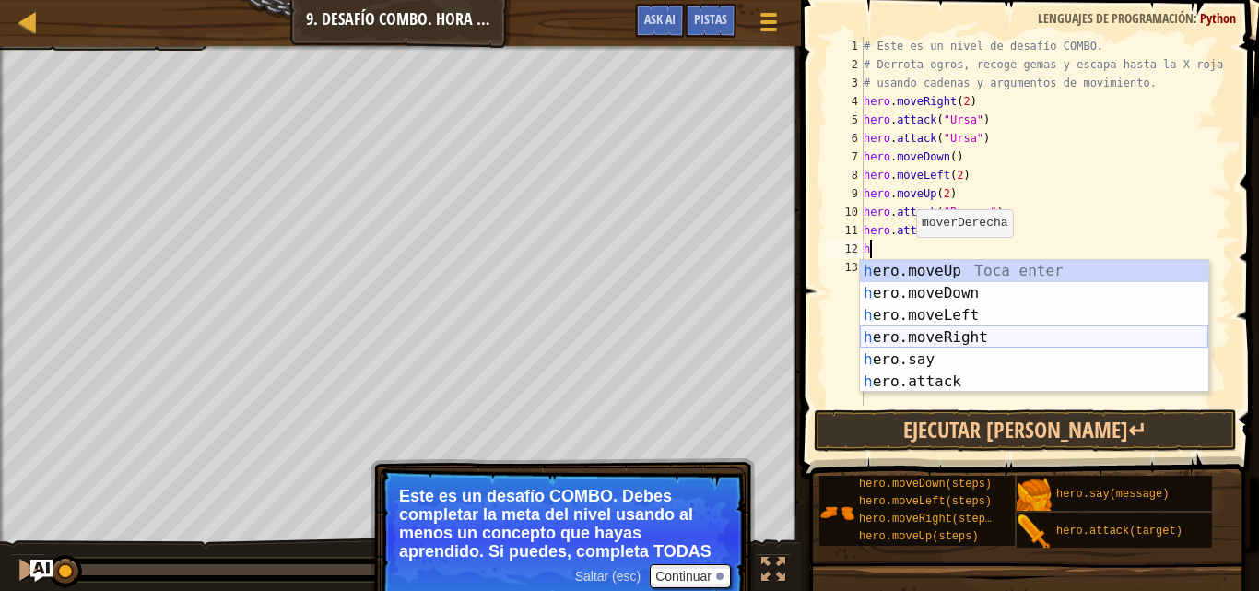
click at [951, 337] on div "h ero.moveUp Toca enter h ero.moveDown Toca enter h ero.moveLeft Toca enter h e…" at bounding box center [1034, 348] width 348 height 177
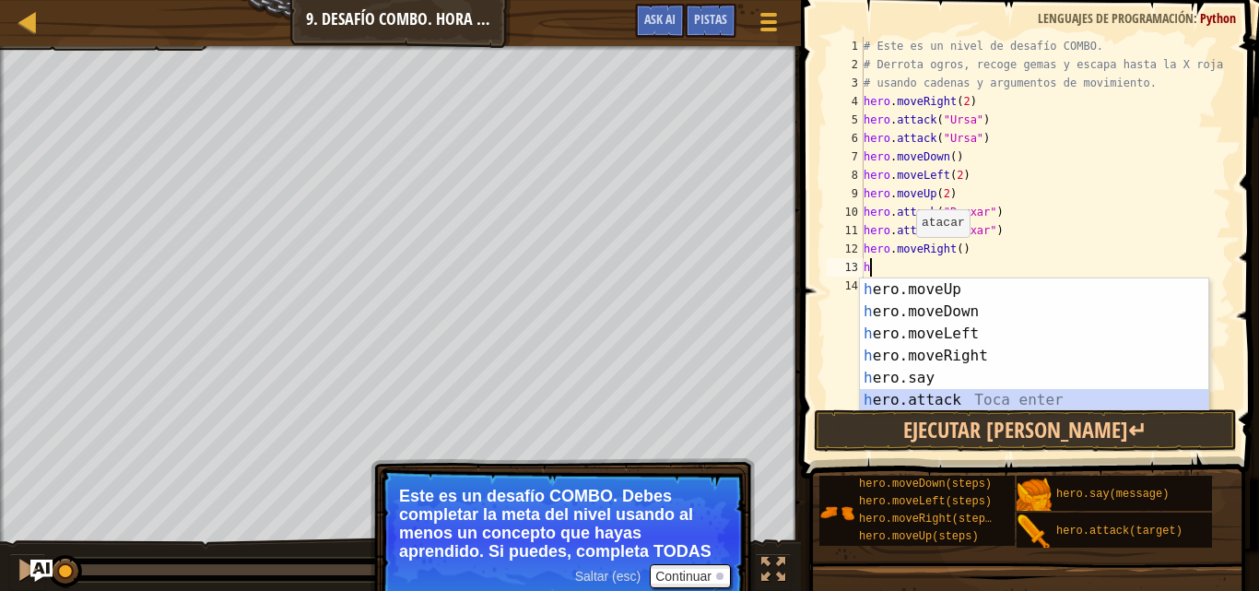
click at [932, 393] on div "h ero.moveUp Toca enter h ero.moveDown Toca enter h ero.moveLeft Toca enter h e…" at bounding box center [1034, 366] width 348 height 177
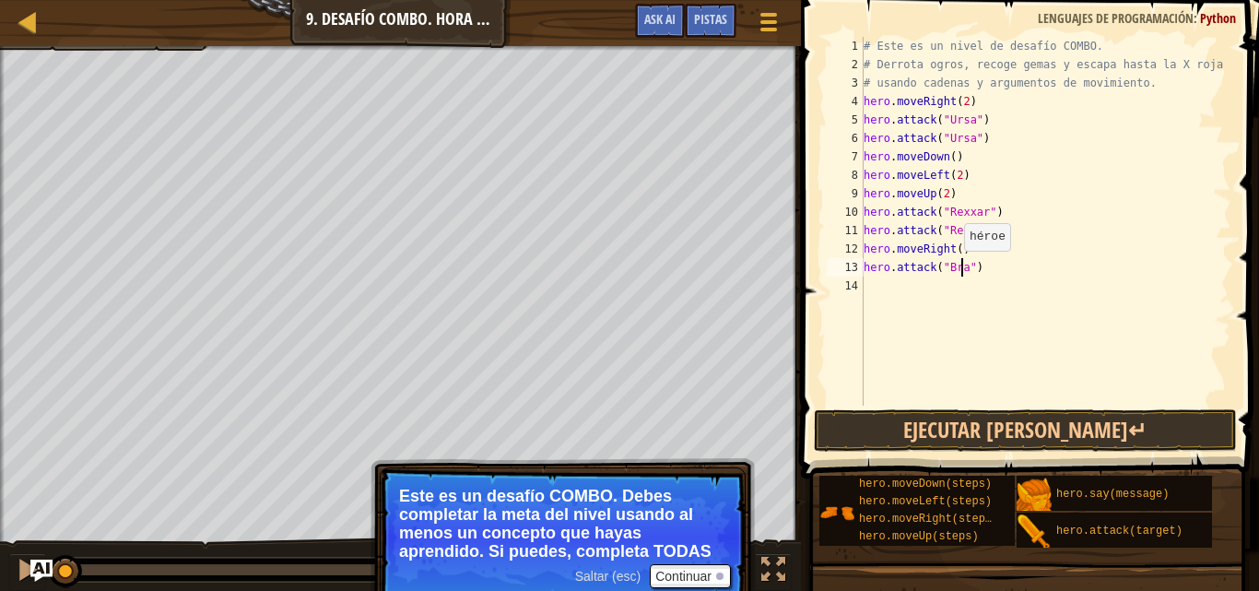
scroll to position [8, 8]
type textarea "hero.attack("Brack")"
click at [922, 291] on div "# Este es un nivel de desafío COMBO. # Derrota ogros, recoge gemas y escapa has…" at bounding box center [1045, 239] width 371 height 405
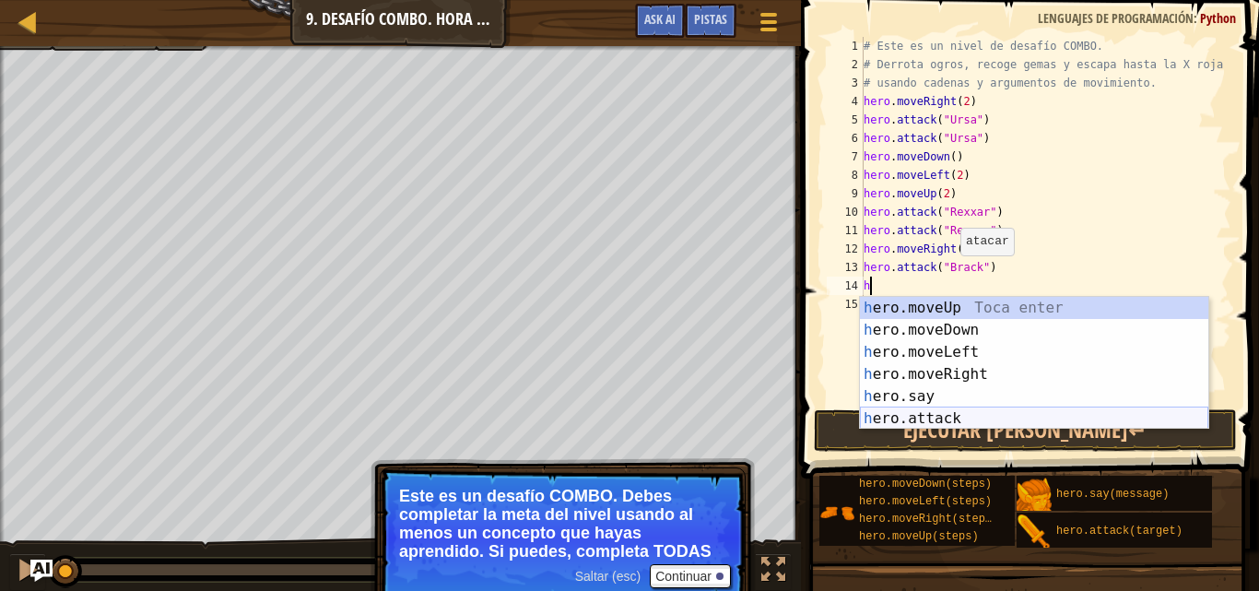
click at [971, 413] on div "h ero.moveUp Toca enter h ero.moveDown Toca enter h ero.moveLeft Toca enter h e…" at bounding box center [1034, 385] width 348 height 177
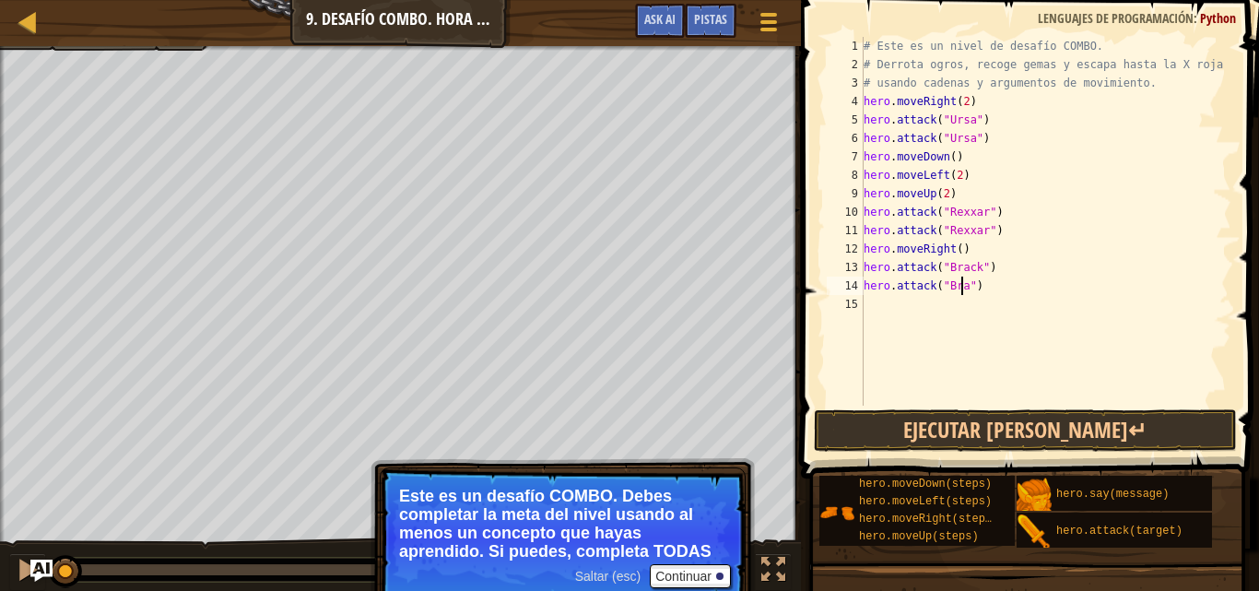
scroll to position [8, 8]
type textarea "hero.attack("Brack")"
click at [906, 294] on div "# Este es un nivel de desafío COMBO. # Derrota ogros, recoge gemas y escapa has…" at bounding box center [1045, 239] width 371 height 405
click at [905, 302] on div "# Este es un nivel de desafío COMBO. # Derrota ogros, recoge gemas y escapa has…" at bounding box center [1045, 239] width 371 height 405
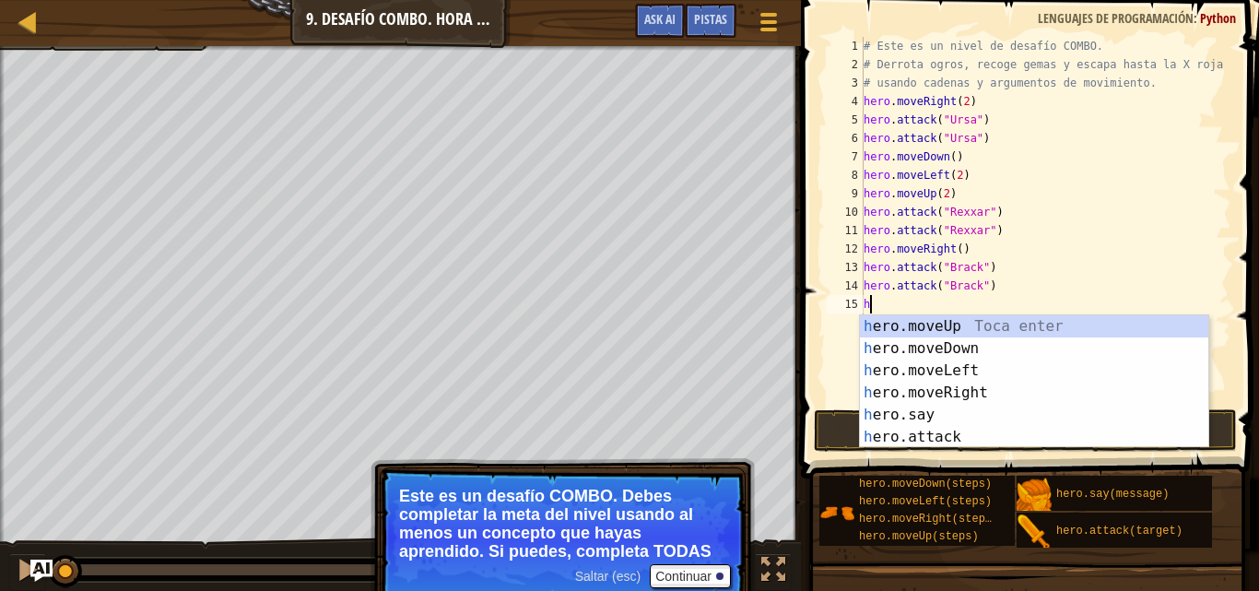
type textarea "h"
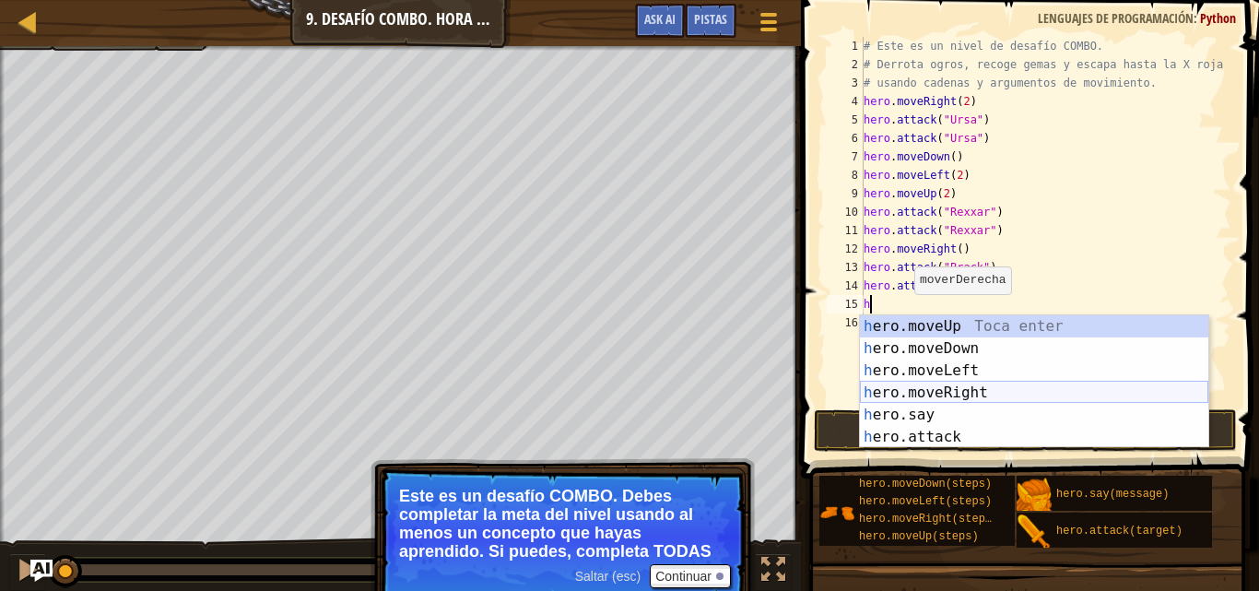
click at [929, 386] on div "h ero.moveUp Toca enter h ero.moveDown Toca enter h ero.moveLeft Toca enter h e…" at bounding box center [1034, 403] width 348 height 177
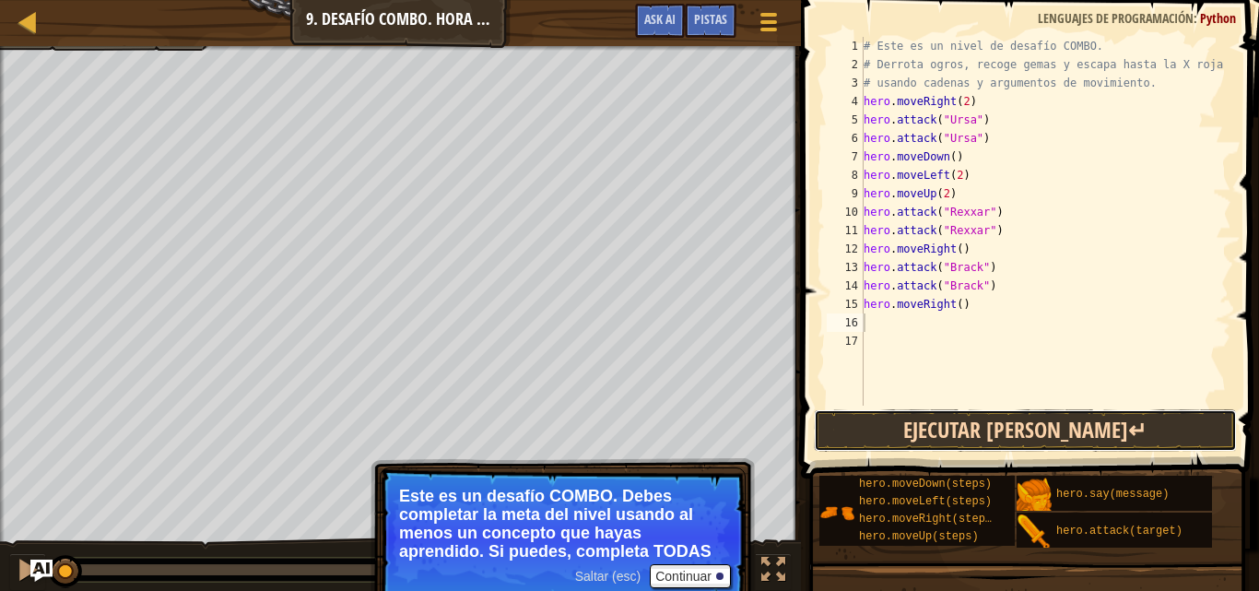
click at [936, 418] on button "Ejecutar [PERSON_NAME]↵" at bounding box center [1025, 430] width 423 height 42
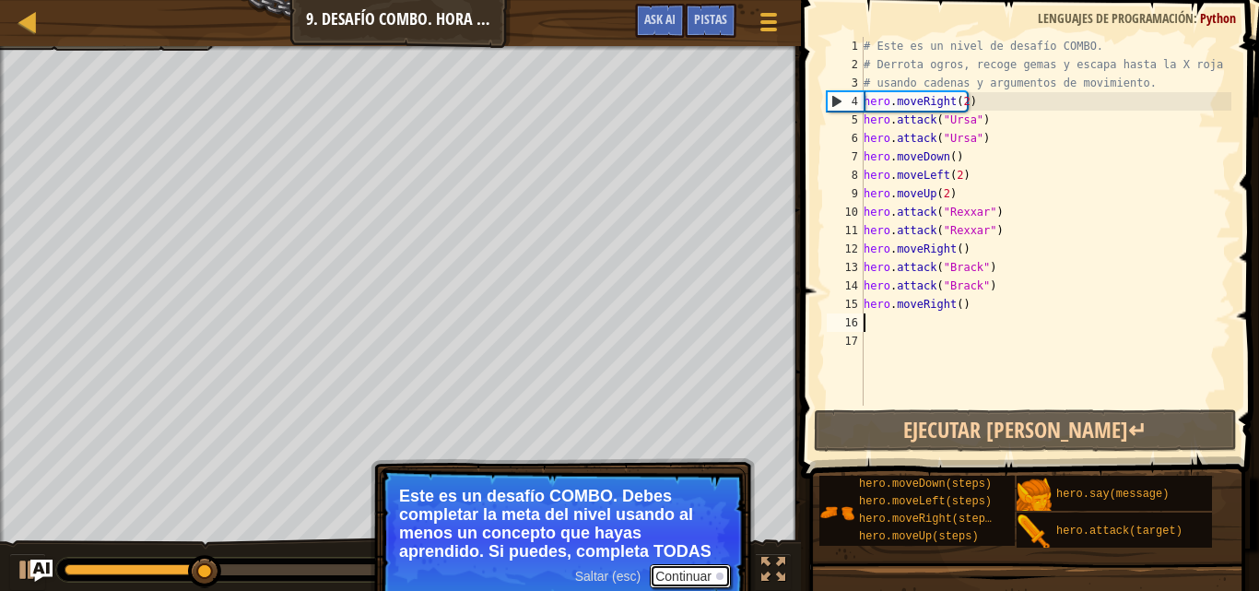
click at [675, 568] on button "Continuar" at bounding box center [690, 576] width 81 height 24
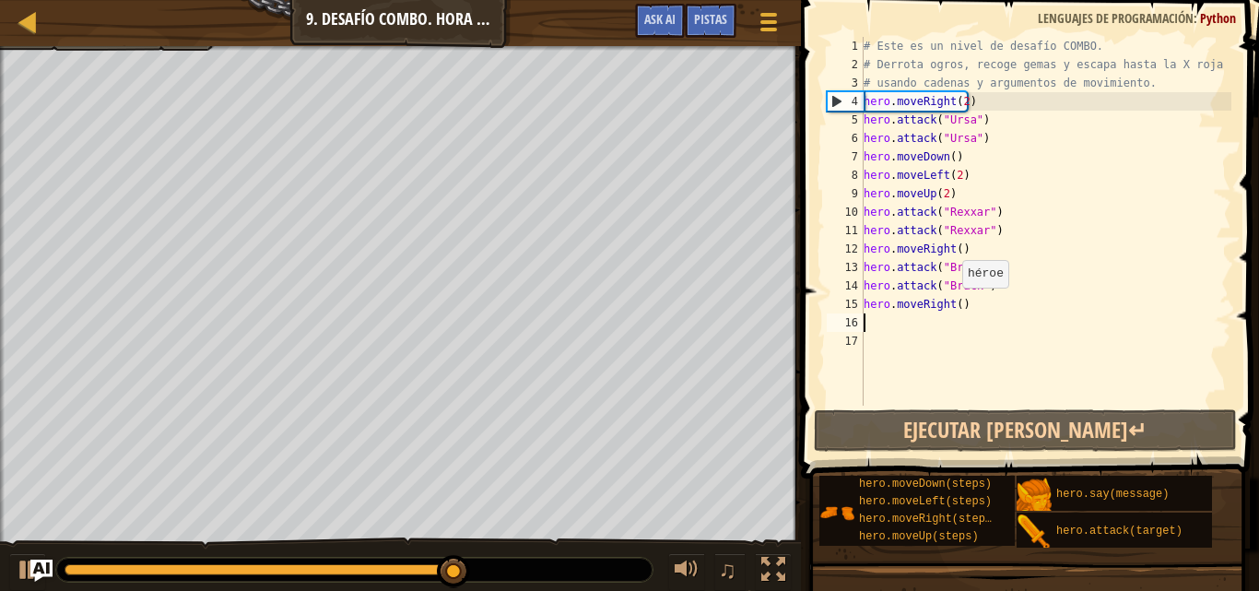
click at [953, 306] on div "# Este es un nivel de desafío COMBO. # Derrota ogros, recoge gemas y escapa has…" at bounding box center [1045, 239] width 371 height 405
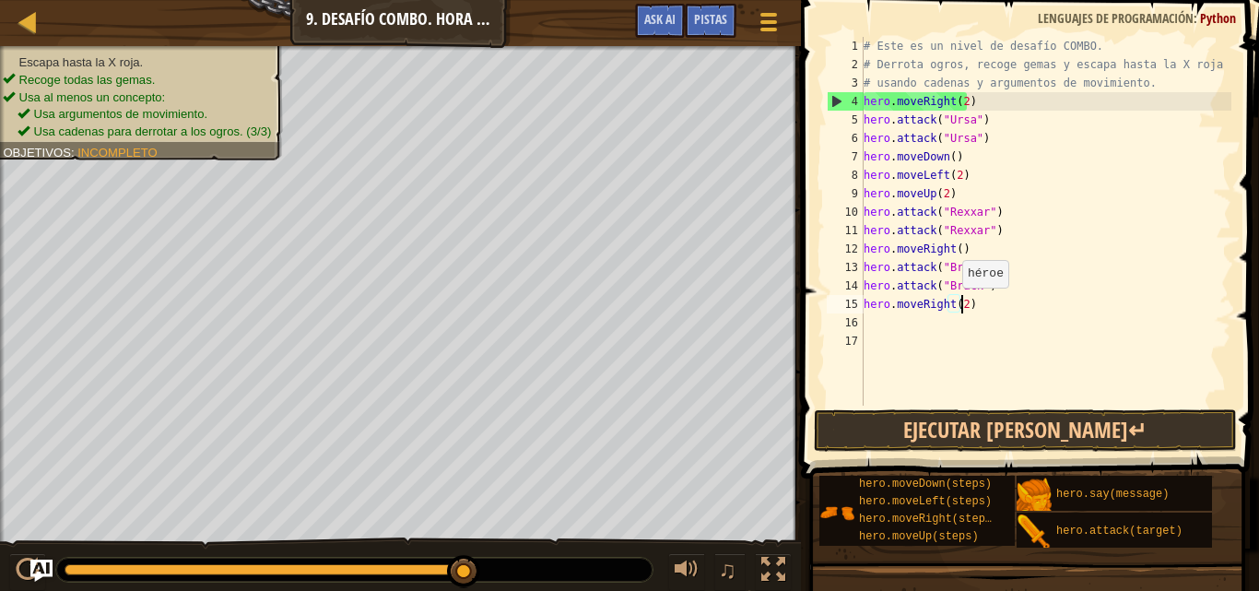
scroll to position [8, 7]
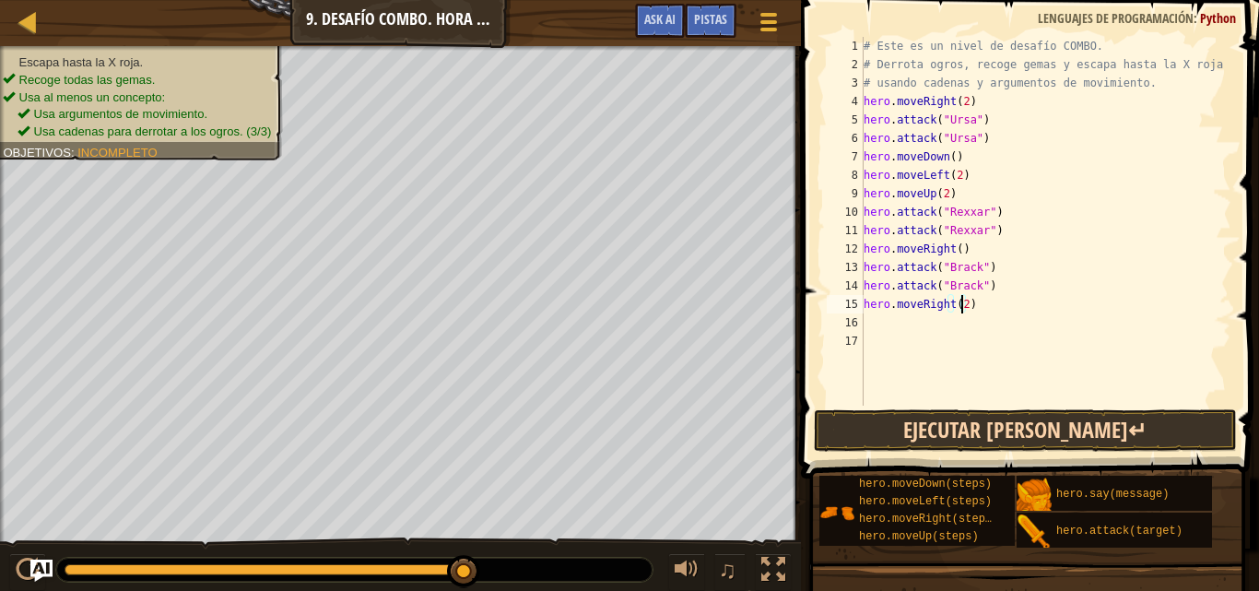
type textarea "hero.moveRight(2)"
click at [1027, 433] on button "Ejecutar [PERSON_NAME]↵" at bounding box center [1025, 430] width 423 height 42
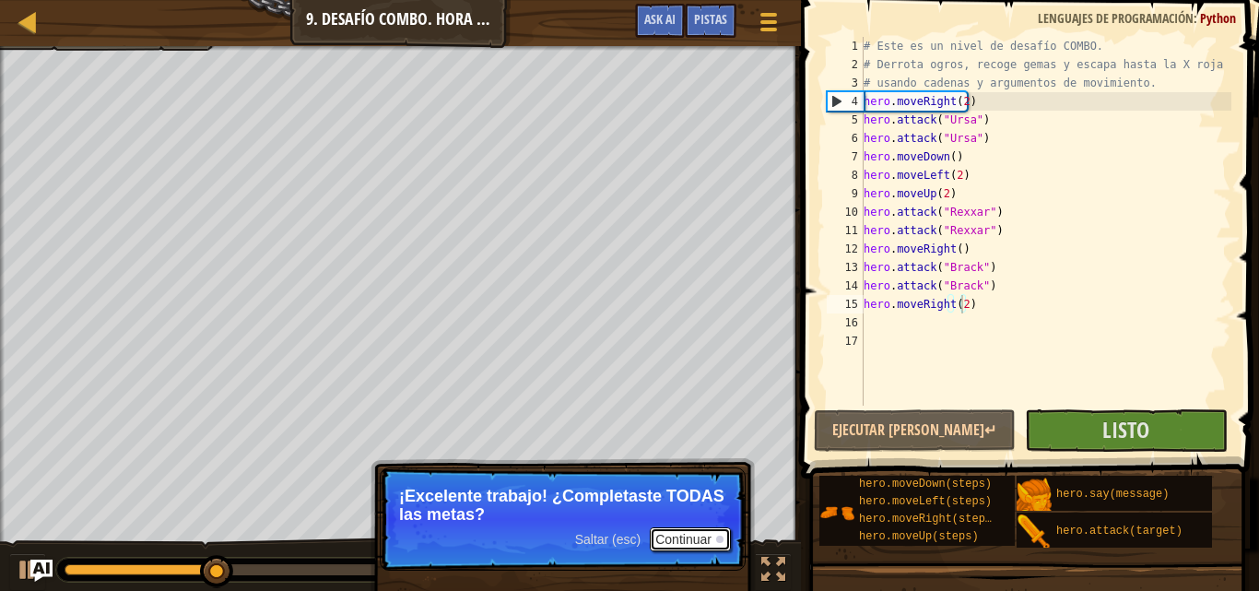
click at [684, 538] on button "Continuar" at bounding box center [690, 539] width 81 height 24
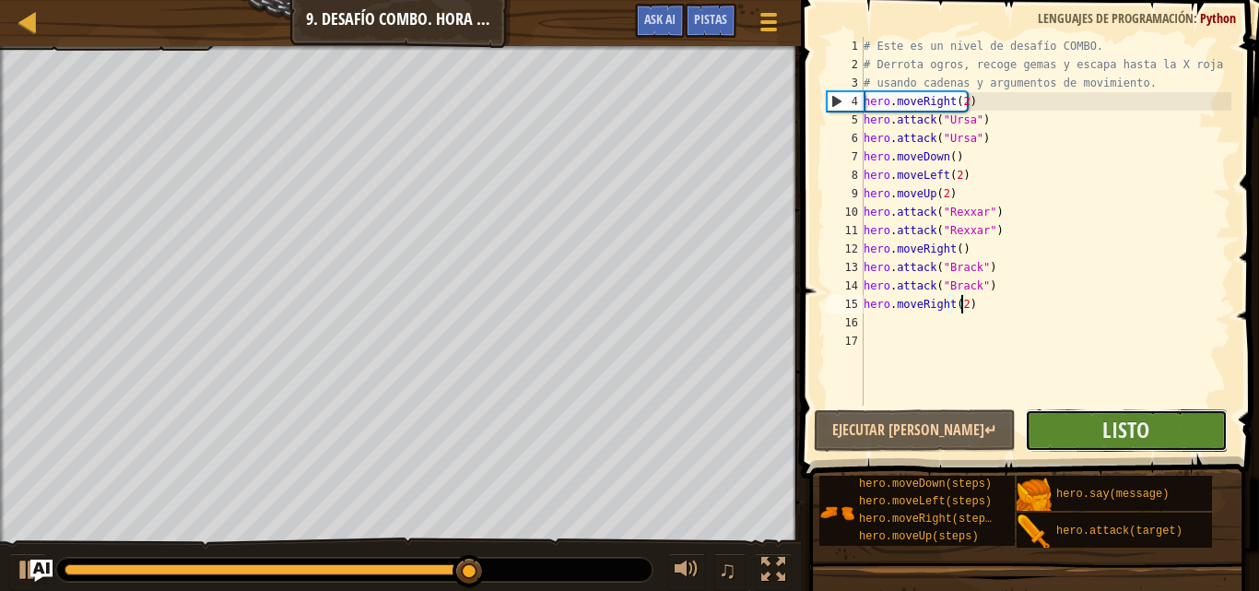
click at [1062, 417] on button "Listo" at bounding box center [1126, 430] width 202 height 42
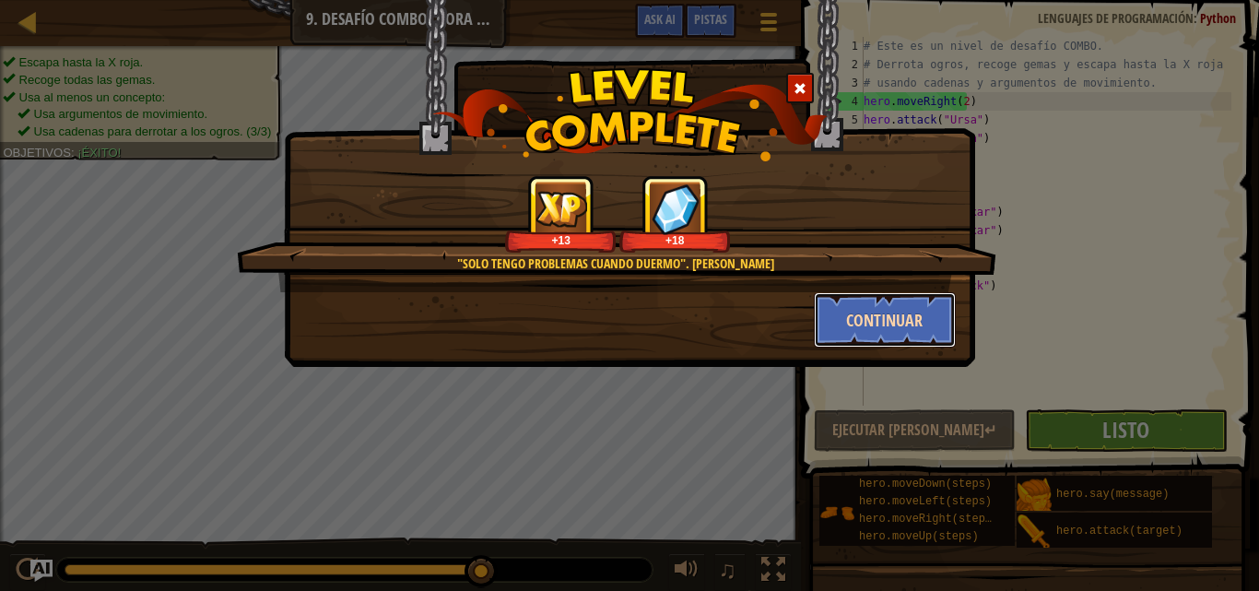
click at [885, 322] on button "Continuar" at bounding box center [885, 319] width 143 height 55
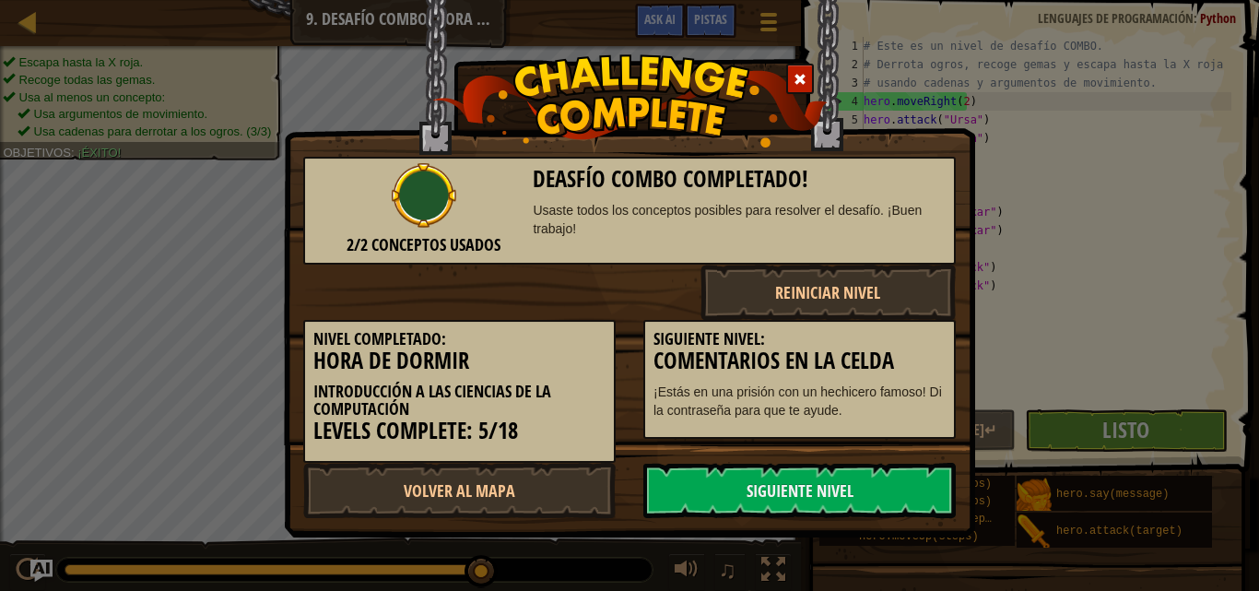
click at [860, 297] on button "Reiniciar nivel" at bounding box center [828, 291] width 256 height 55
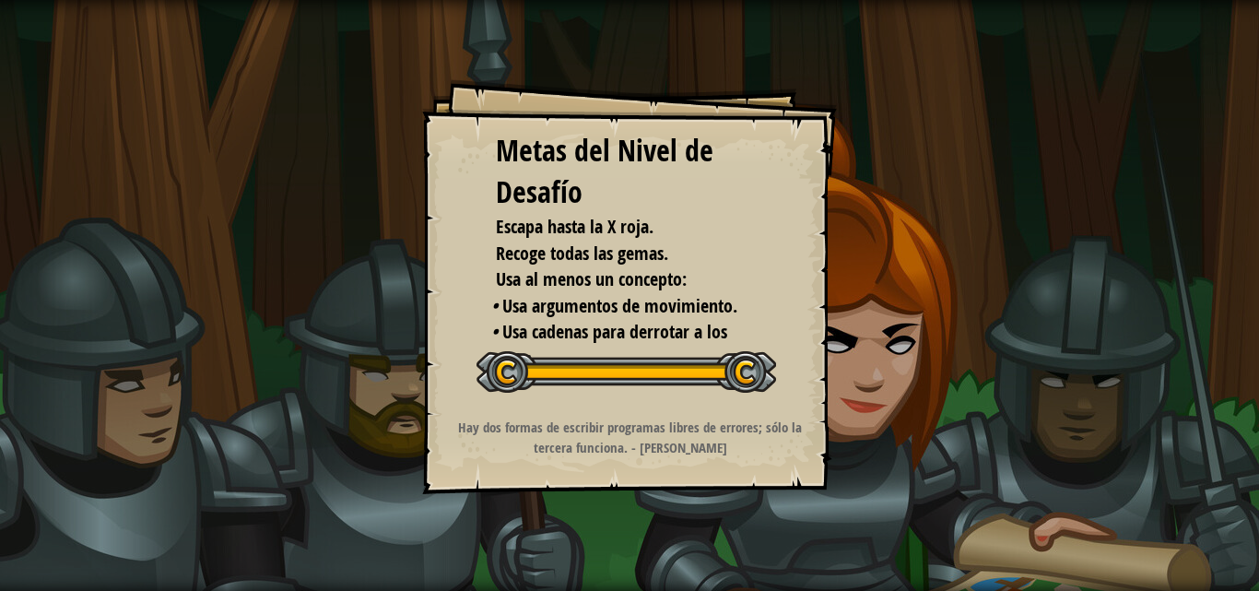
select select "es-419"
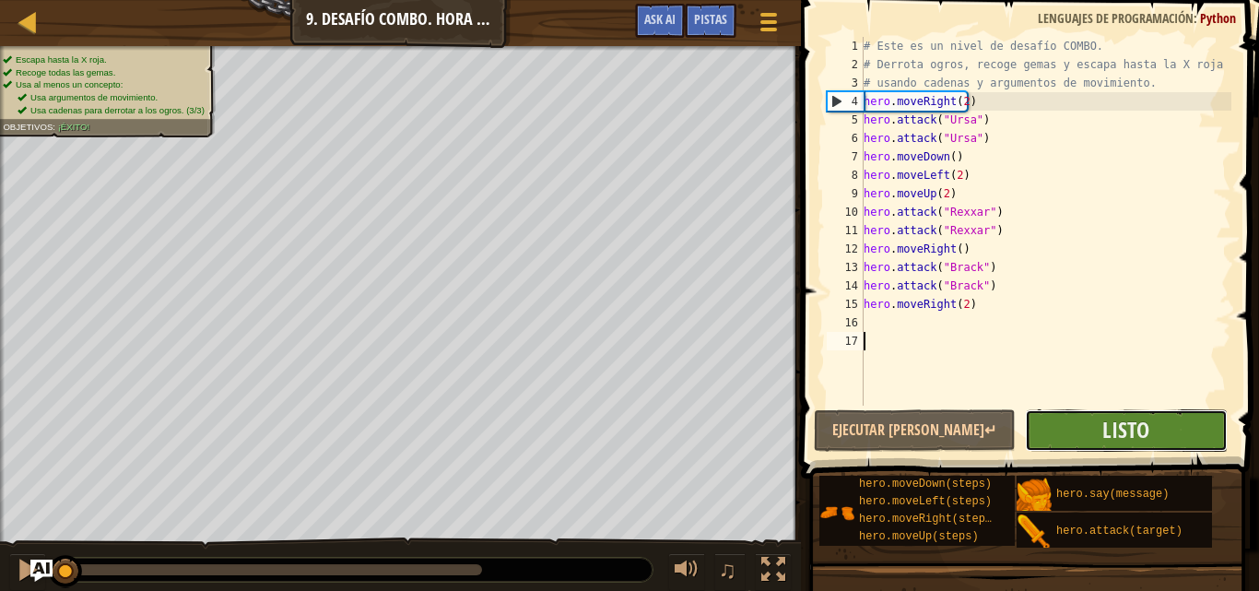
click at [1100, 433] on button "Listo" at bounding box center [1126, 430] width 202 height 42
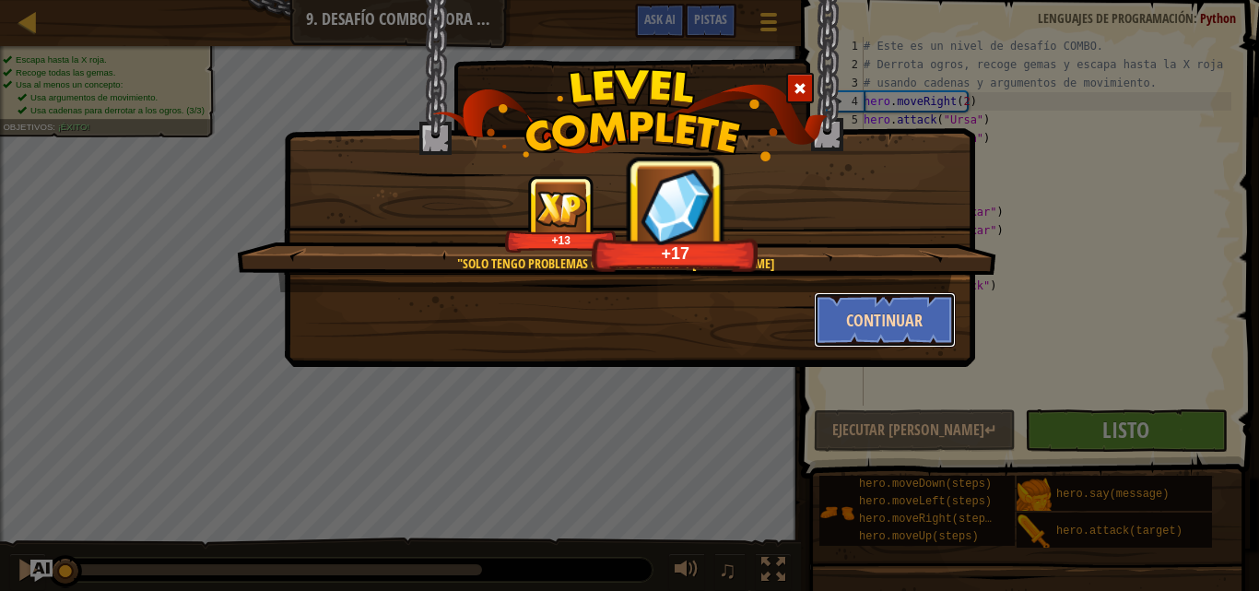
click at [877, 308] on button "Continuar" at bounding box center [885, 319] width 143 height 55
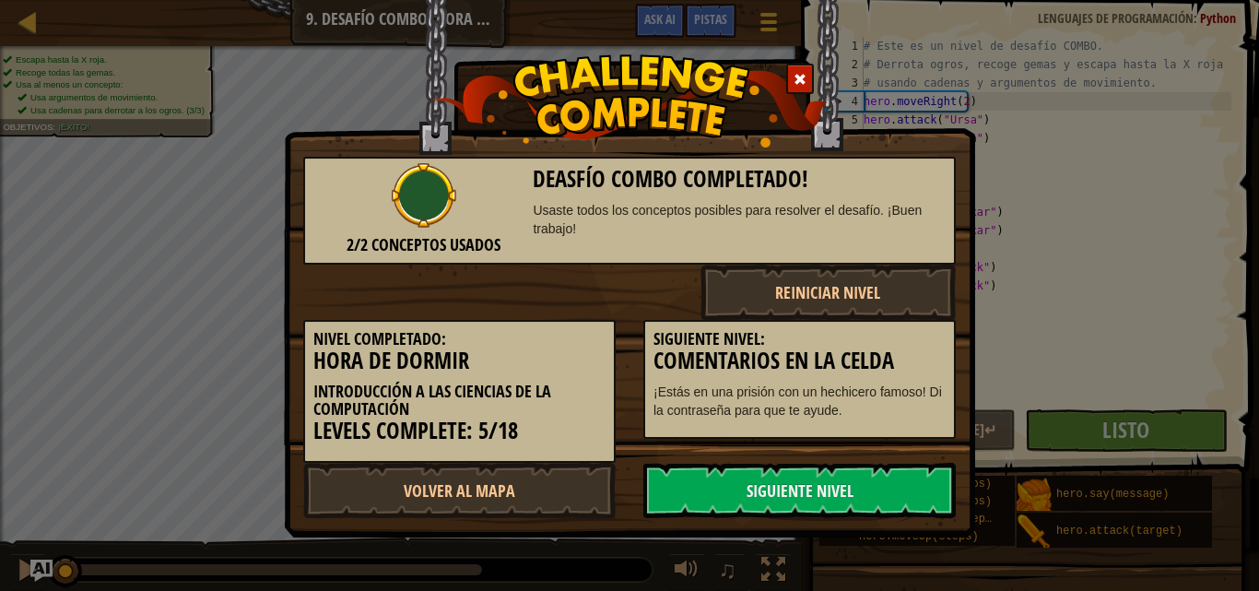
click at [193, 292] on div "2/2 Conceptos usados Deasfío Combo Completado! Usaste todos los conceptos posib…" at bounding box center [629, 295] width 1259 height 591
click at [406, 469] on link "Volver al Mapa" at bounding box center [459, 490] width 312 height 55
select select "es-419"
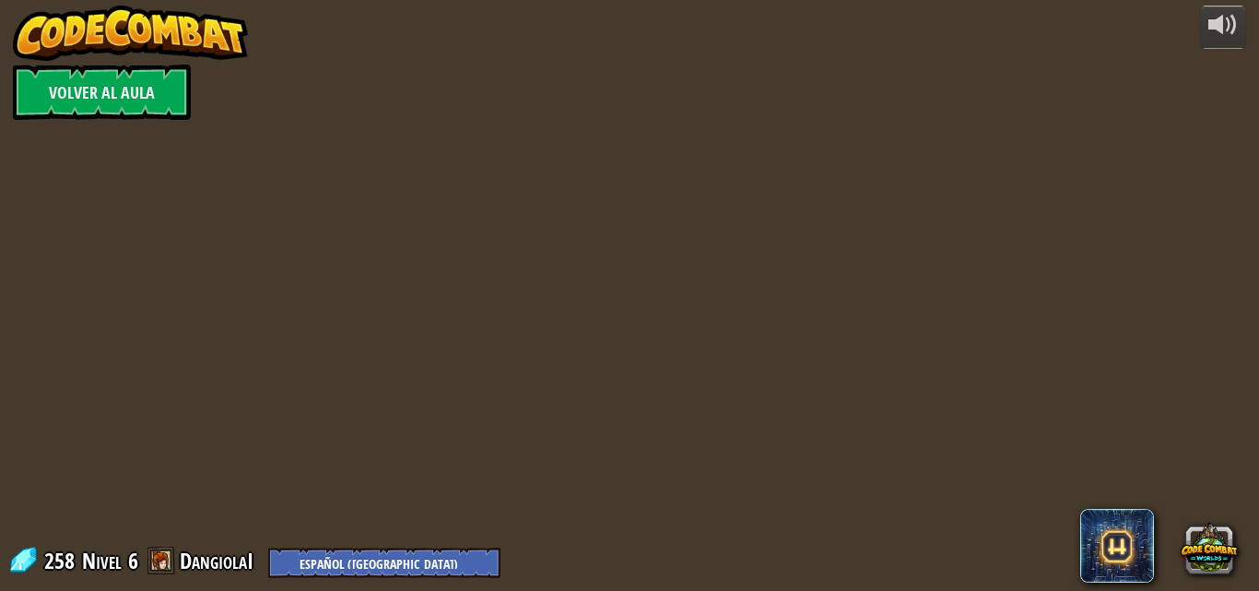
select select "es-419"
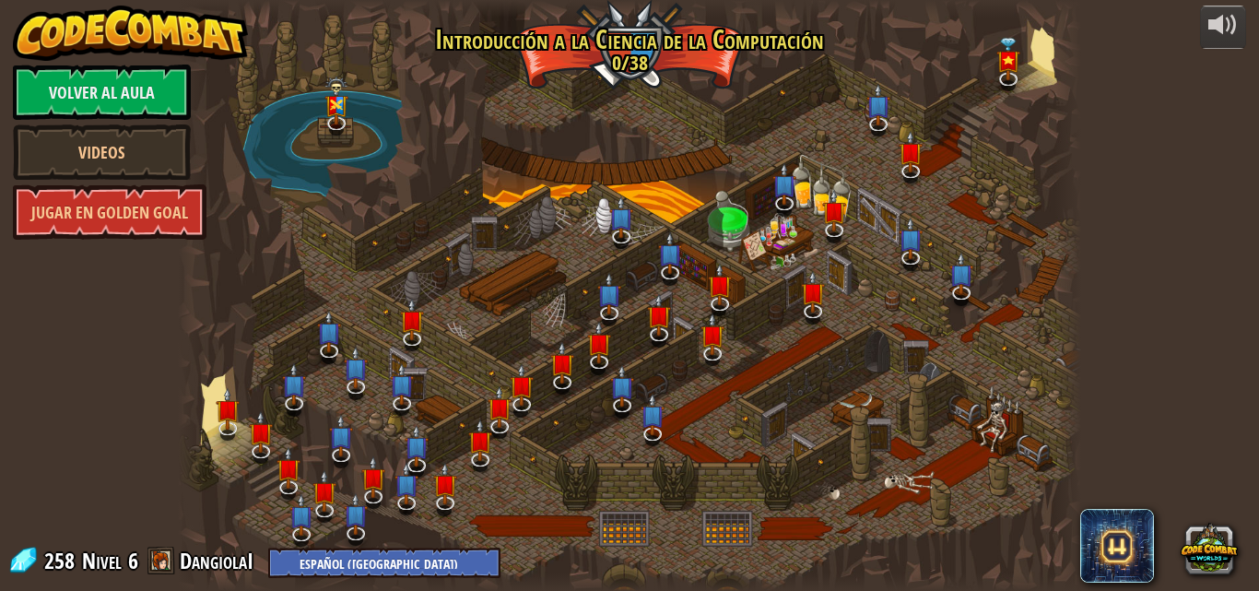
select select "es-419"
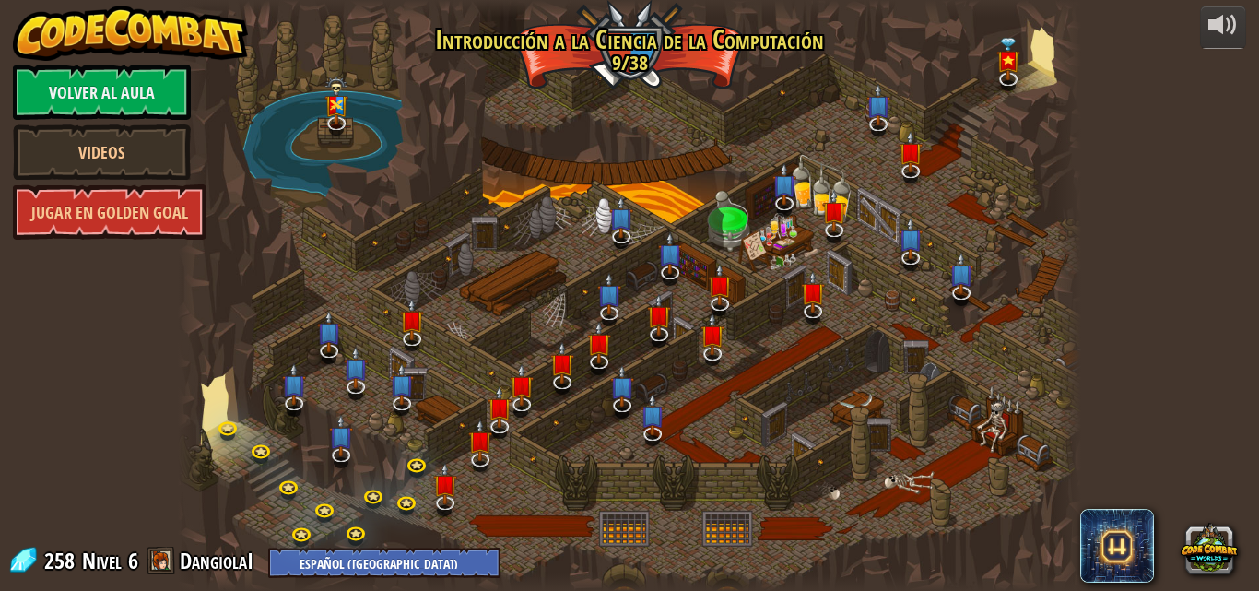
select select "es-419"
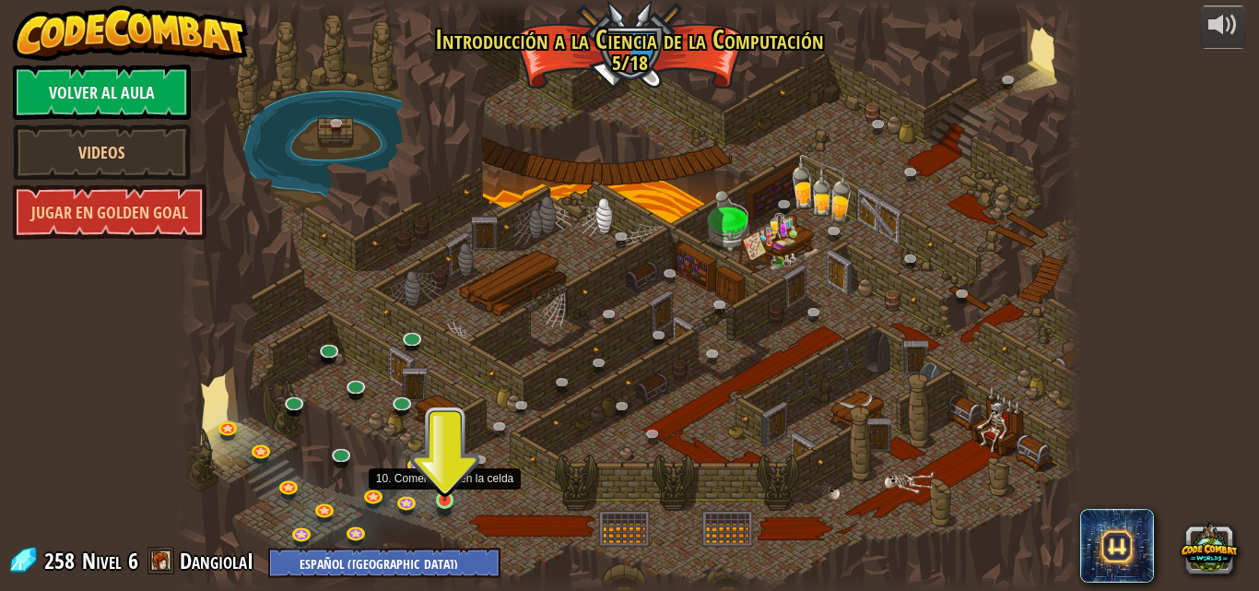
click at [450, 494] on img at bounding box center [444, 476] width 21 height 49
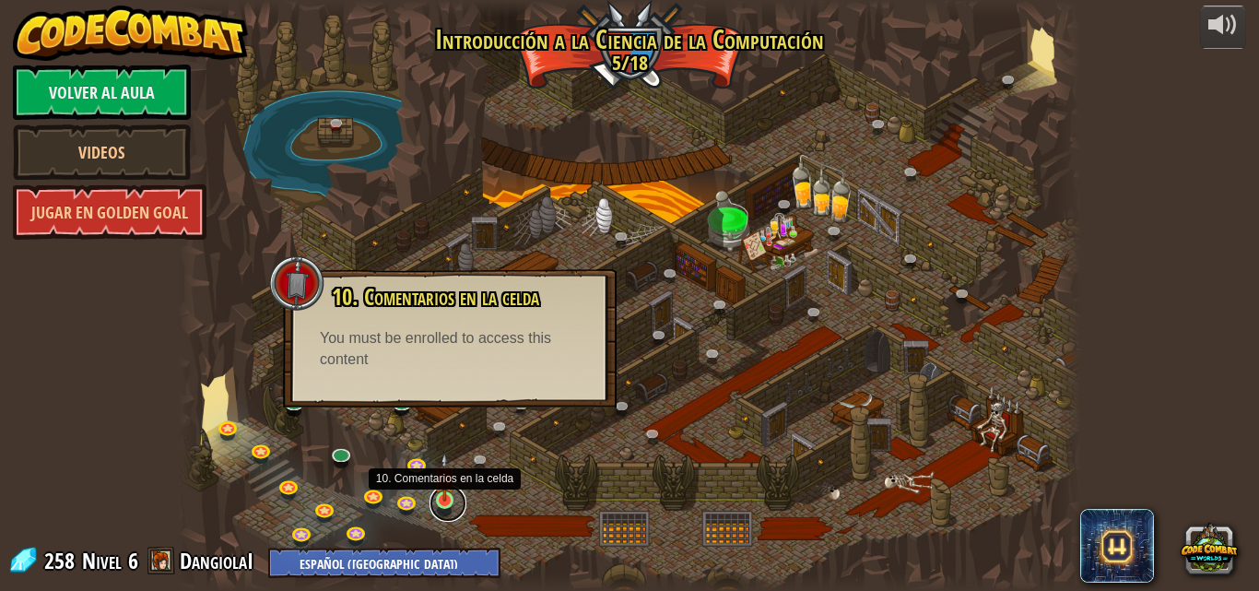
drag, startPoint x: 457, startPoint y: 496, endPoint x: 433, endPoint y: 496, distance: 24.0
click at [455, 496] on link at bounding box center [447, 503] width 37 height 37
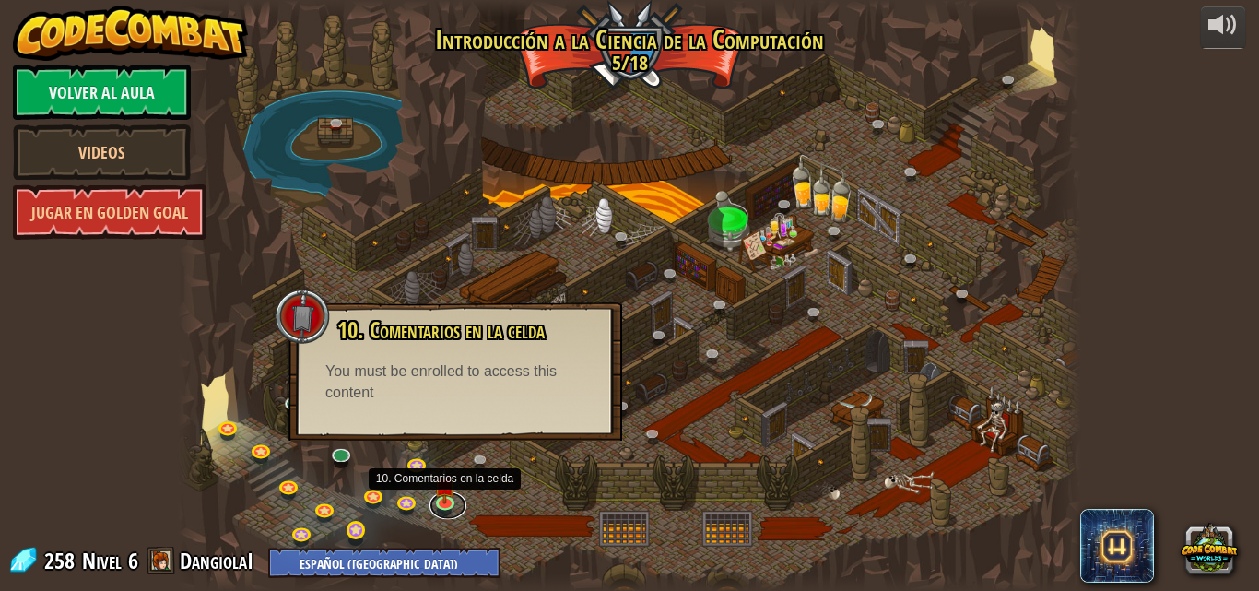
click at [351, 540] on link at bounding box center [358, 532] width 37 height 37
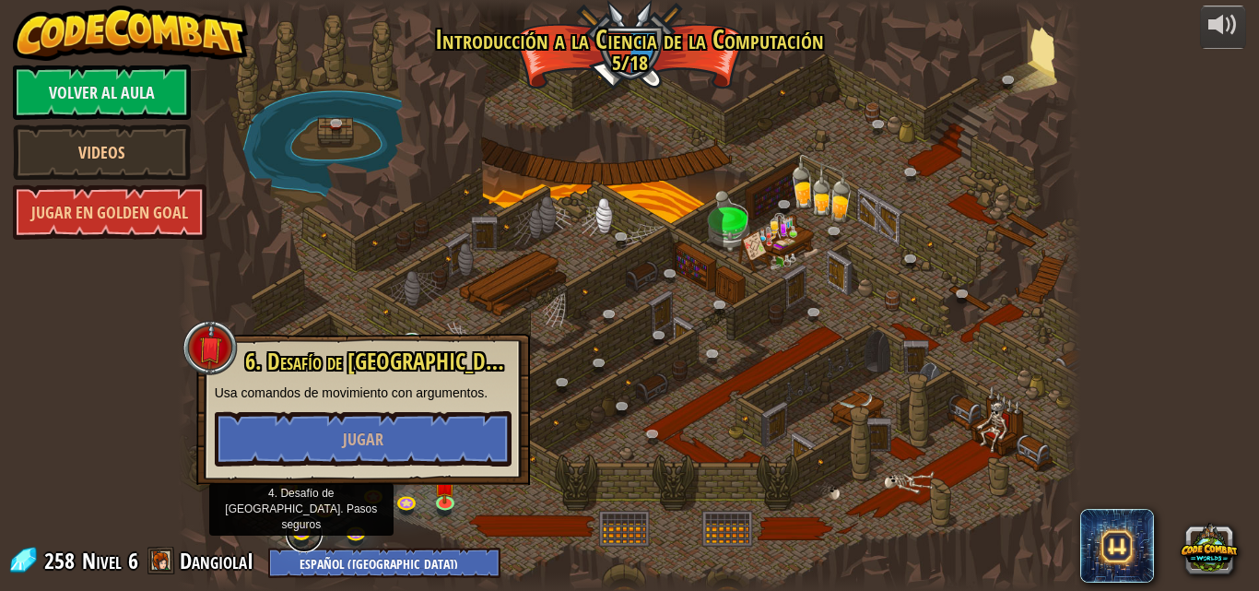
click at [311, 527] on link at bounding box center [304, 533] width 37 height 37
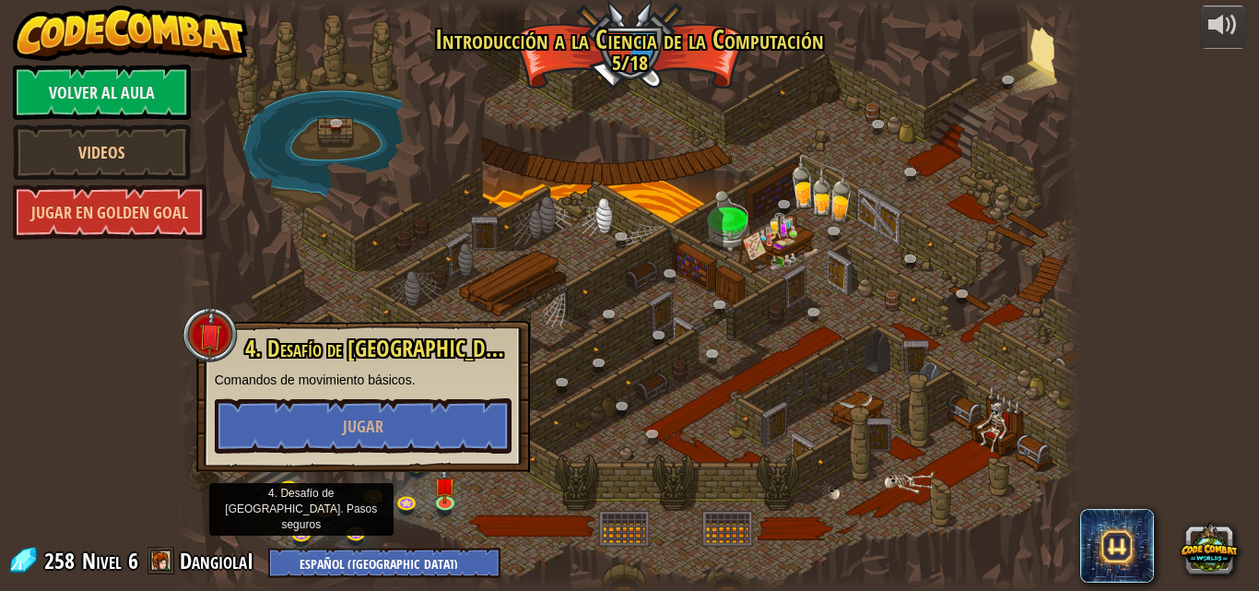
click at [434, 522] on div at bounding box center [630, 295] width 904 height 591
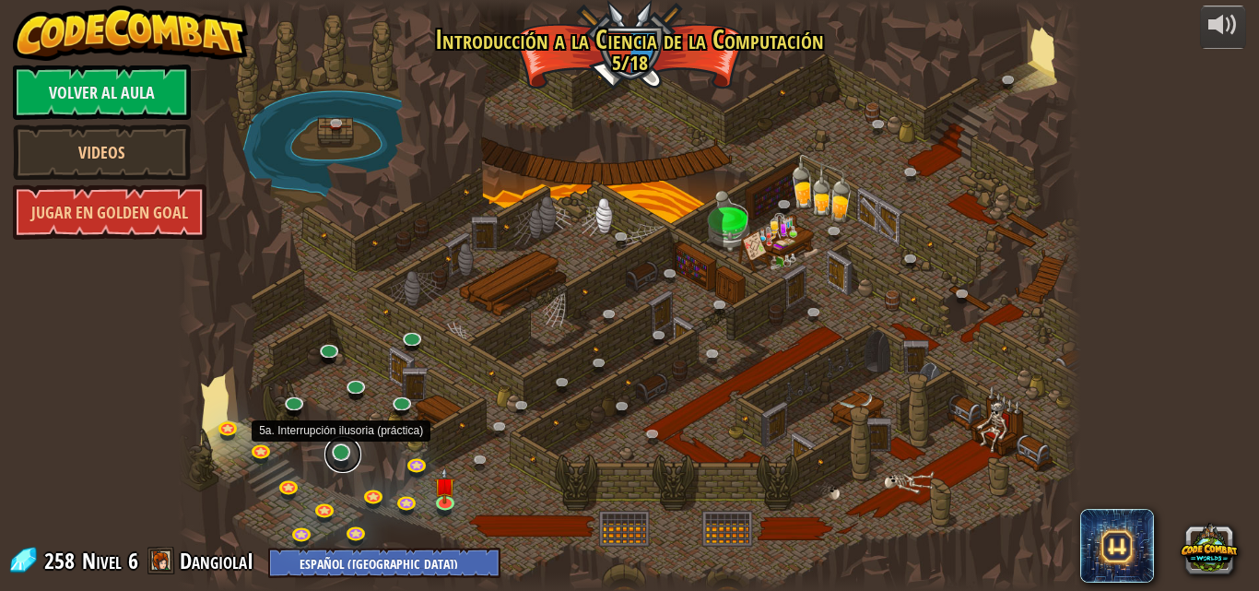
click at [351, 459] on link at bounding box center [342, 454] width 37 height 37
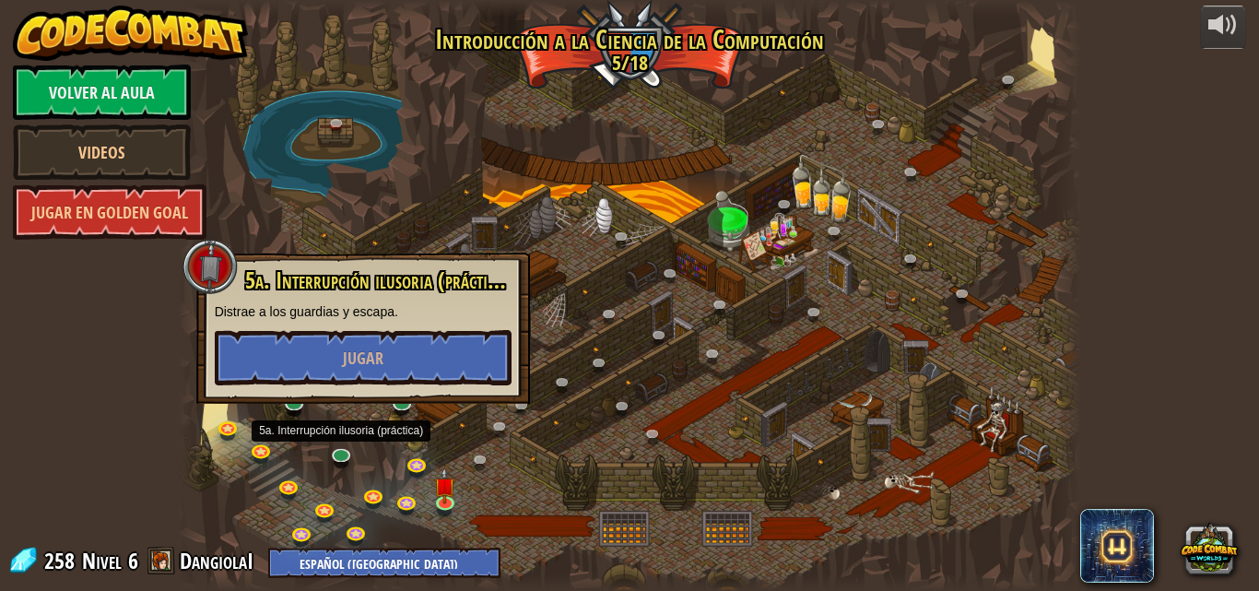
click at [326, 395] on div "5a. Interrupción ilusoria (práctica) Distrae a los guardias y escapa. Jugar" at bounding box center [363, 327] width 334 height 151
click at [328, 416] on div at bounding box center [630, 295] width 904 height 591
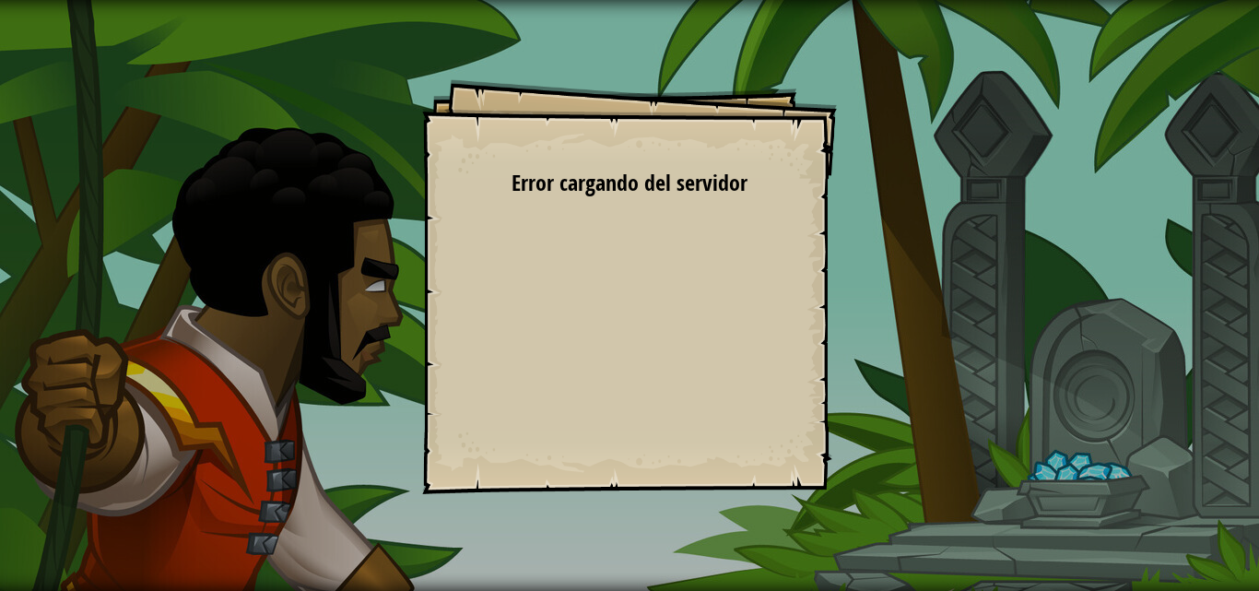
select select "es-419"
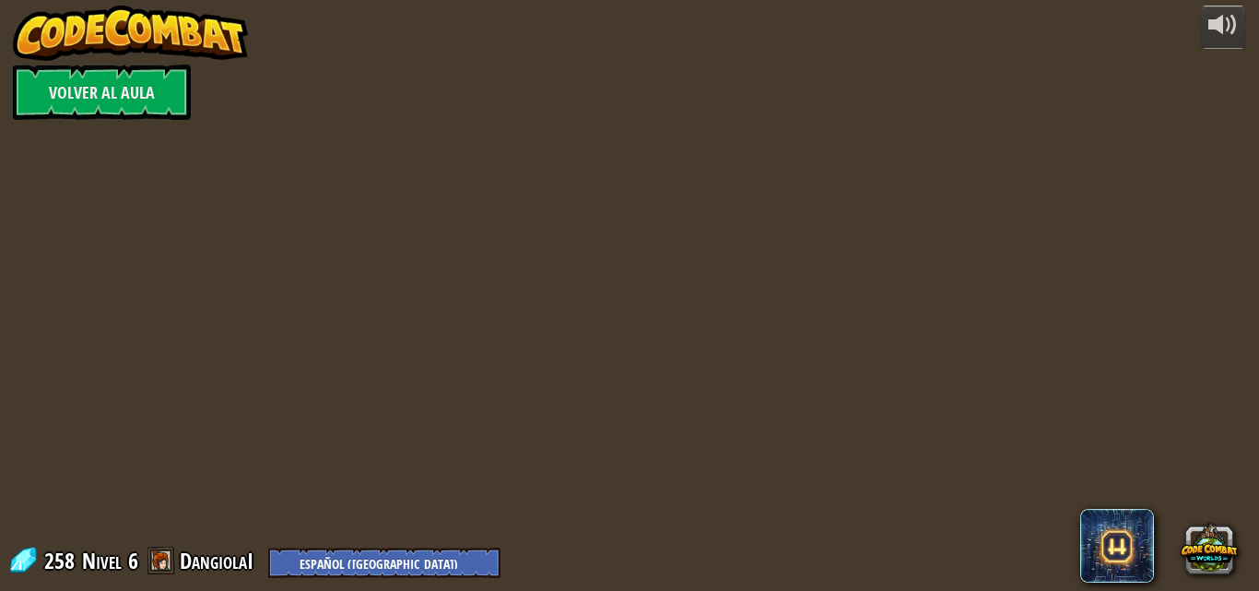
select select "es-419"
